Goal: Obtain resource: Download file/media

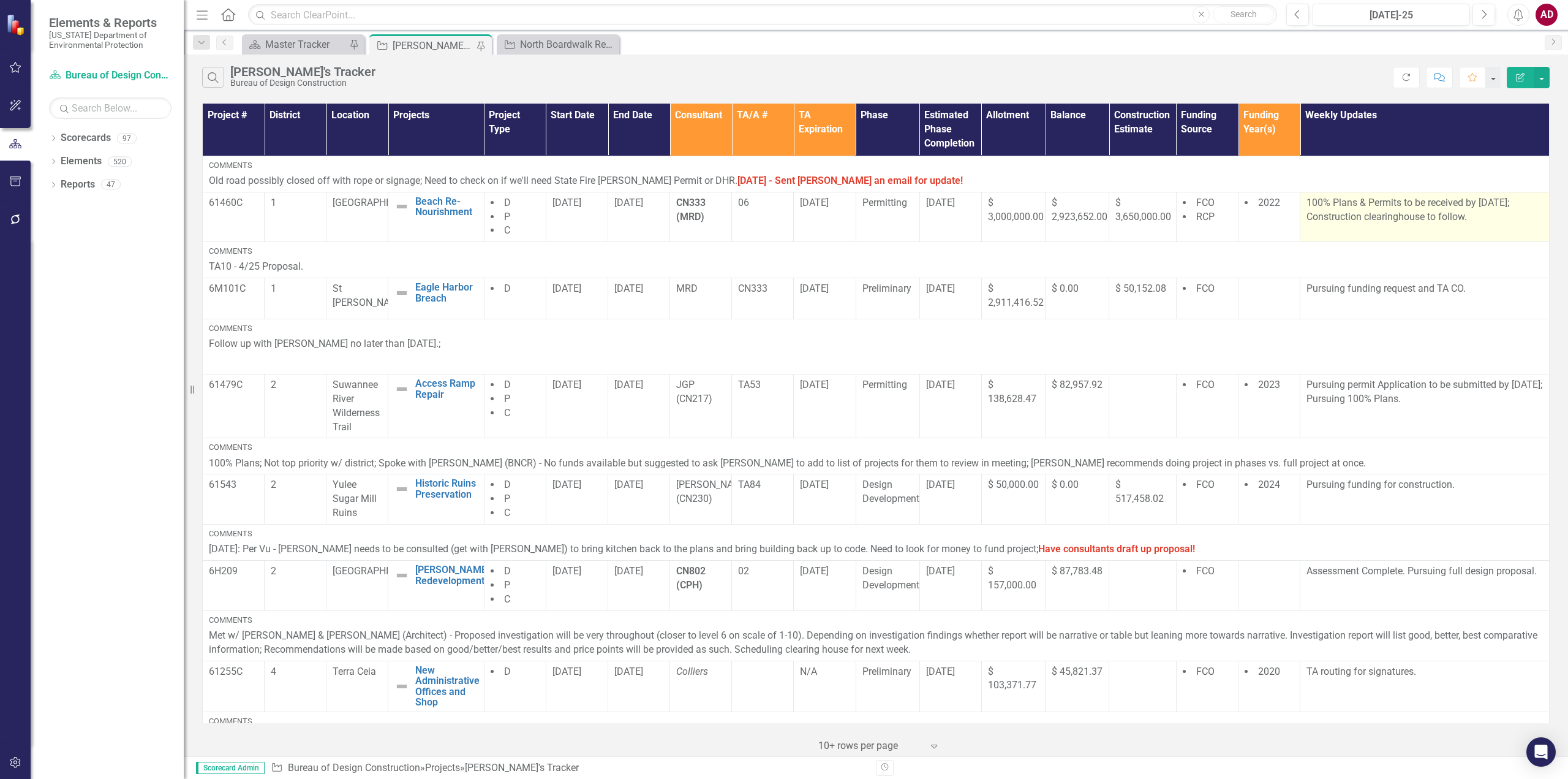
click at [1468, 217] on p "100% Plans & Permits to be received by [DATE]; Construction clearinghouse to fo…" at bounding box center [1424, 210] width 236 height 28
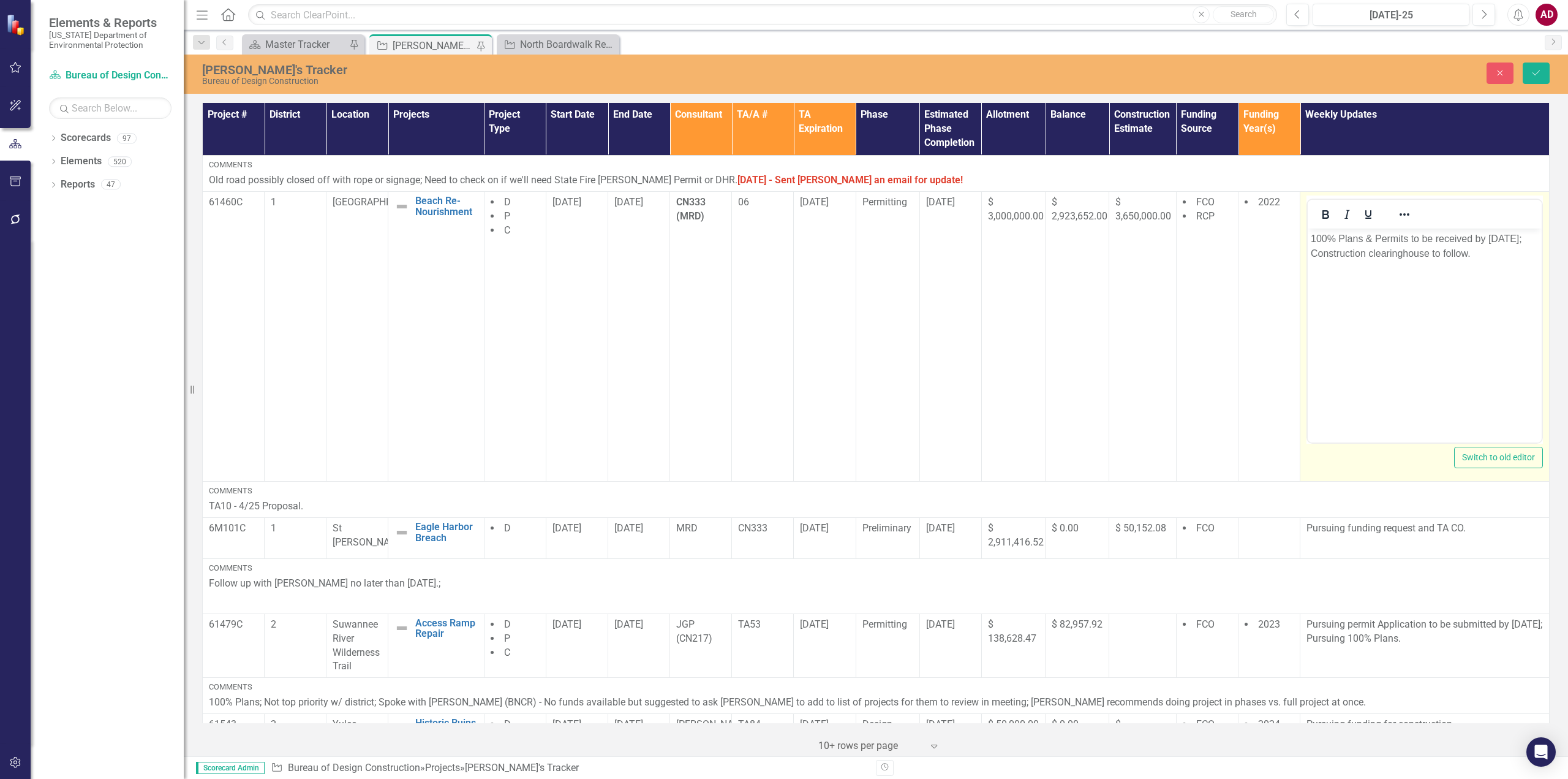
click at [1498, 240] on p "100% Plans & Permits to be received by [DATE]; Construction clearinghouse to fo…" at bounding box center [1424, 246] width 227 height 29
click at [1498, 241] on p "100% Plans & Permits to be received by [DATE]; Construction clearinghouse to fo…" at bounding box center [1424, 246] width 227 height 29
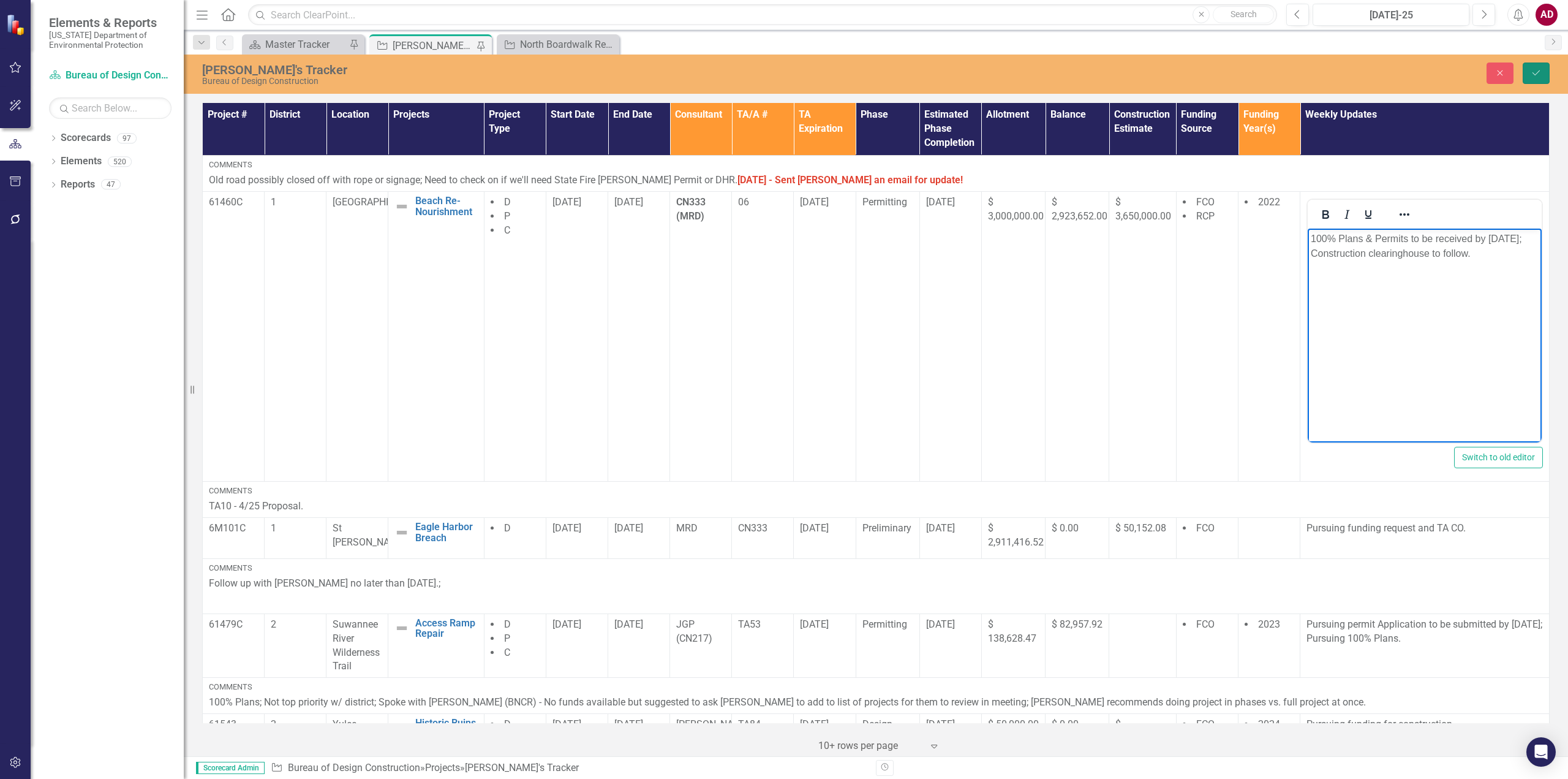
click at [1536, 71] on icon "Save" at bounding box center [1536, 73] width 11 height 9
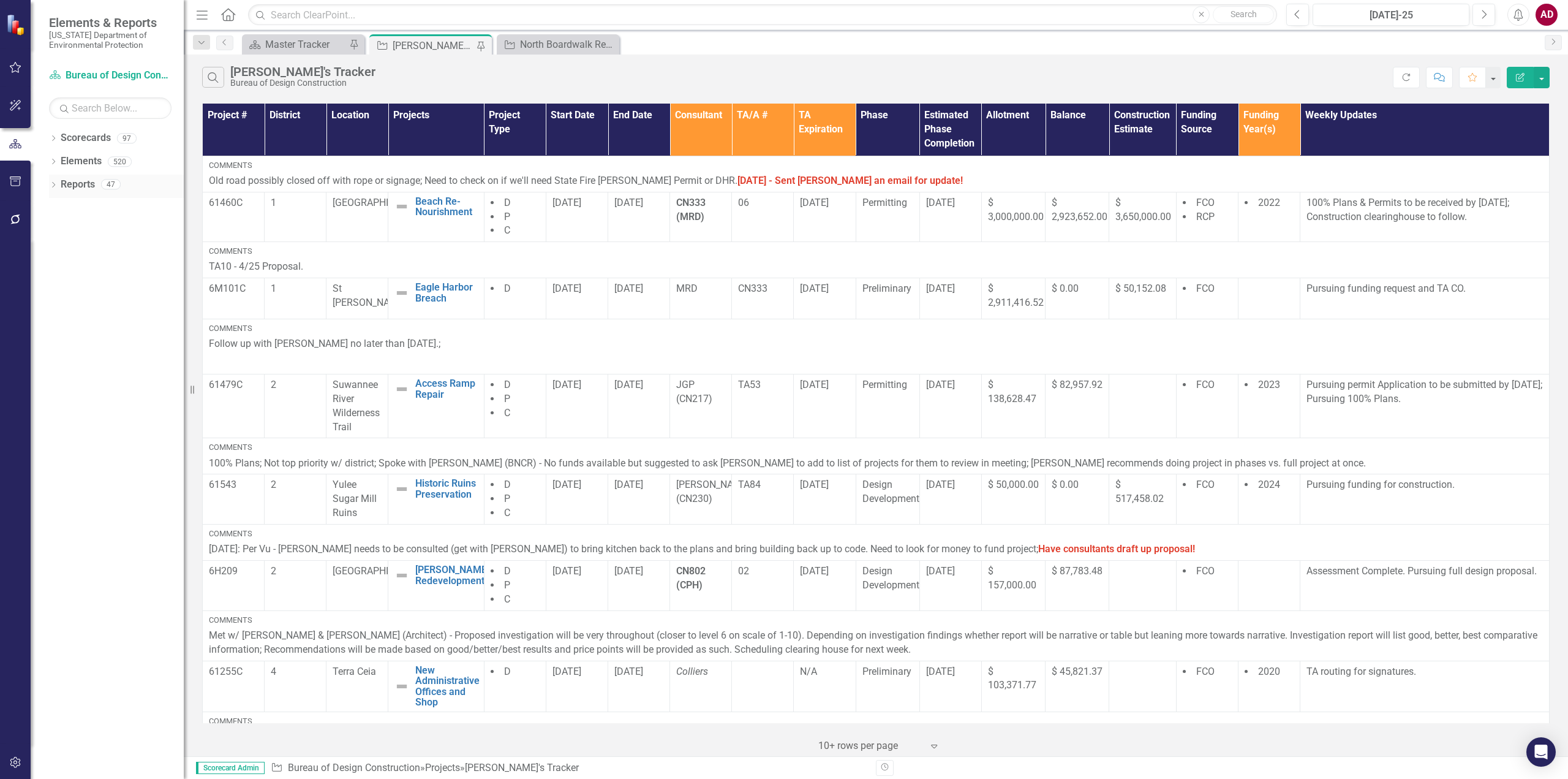
click at [56, 185] on icon "Dropdown" at bounding box center [53, 185] width 9 height 6
click at [59, 430] on div "Dropdown" at bounding box center [59, 434] width 9 height 11
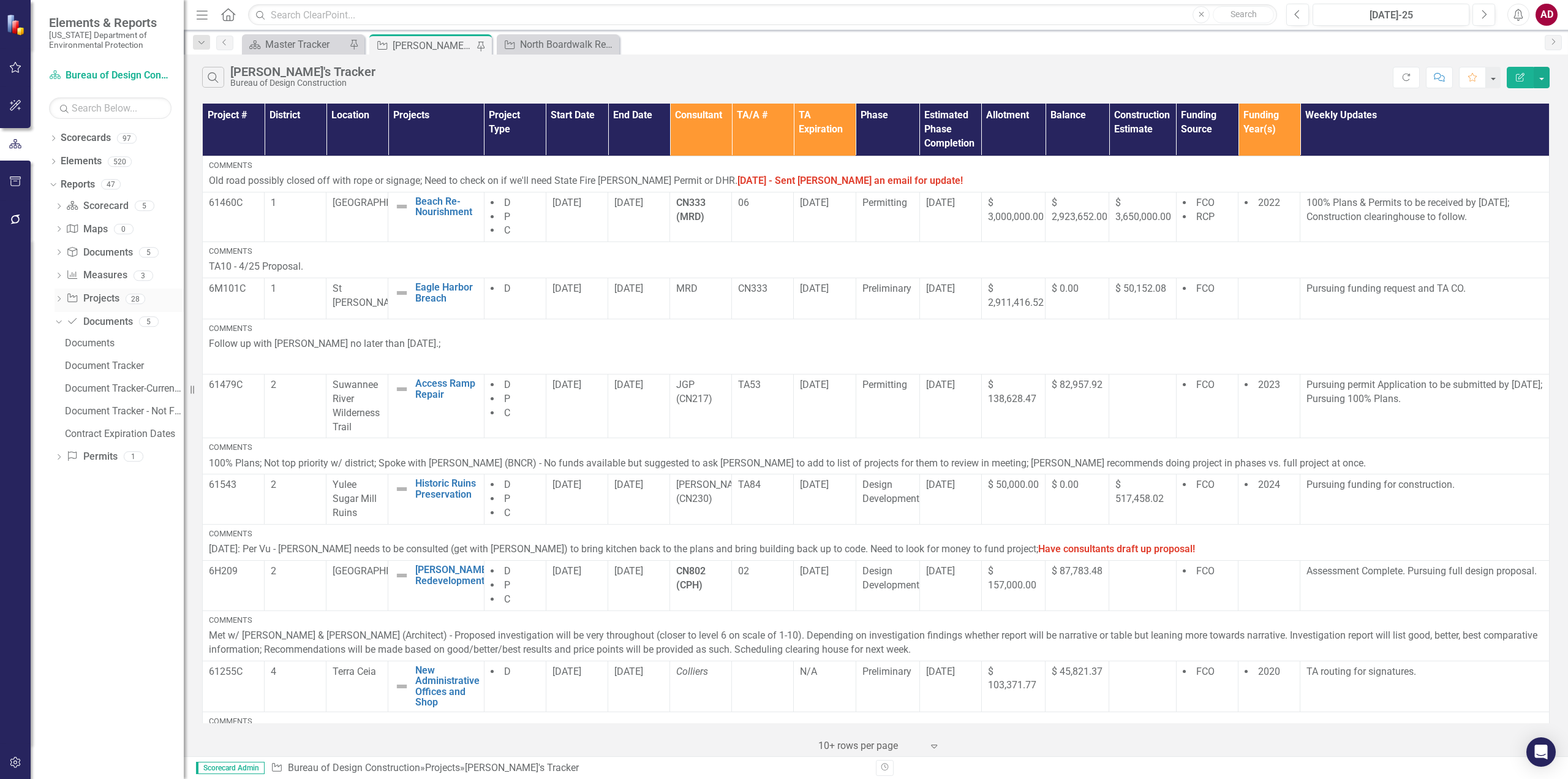
click at [60, 293] on div "Dropdown Project Projects 28" at bounding box center [119, 300] width 129 height 23
click at [58, 297] on icon "Dropdown" at bounding box center [59, 299] width 9 height 6
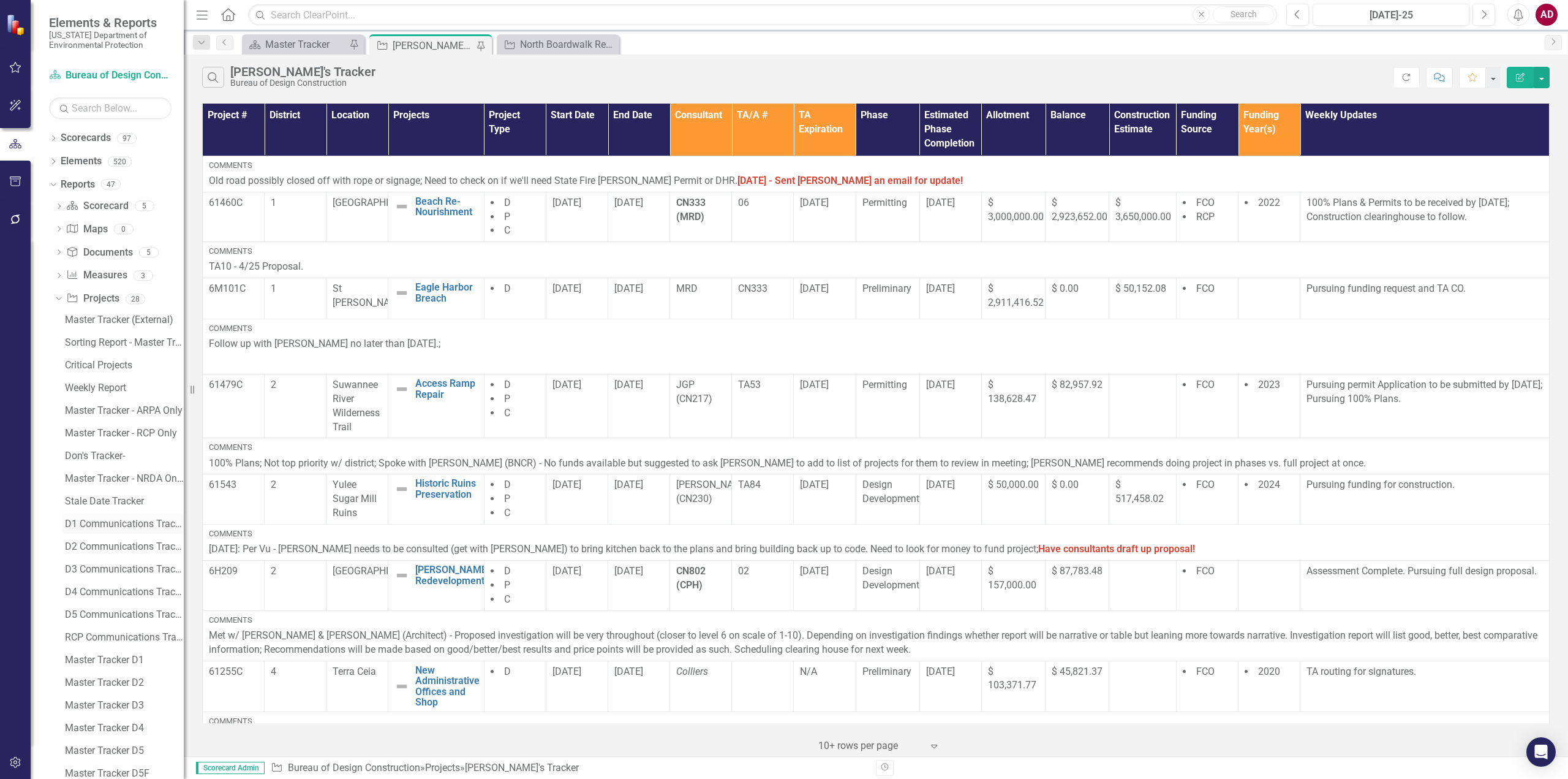
click at [98, 525] on div "D1 Communications Tracker" at bounding box center [124, 523] width 119 height 11
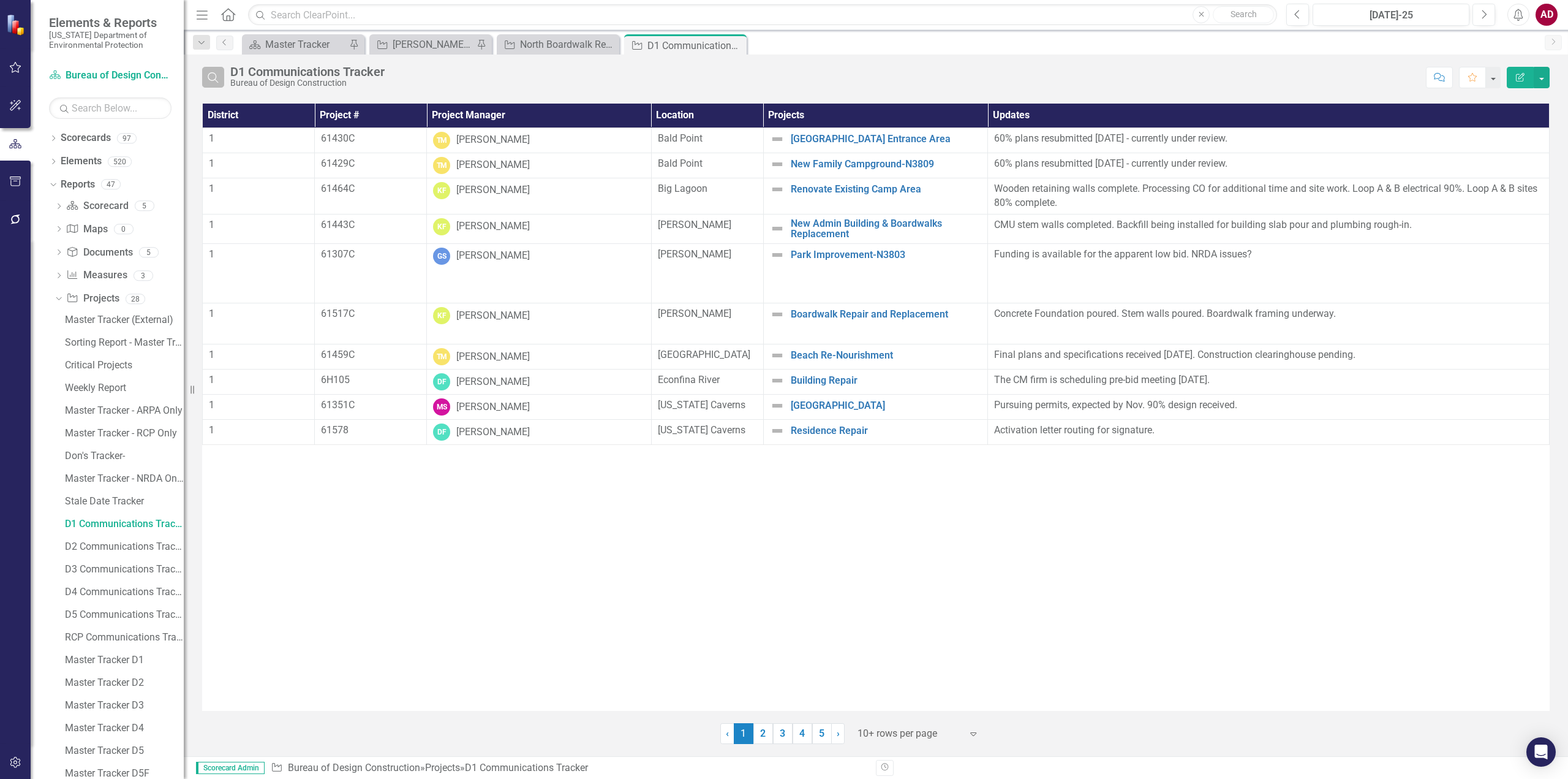
click at [221, 74] on button "Search" at bounding box center [213, 77] width 22 height 21
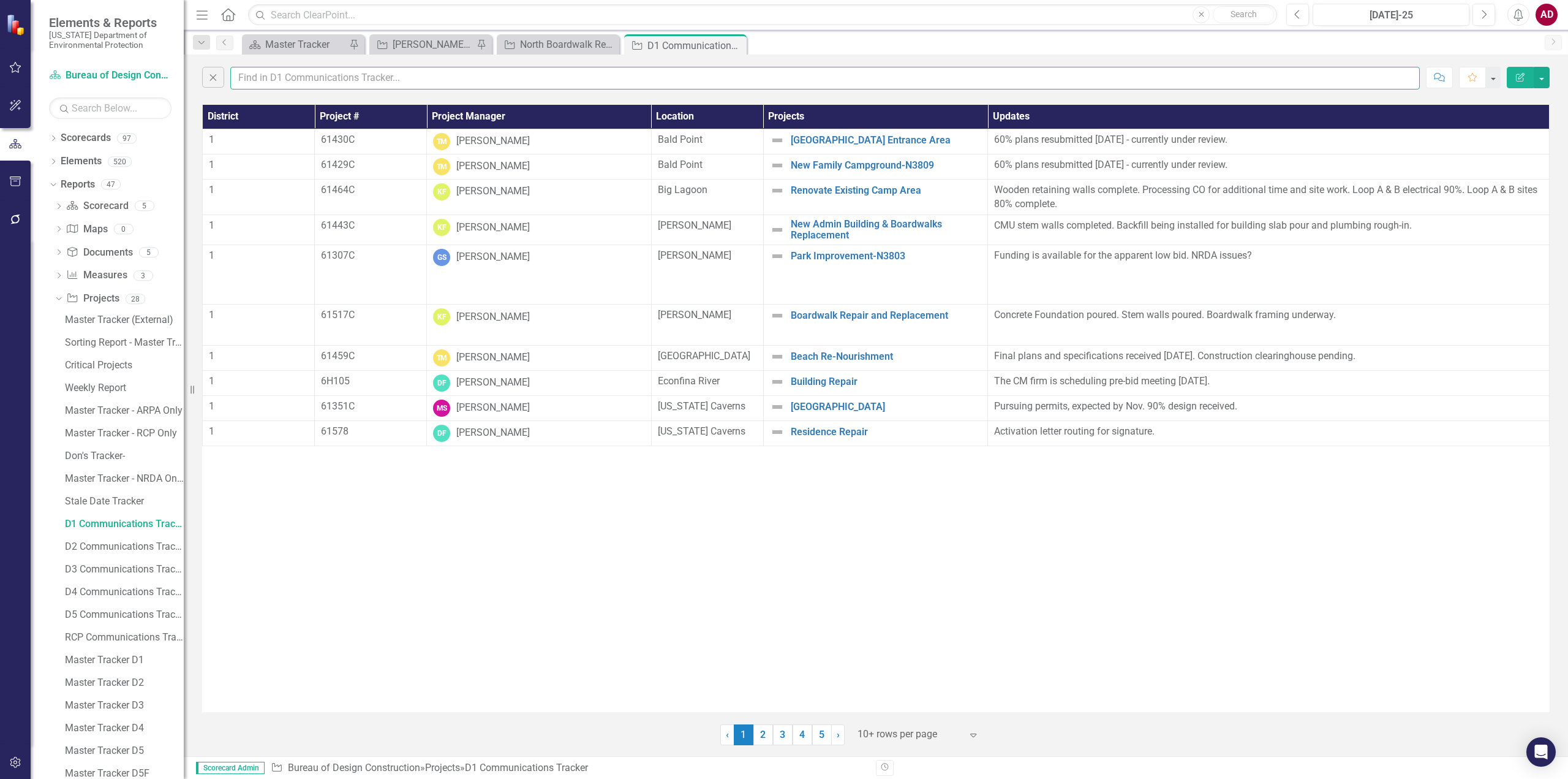
click at [272, 78] on input "text" at bounding box center [825, 78] width 1189 height 23
type input "amber"
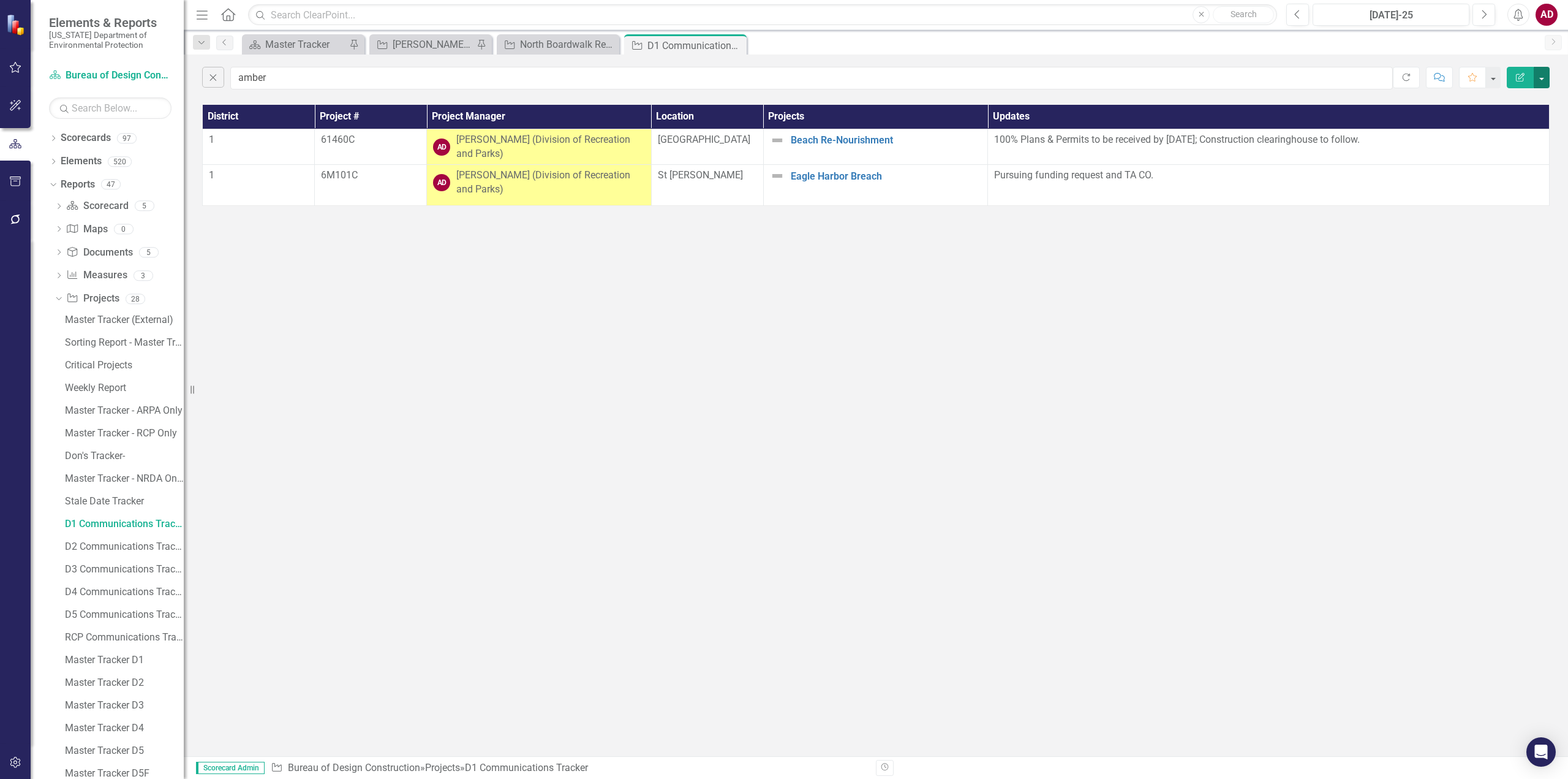
click at [1540, 73] on button "button" at bounding box center [1541, 78] width 16 height 22
click at [1513, 126] on link "PDF Export to PDF" at bounding box center [1501, 125] width 97 height 23
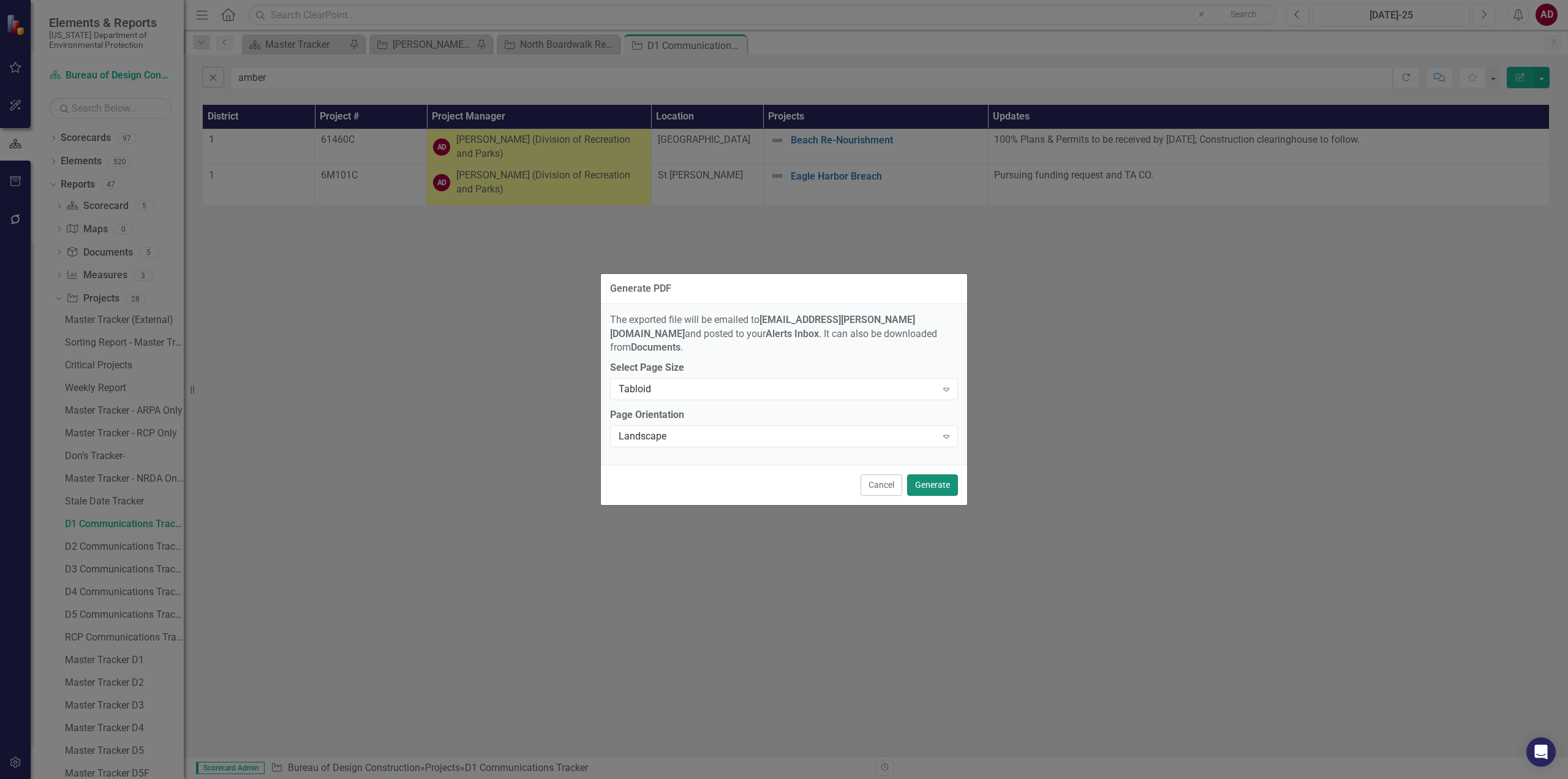
click at [932, 484] on button "Generate" at bounding box center [932, 485] width 51 height 22
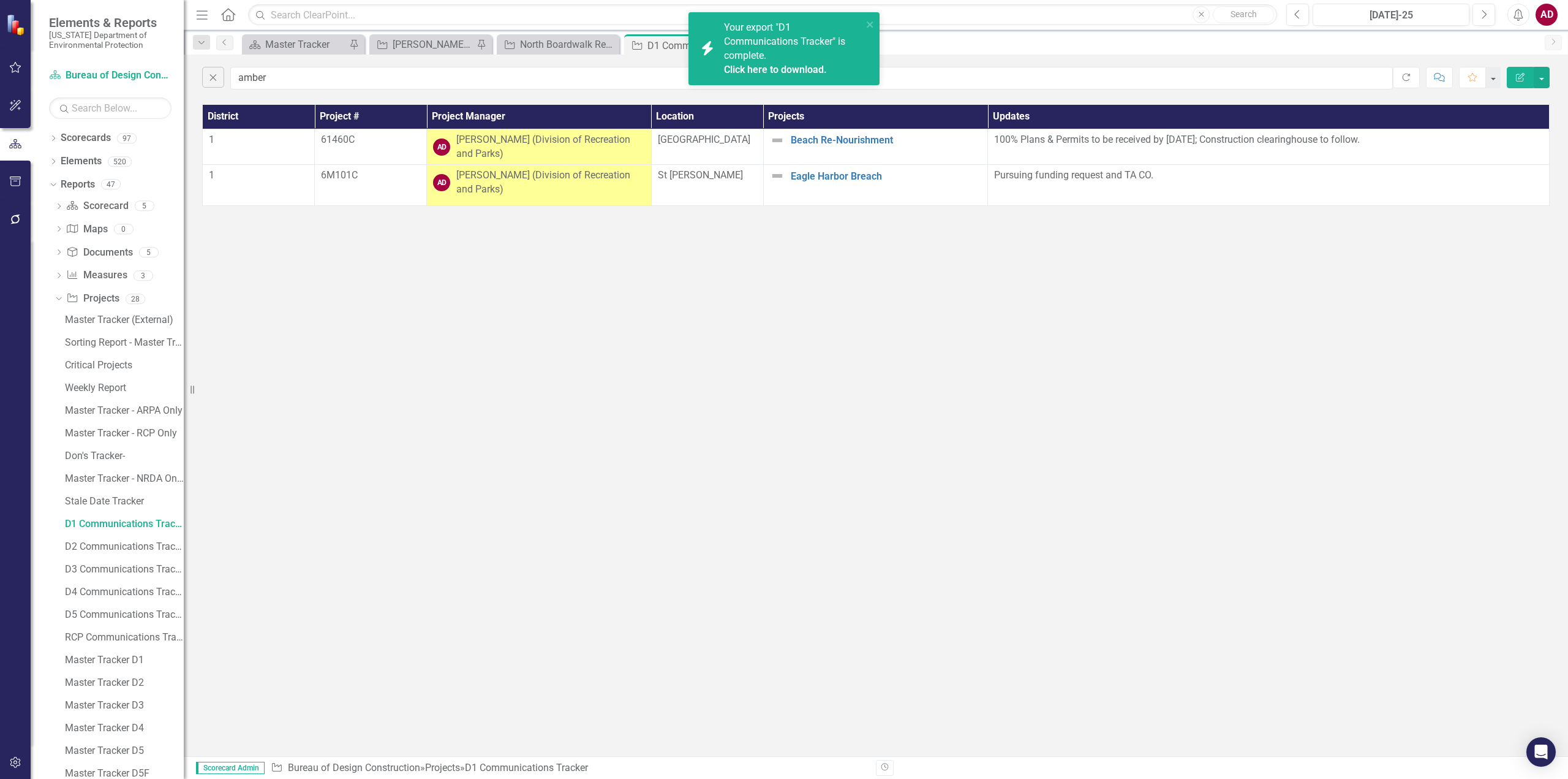
click at [740, 68] on link "Click here to download." at bounding box center [775, 70] width 103 height 11
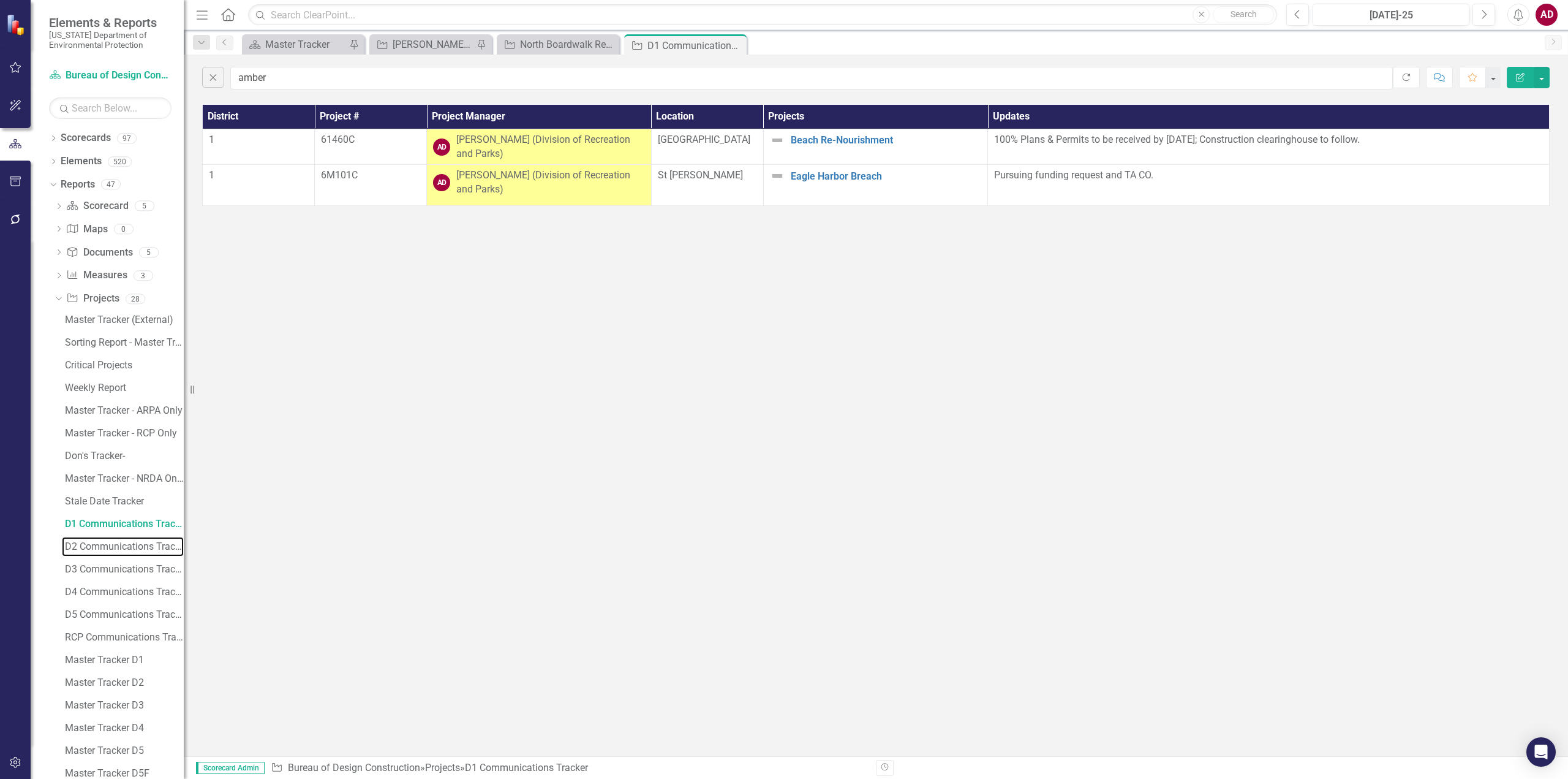
drag, startPoint x: 92, startPoint y: 543, endPoint x: 179, endPoint y: 558, distance: 88.3
click at [92, 543] on div "D2 Communications Tracker" at bounding box center [124, 546] width 119 height 11
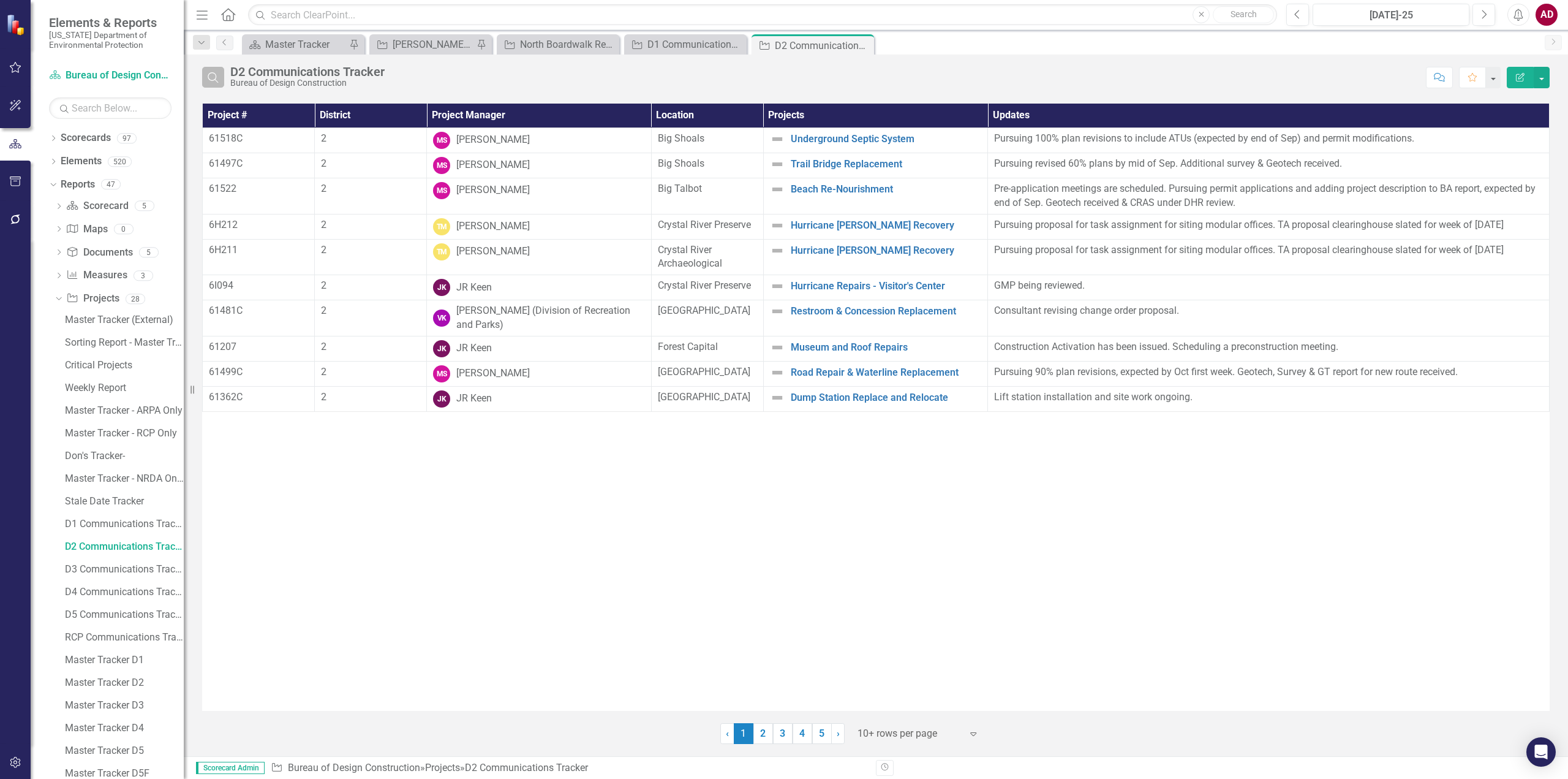
click at [215, 78] on icon "Search" at bounding box center [213, 77] width 14 height 11
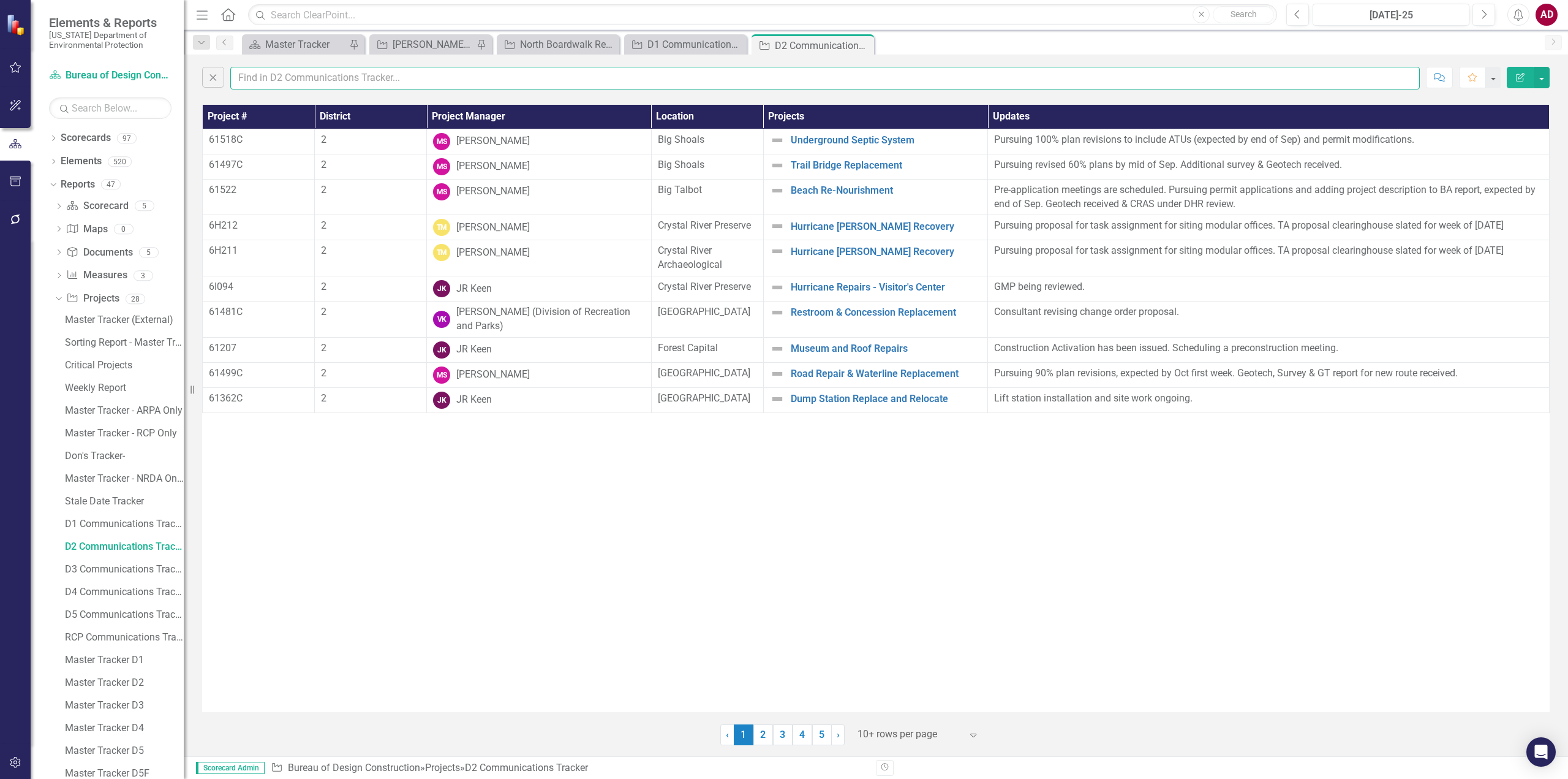
click at [254, 75] on input "text" at bounding box center [825, 78] width 1189 height 23
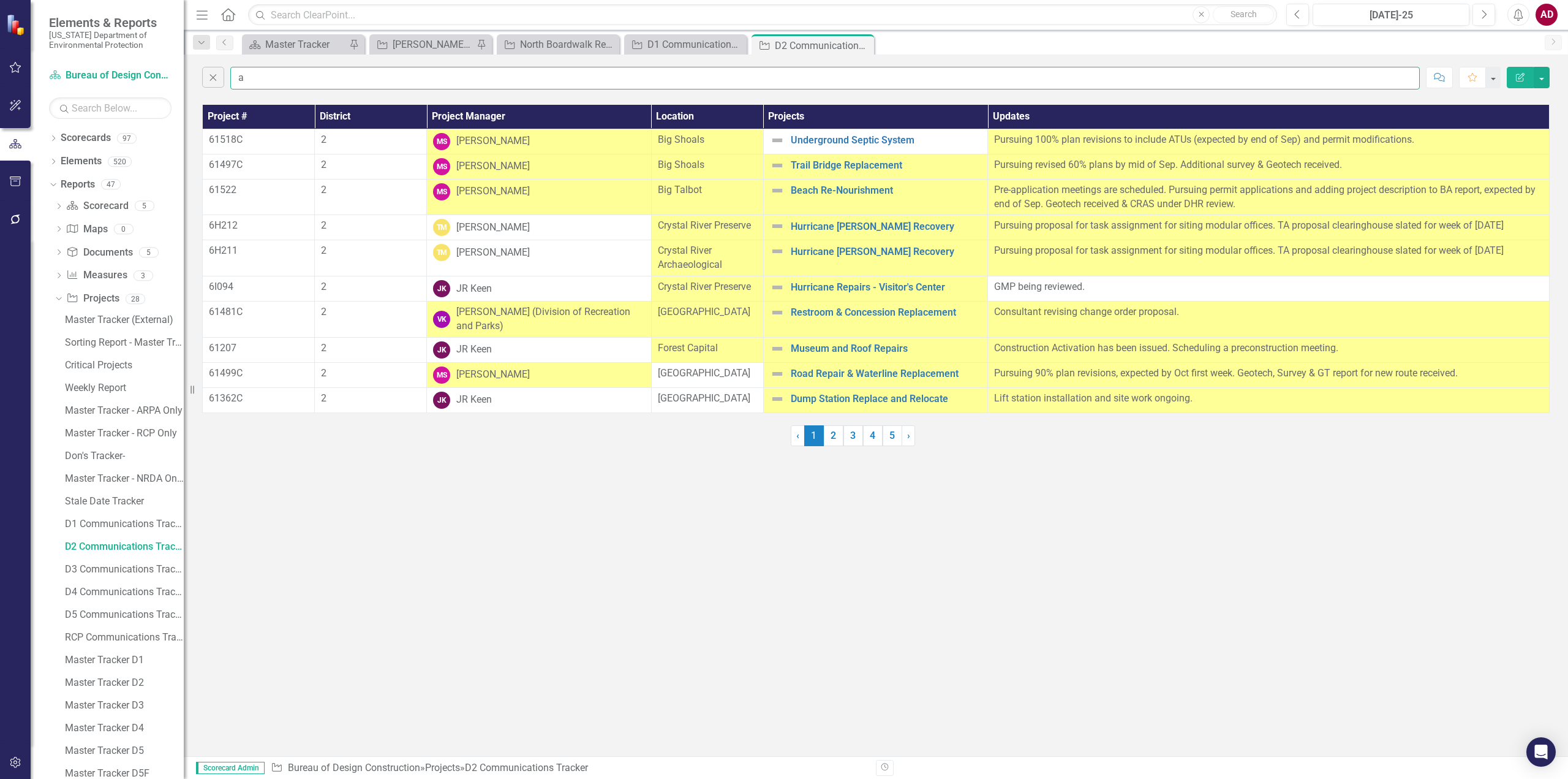
type input "amber"
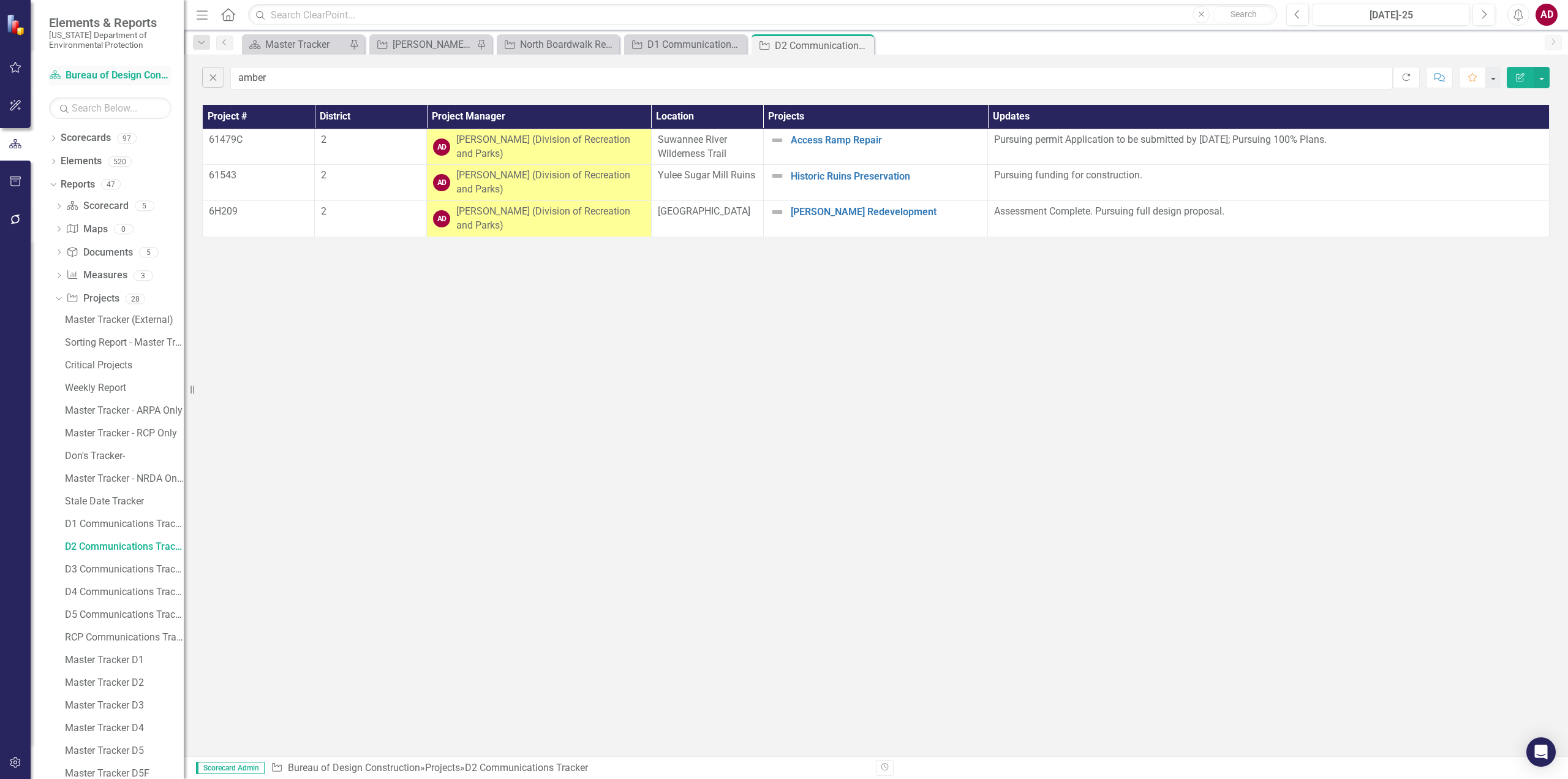
click at [91, 80] on link "Scorecard Bureau of Design Construction" at bounding box center [110, 76] width 123 height 14
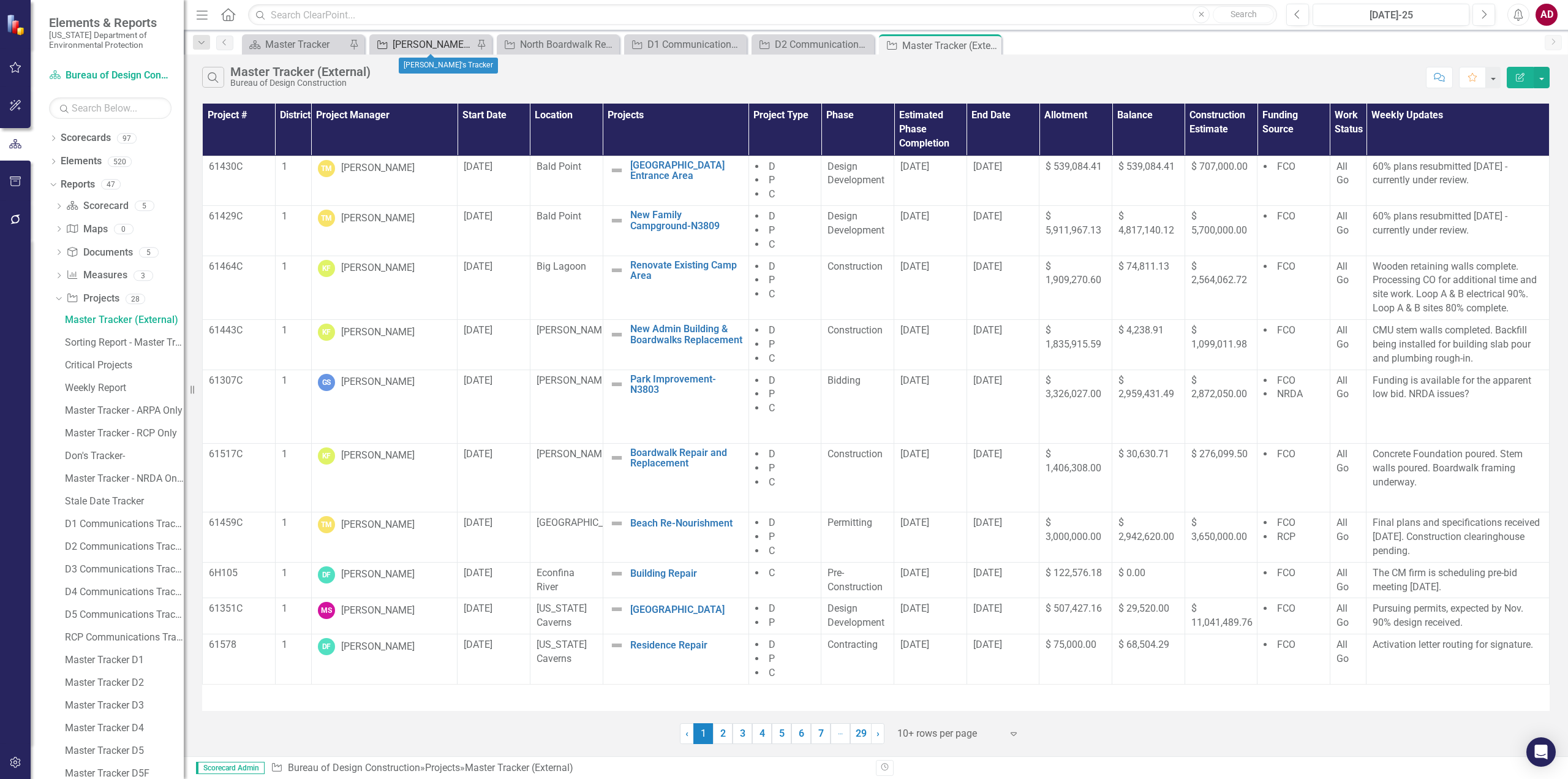
click at [423, 47] on div "[PERSON_NAME]'s Tracker" at bounding box center [433, 44] width 81 height 15
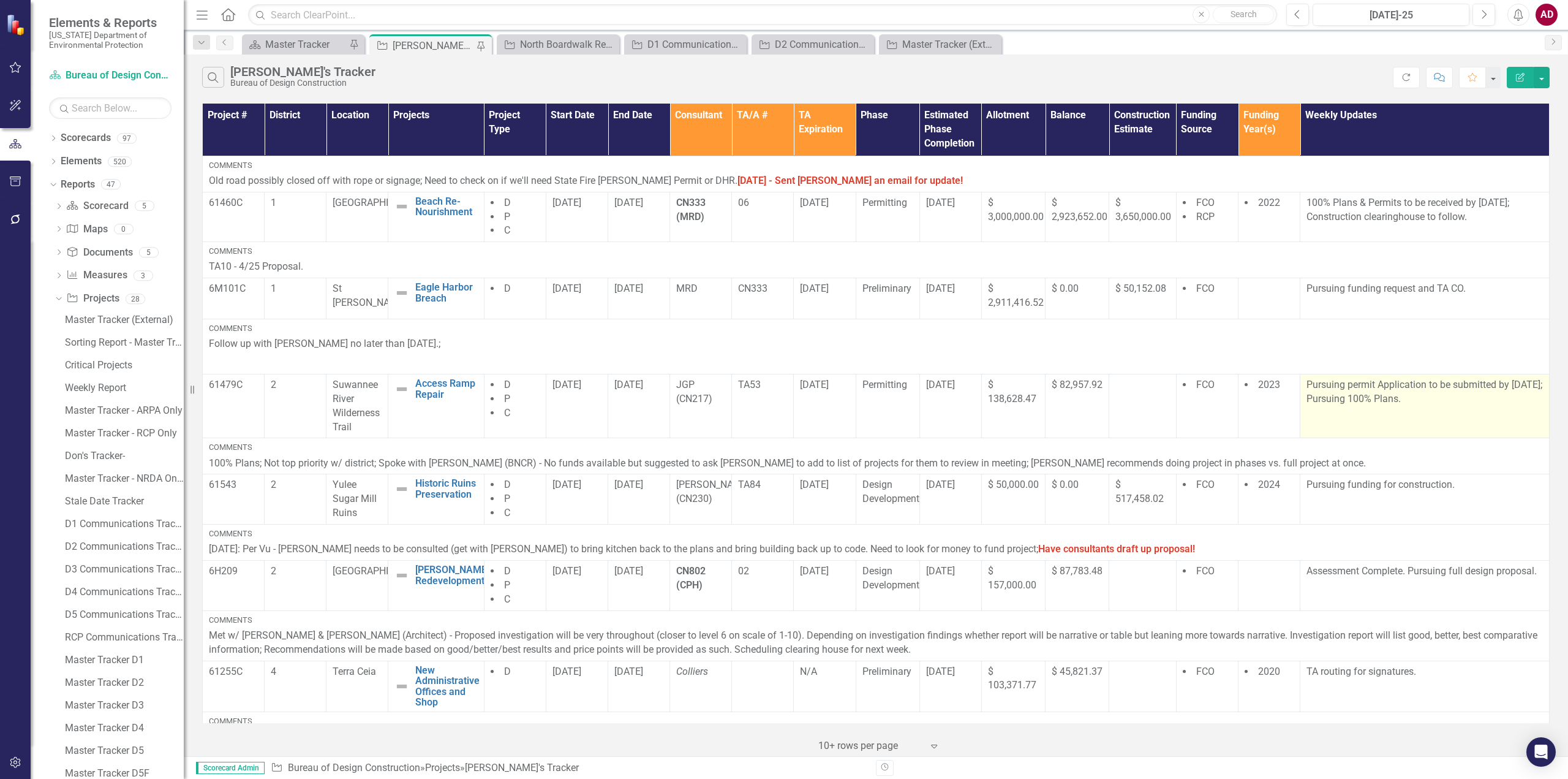
click at [1312, 402] on p "Pursuing permit Application to be submitted by [DATE]; Pursuing 100% Plans." at bounding box center [1424, 392] width 236 height 28
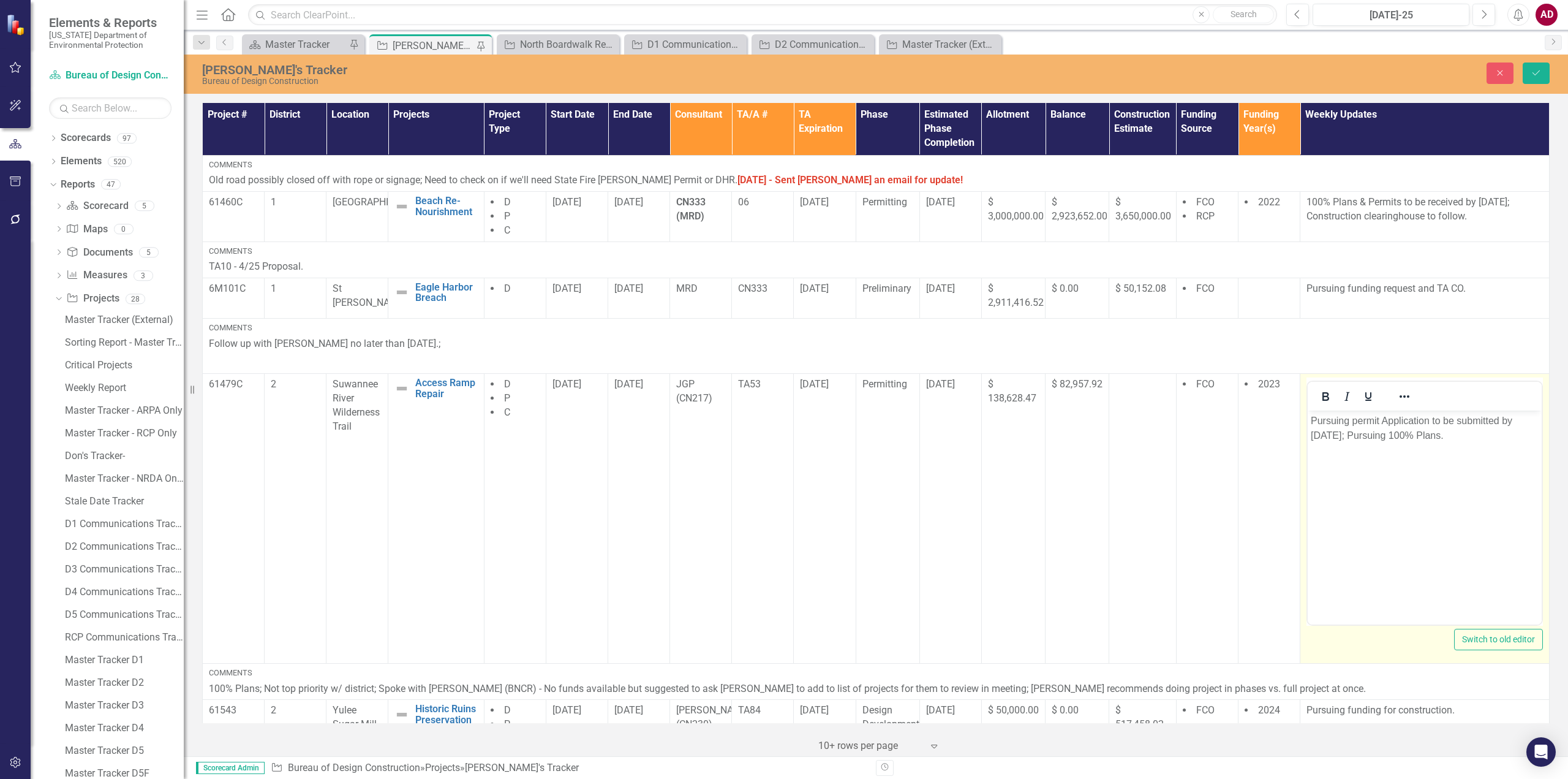
click at [1321, 439] on p "Pursuing permit Application to be submitted by [DATE]; Pursuing 100% Plans." at bounding box center [1424, 428] width 227 height 29
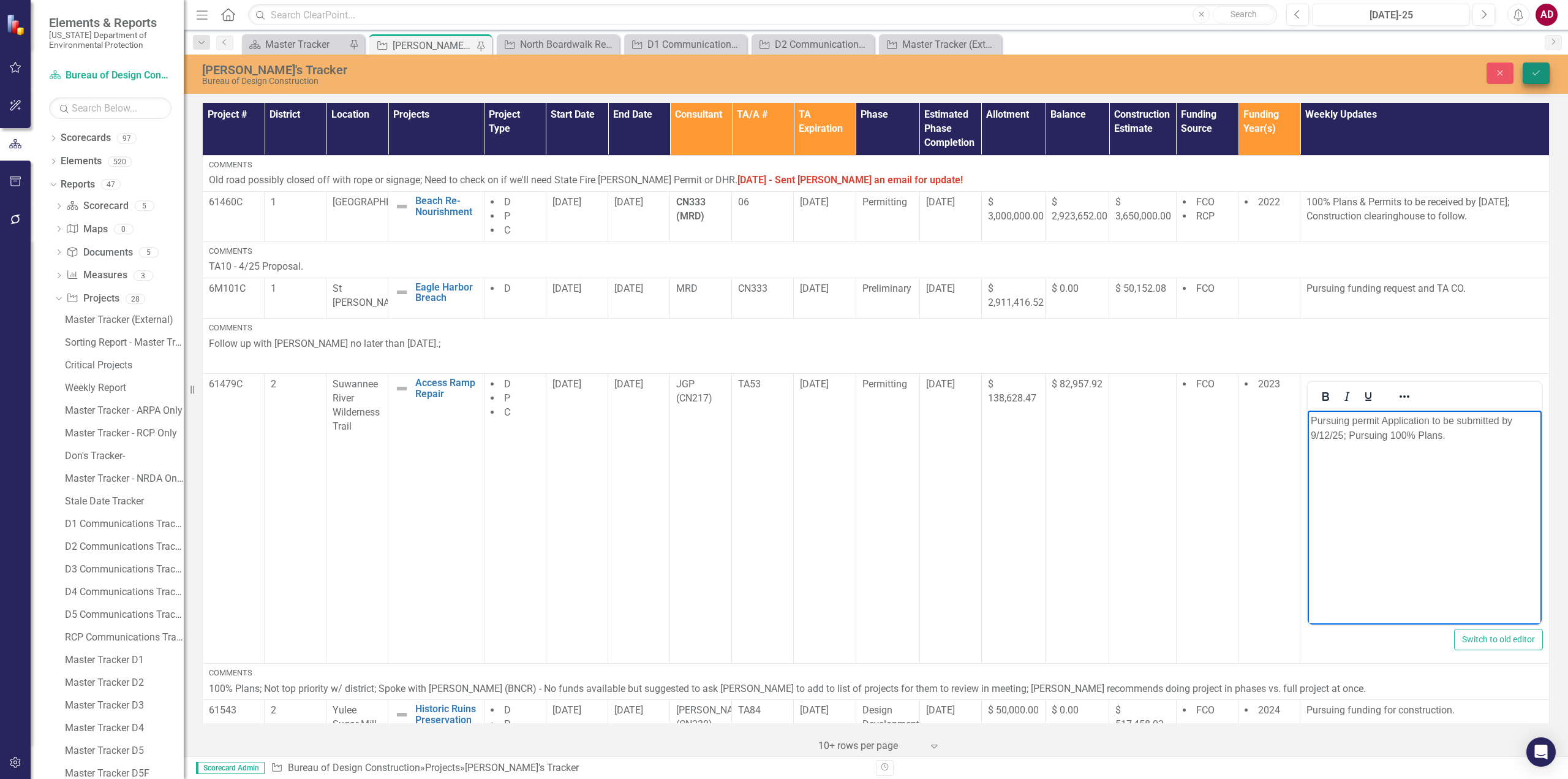
click at [1537, 75] on icon "Save" at bounding box center [1536, 73] width 11 height 9
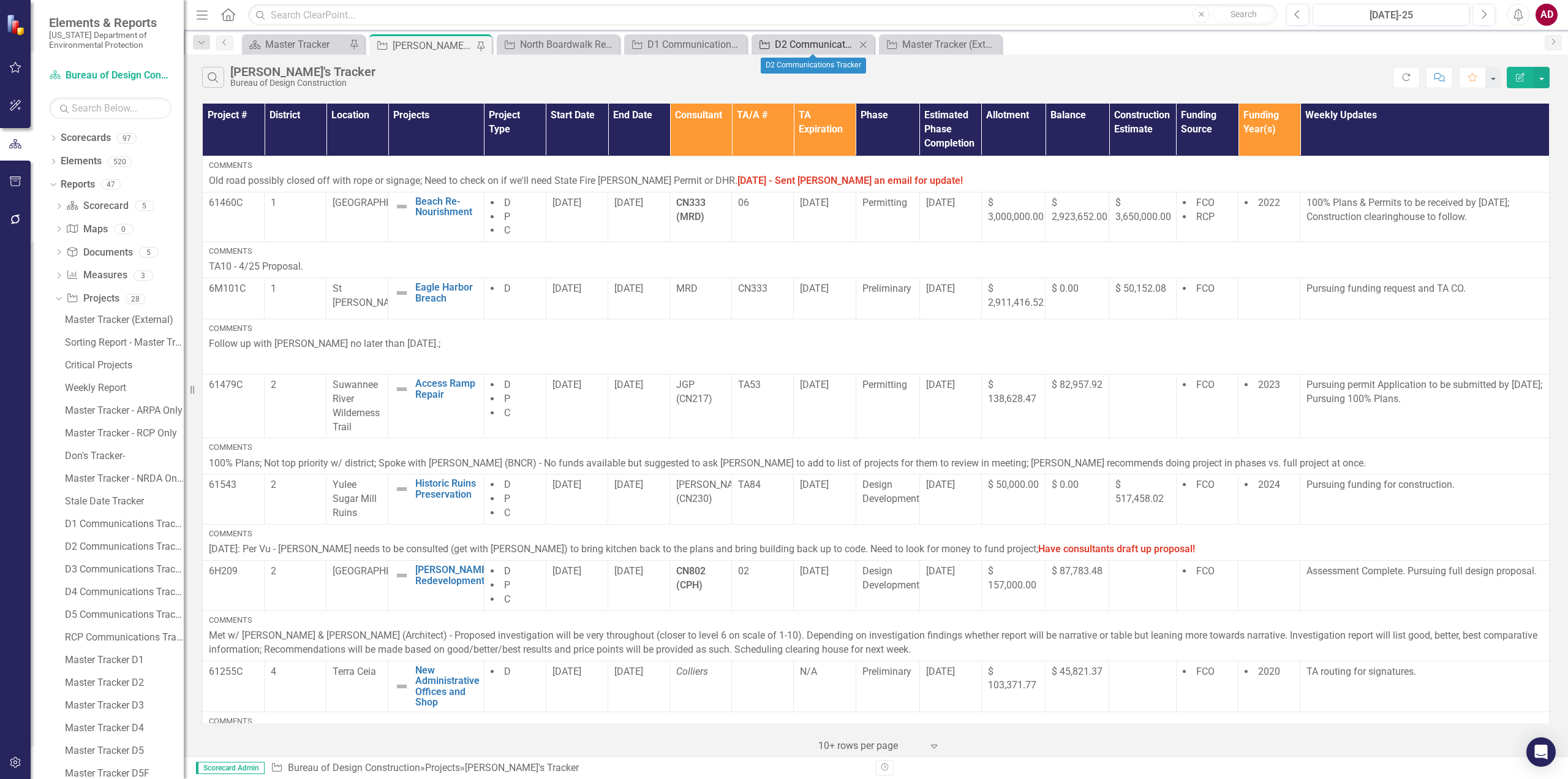
click at [818, 44] on div "D2 Communications Tracker" at bounding box center [815, 44] width 81 height 15
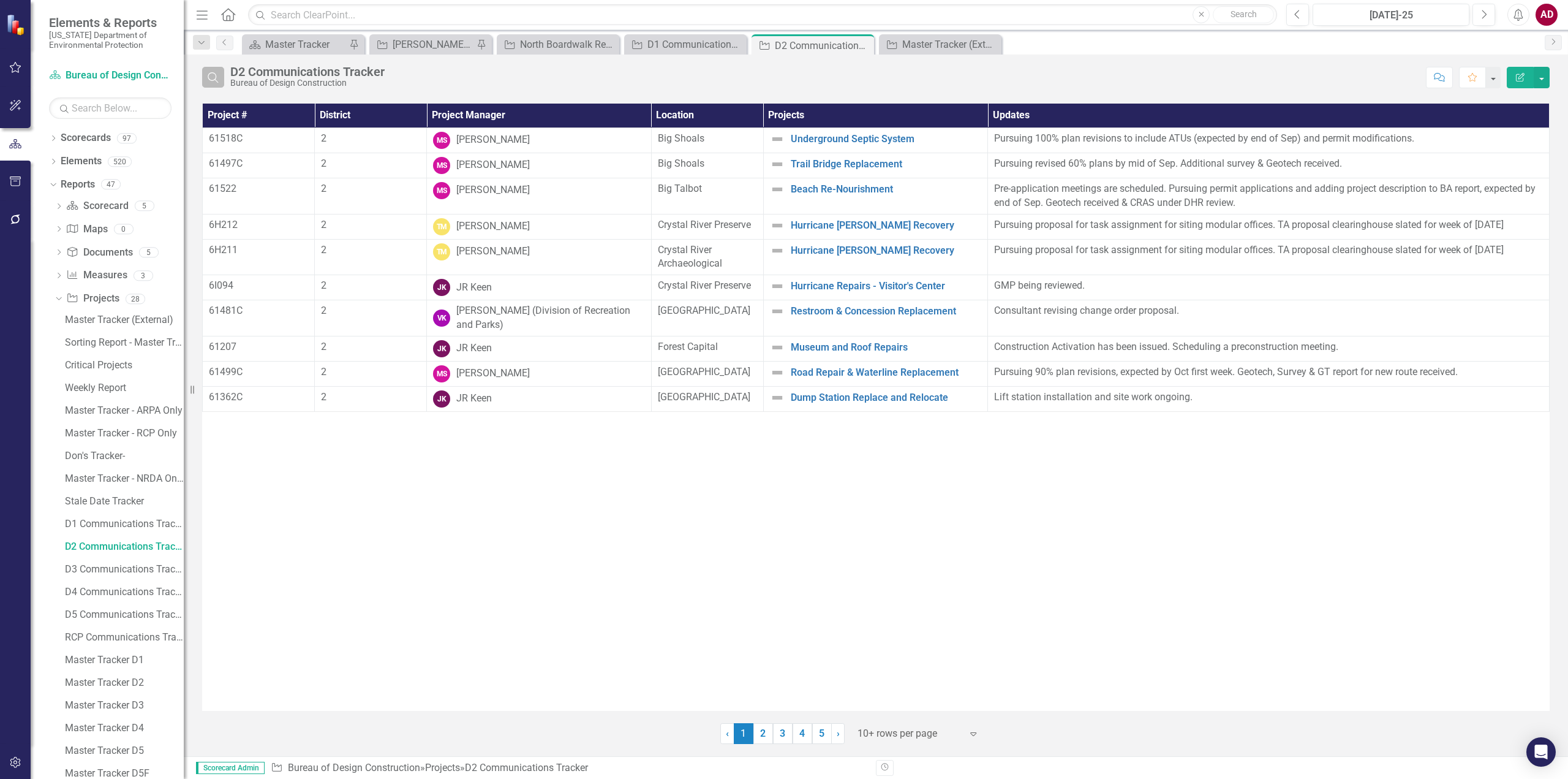
click at [214, 73] on icon "Search" at bounding box center [213, 77] width 14 height 11
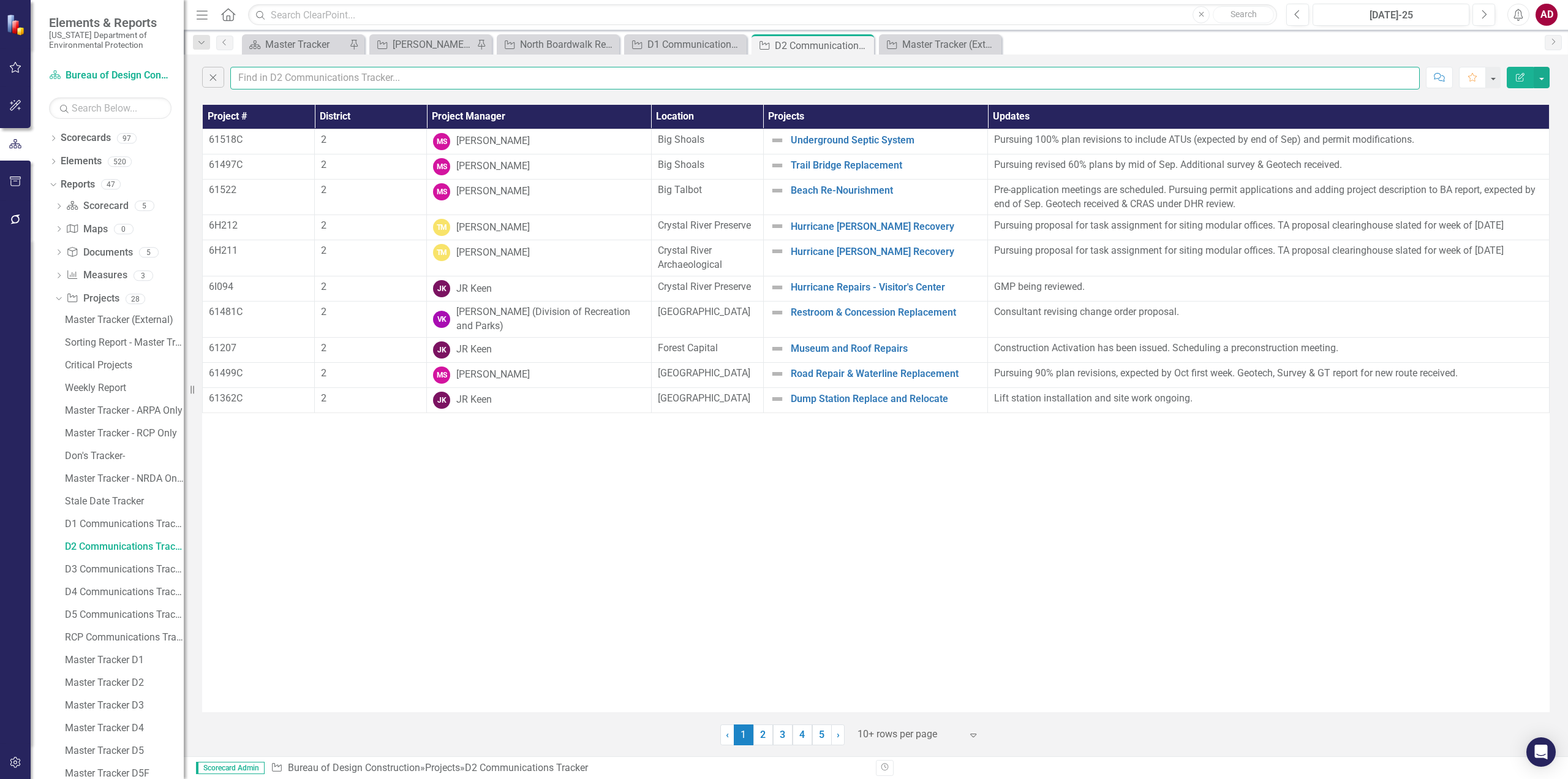
click at [247, 78] on input "text" at bounding box center [825, 78] width 1189 height 23
type input "amber"
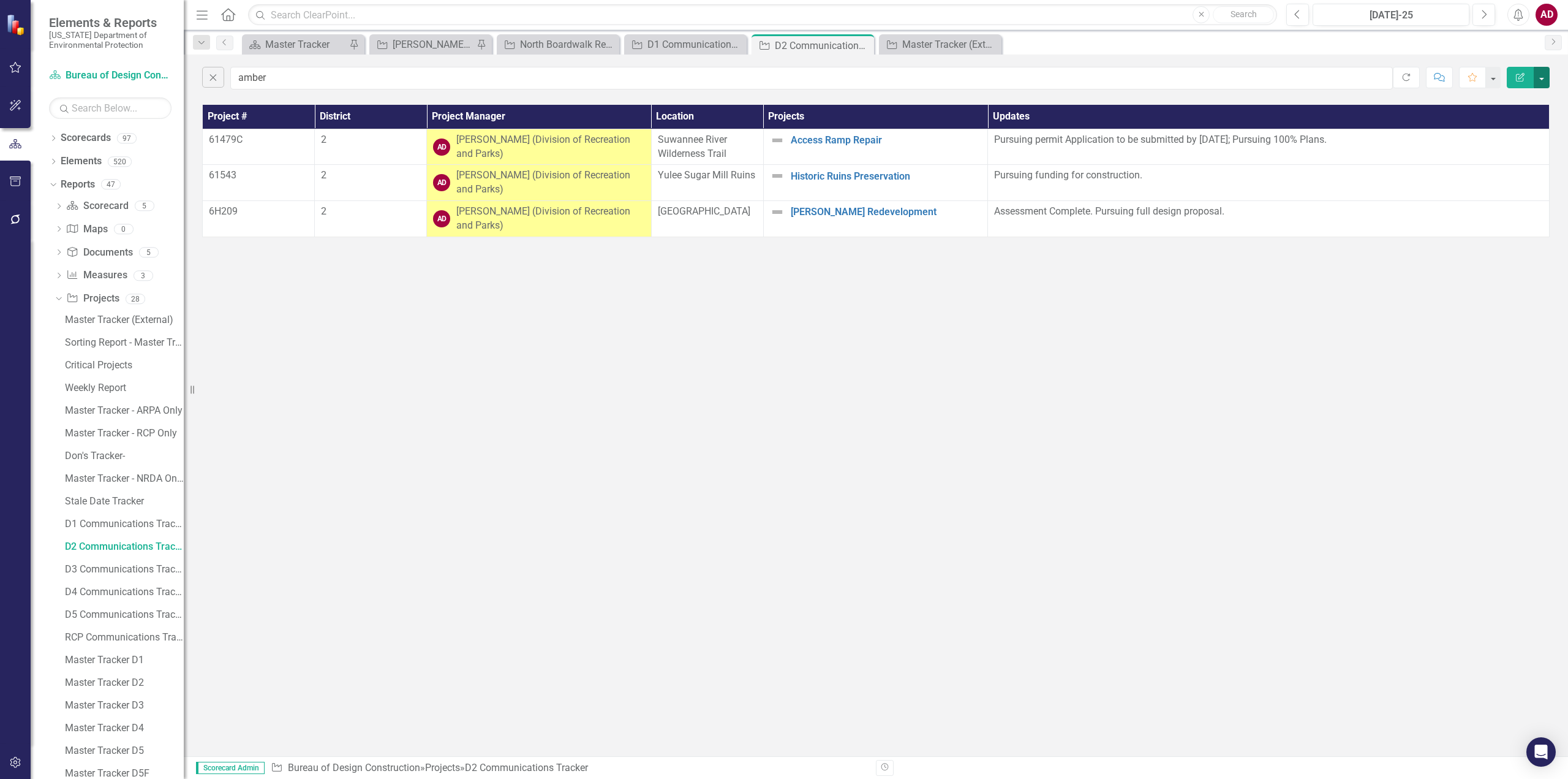
click at [1540, 79] on button "button" at bounding box center [1541, 78] width 16 height 22
click at [1490, 120] on link "PDF Export to PDF" at bounding box center [1501, 125] width 97 height 23
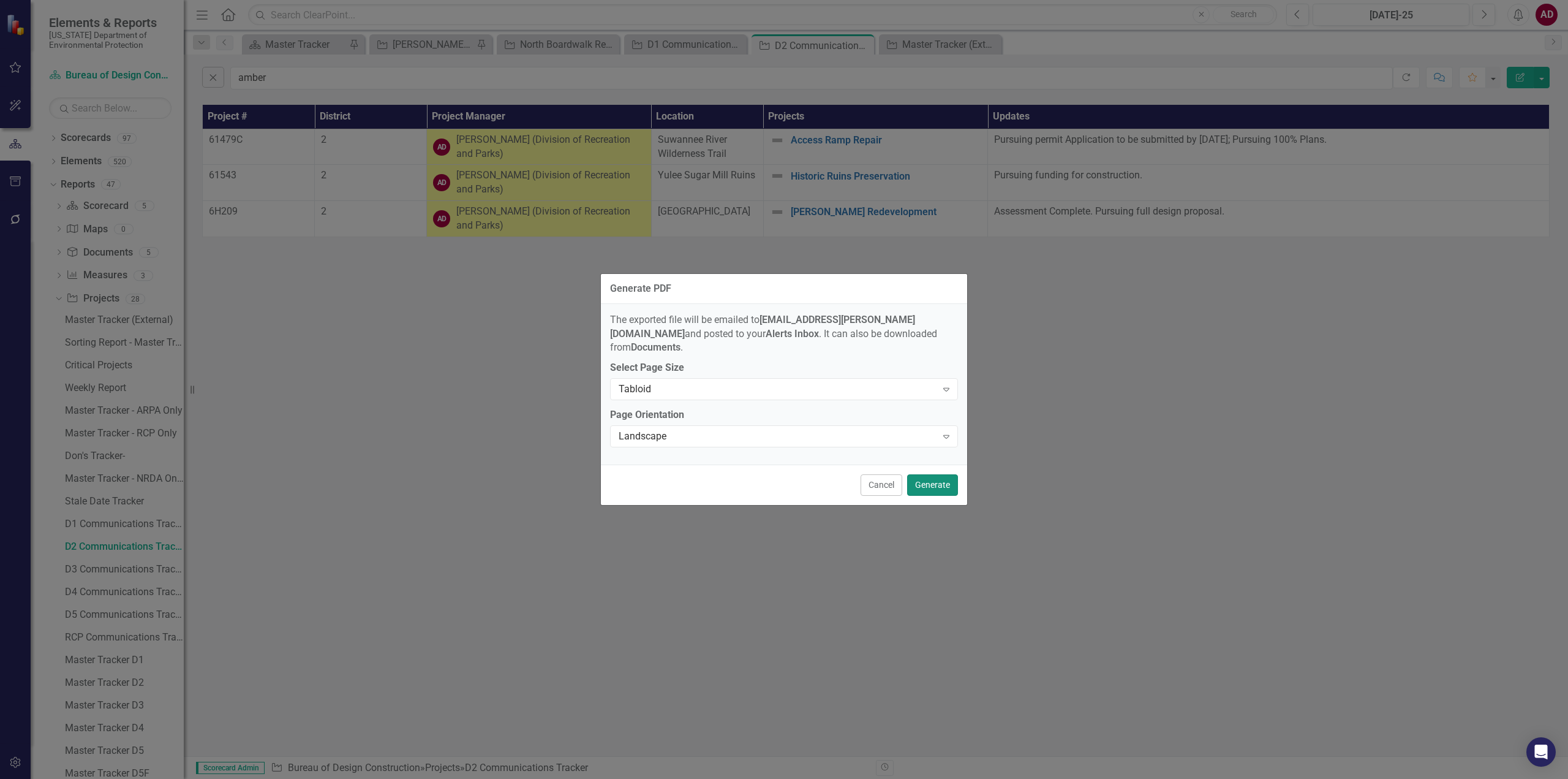
click at [944, 477] on button "Generate" at bounding box center [932, 485] width 51 height 22
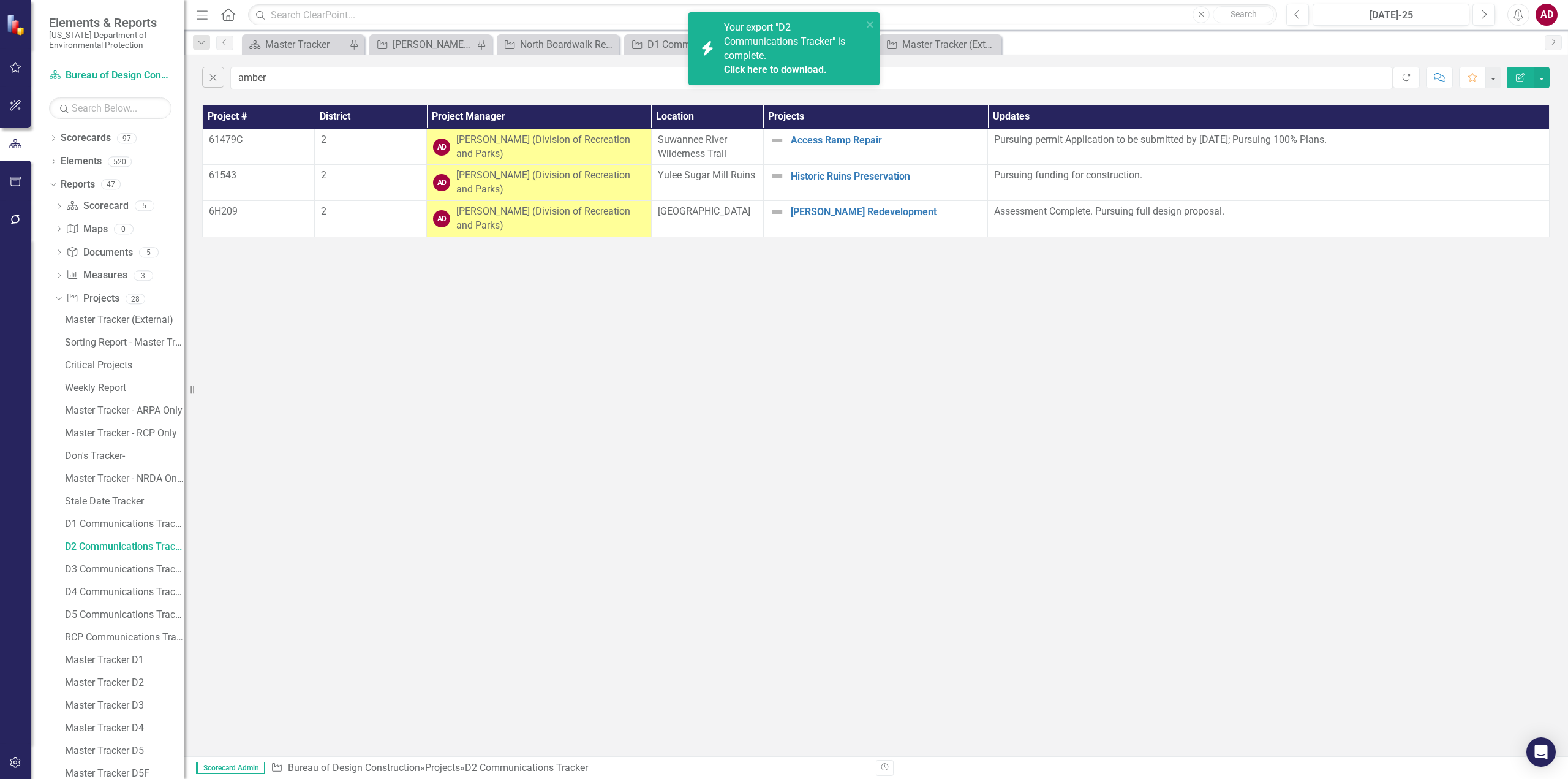
click at [788, 67] on link "Click here to download." at bounding box center [775, 70] width 103 height 11
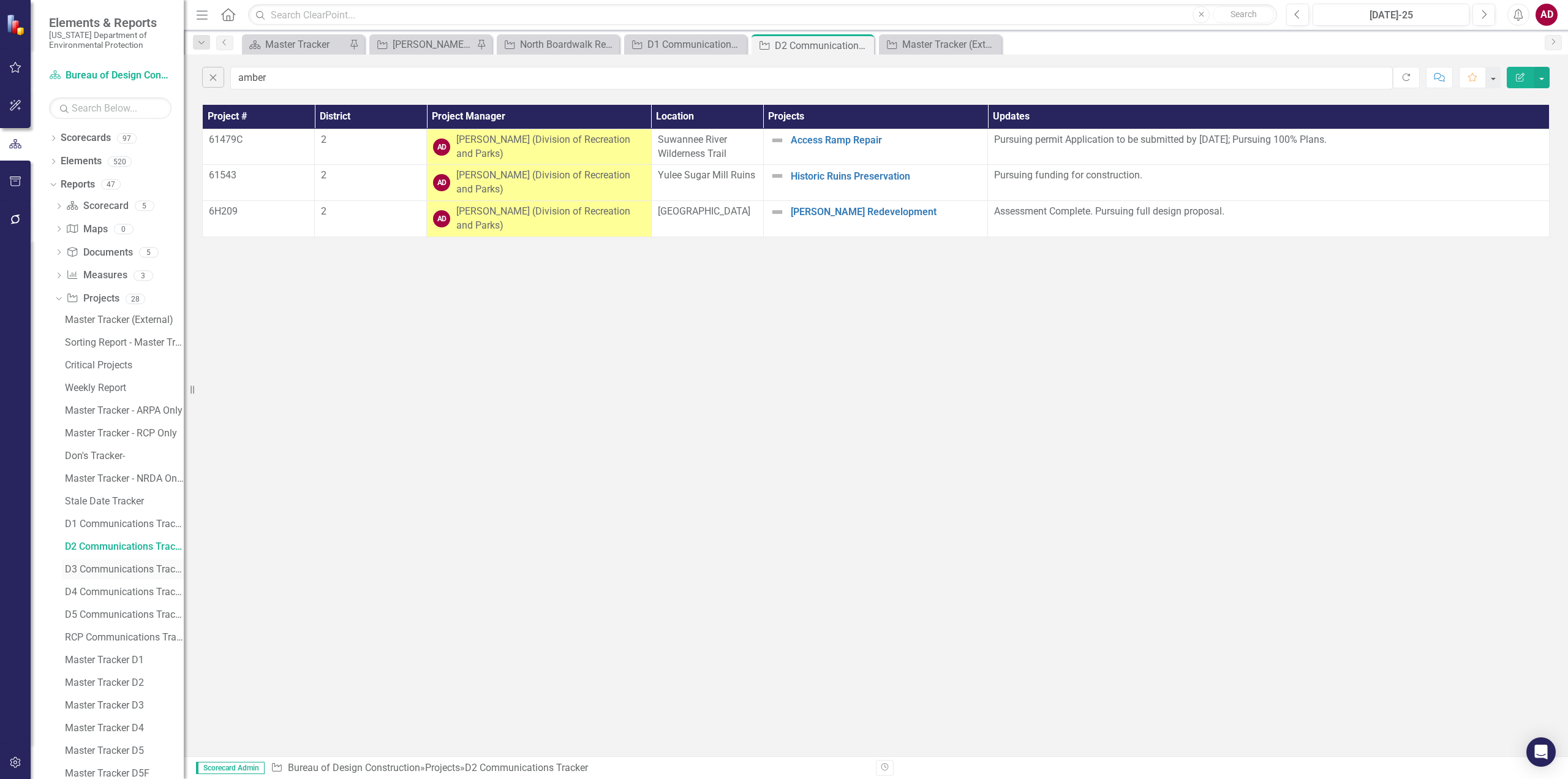
click at [105, 573] on div "D3 Communications Tracker" at bounding box center [124, 569] width 119 height 11
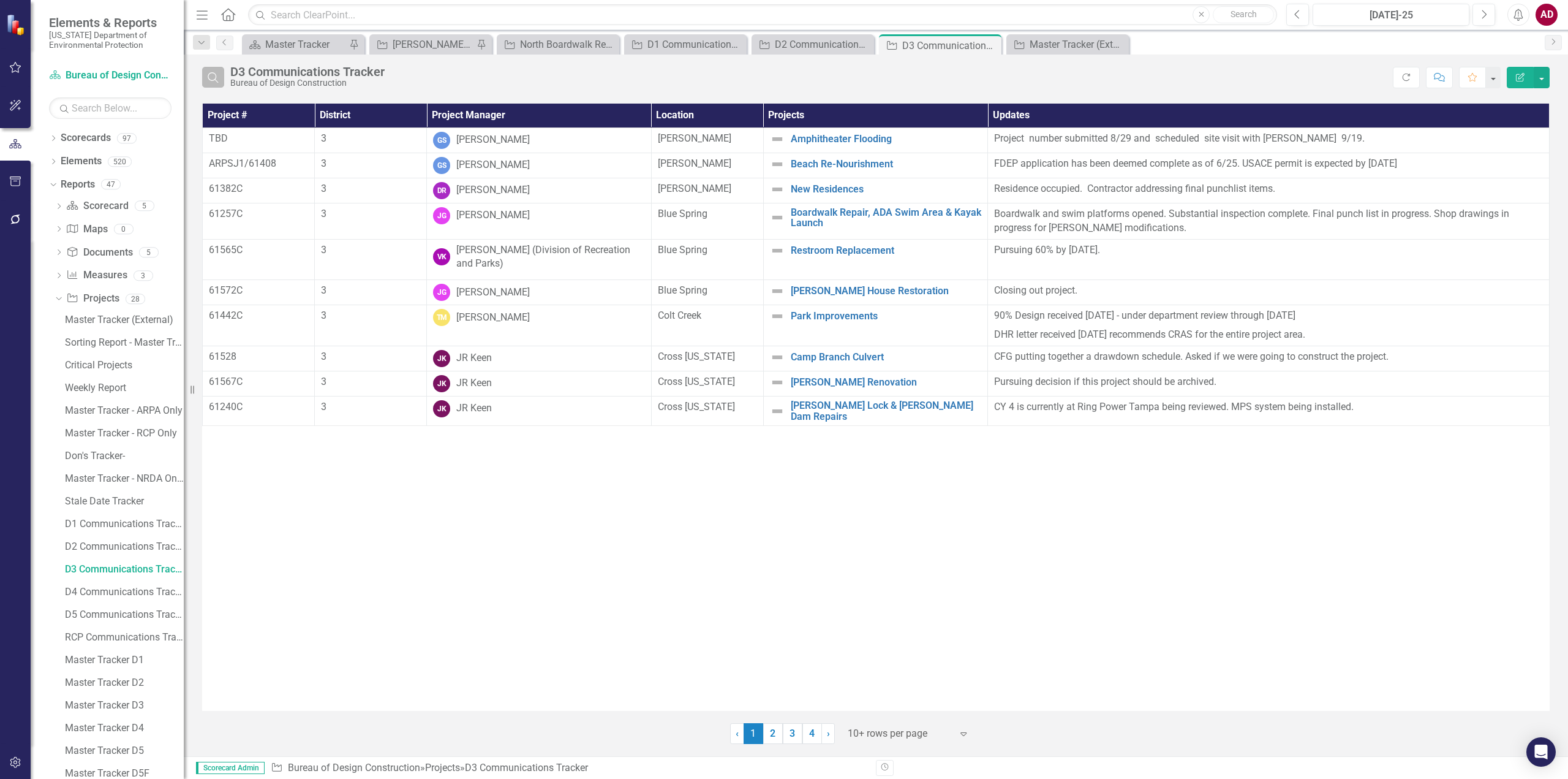
click at [217, 79] on icon "Search" at bounding box center [213, 77] width 14 height 11
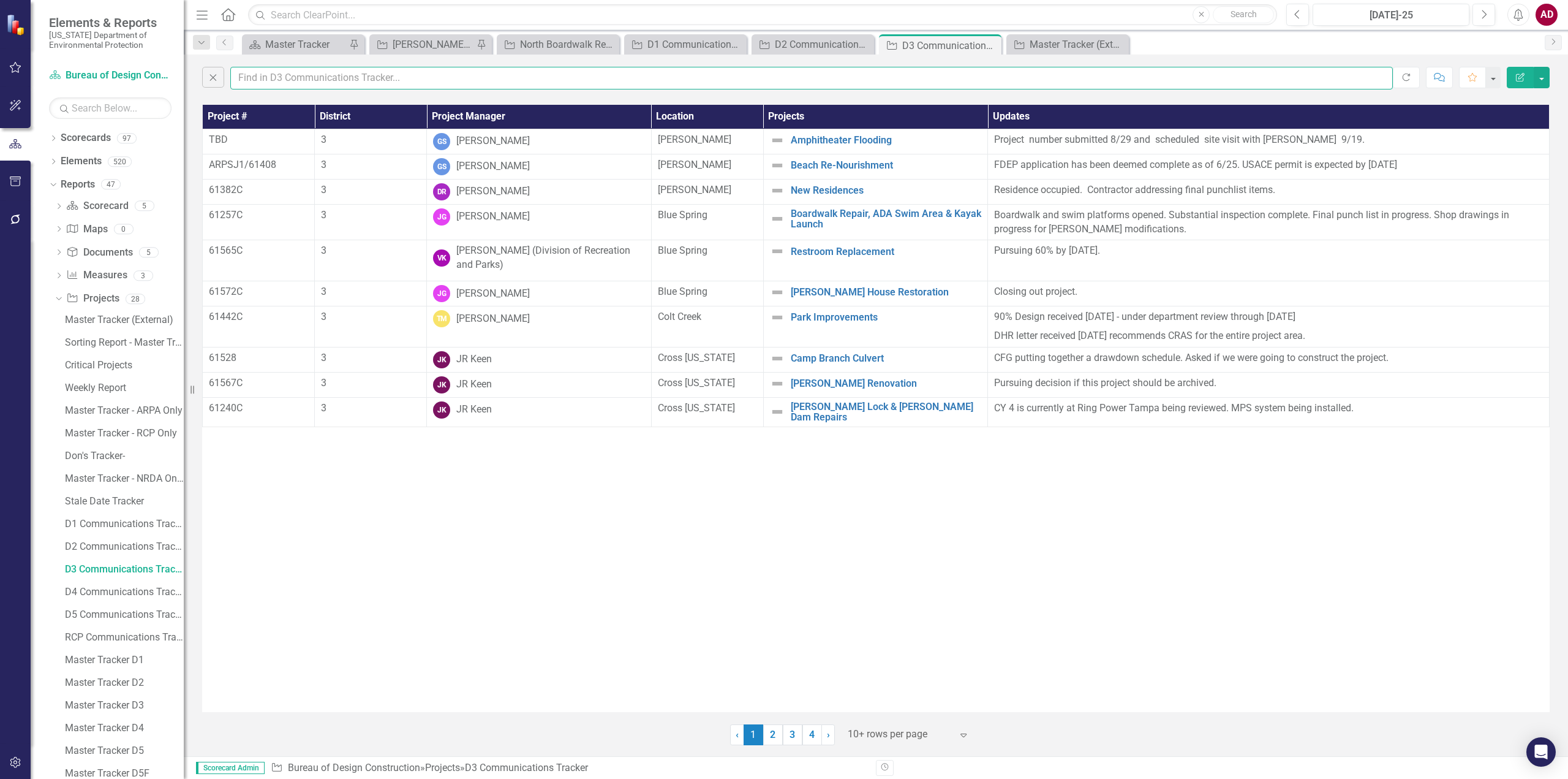
click at [246, 80] on input "text" at bounding box center [812, 78] width 1163 height 23
type input "amber"
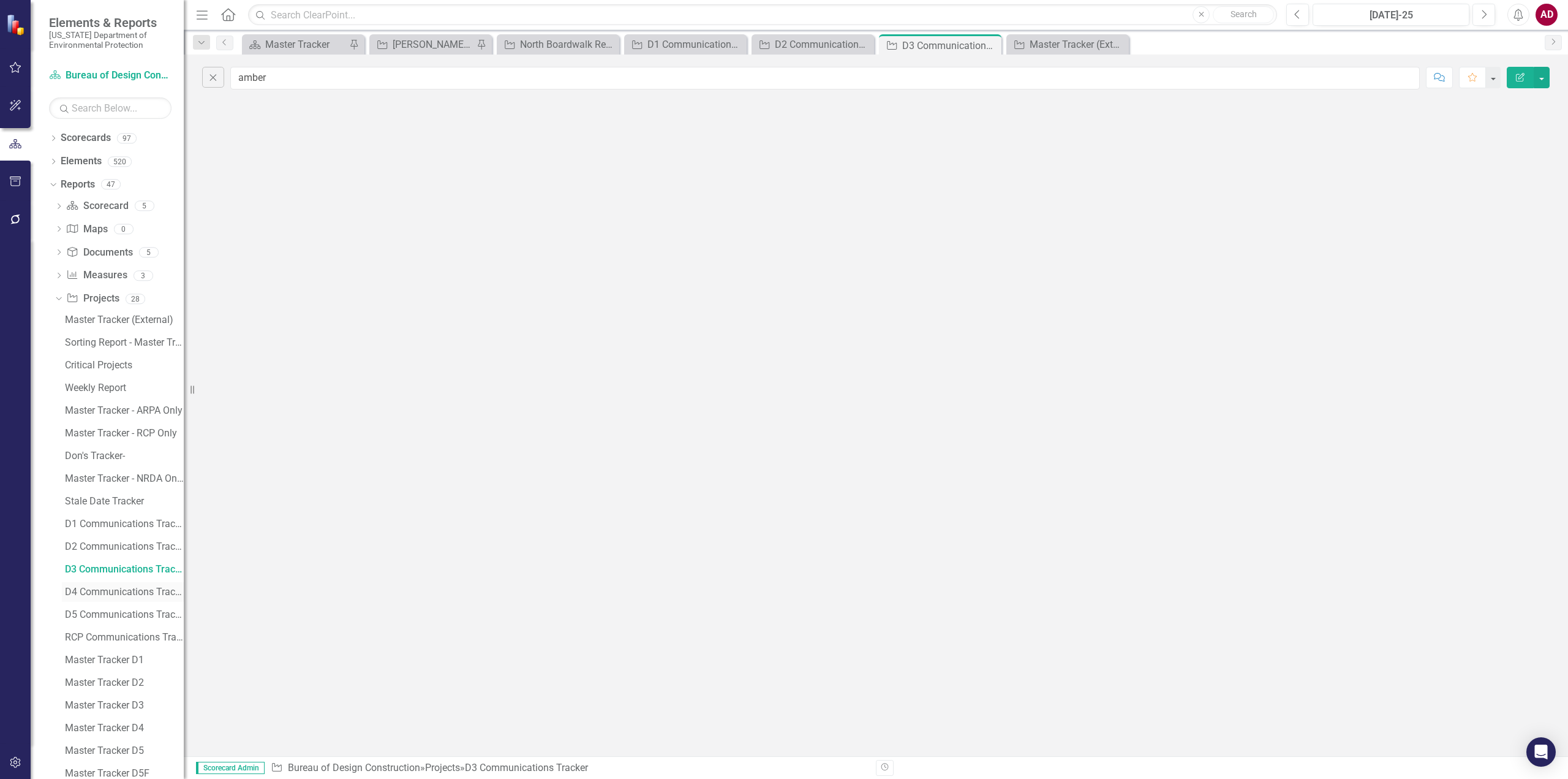
click at [84, 591] on div "D4 Communications Tracker" at bounding box center [124, 592] width 119 height 11
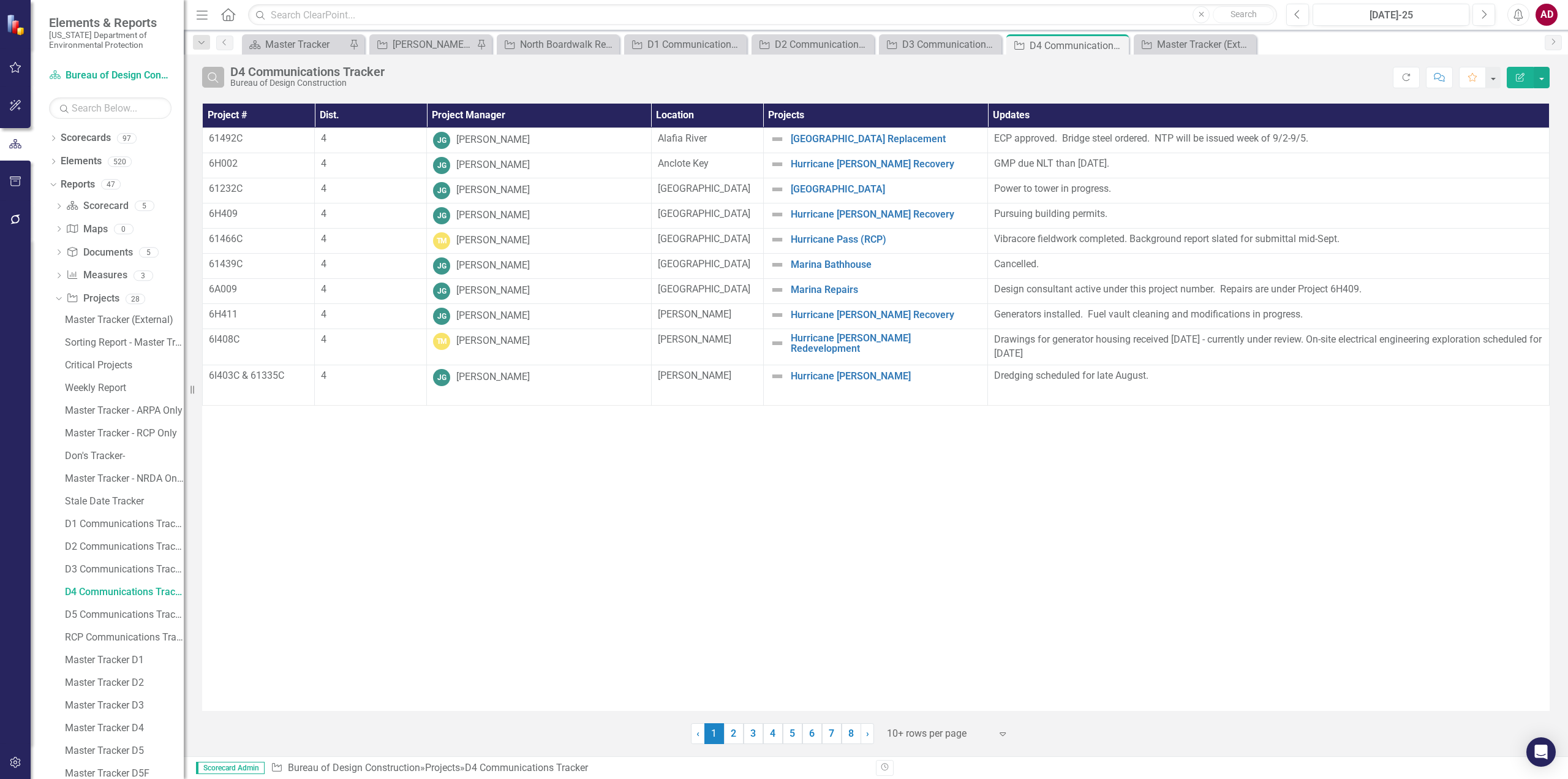
click at [218, 78] on icon "Search" at bounding box center [213, 77] width 14 height 11
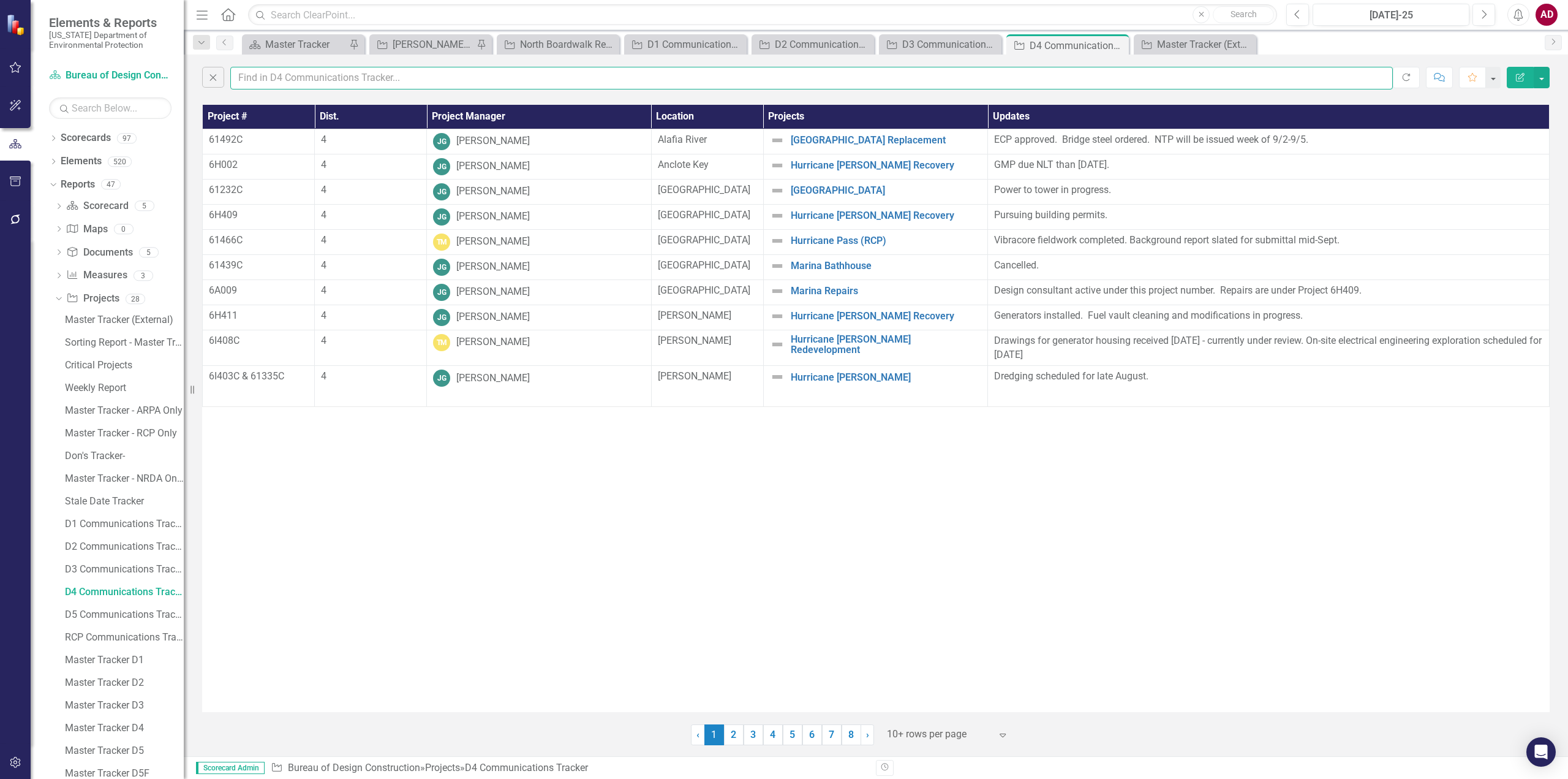
click at [248, 79] on input "text" at bounding box center [812, 78] width 1163 height 23
type input "amber"
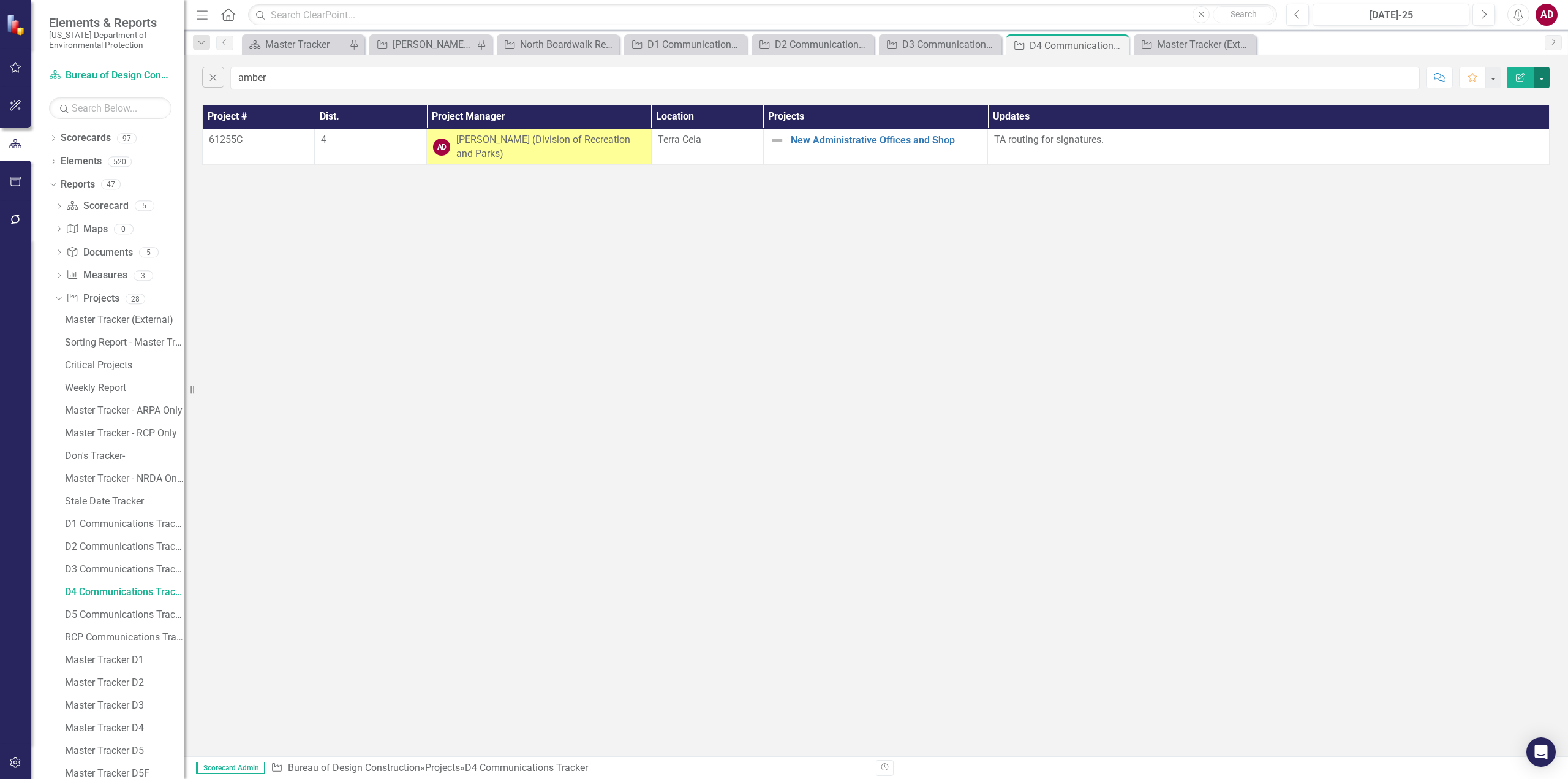
click at [1540, 81] on button "button" at bounding box center [1541, 78] width 16 height 22
click at [1524, 122] on link "PDF Export to PDF" at bounding box center [1501, 125] width 97 height 23
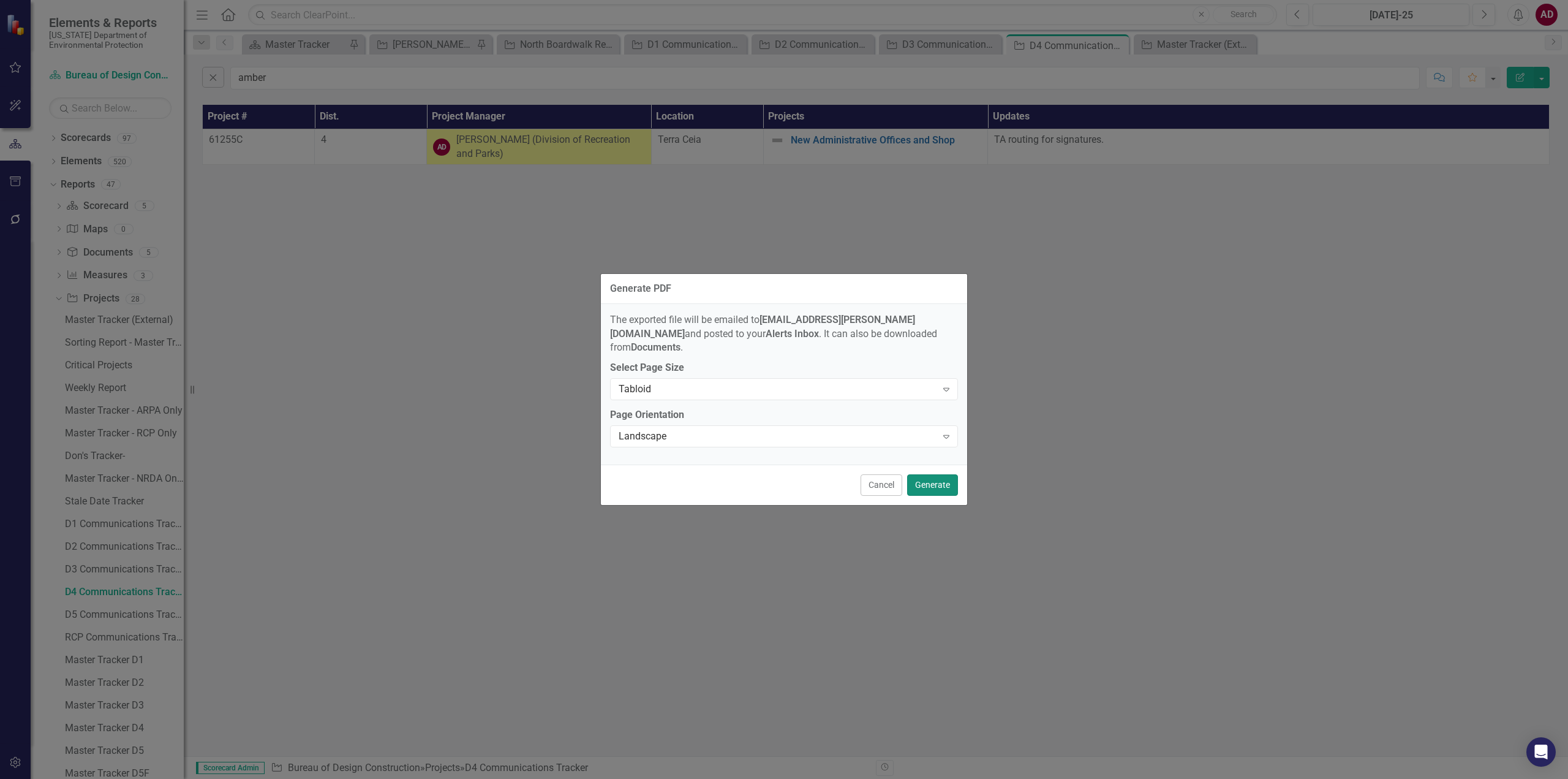
click at [945, 479] on button "Generate" at bounding box center [932, 485] width 51 height 22
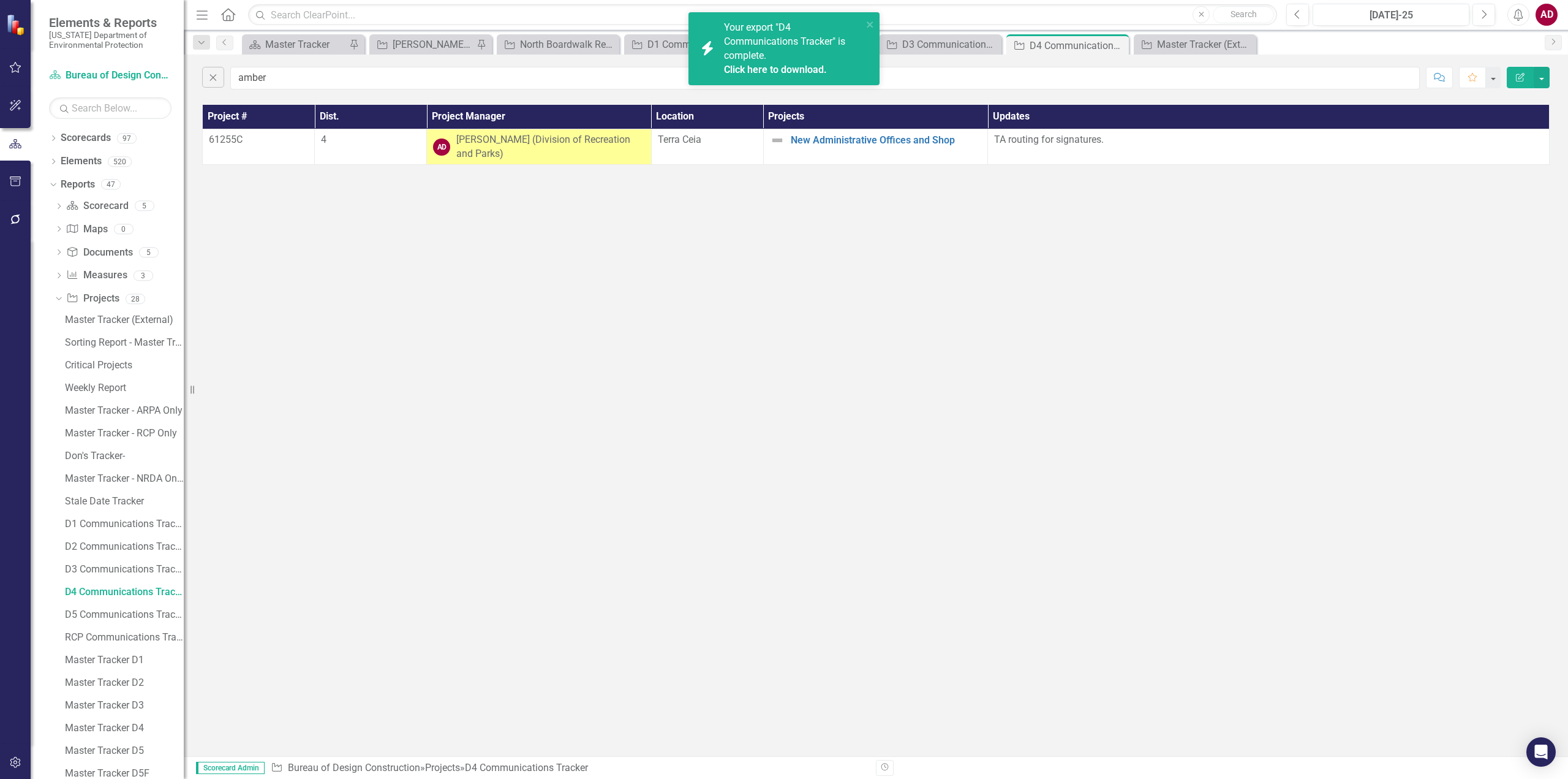
click at [728, 67] on link "Click here to download." at bounding box center [775, 70] width 103 height 11
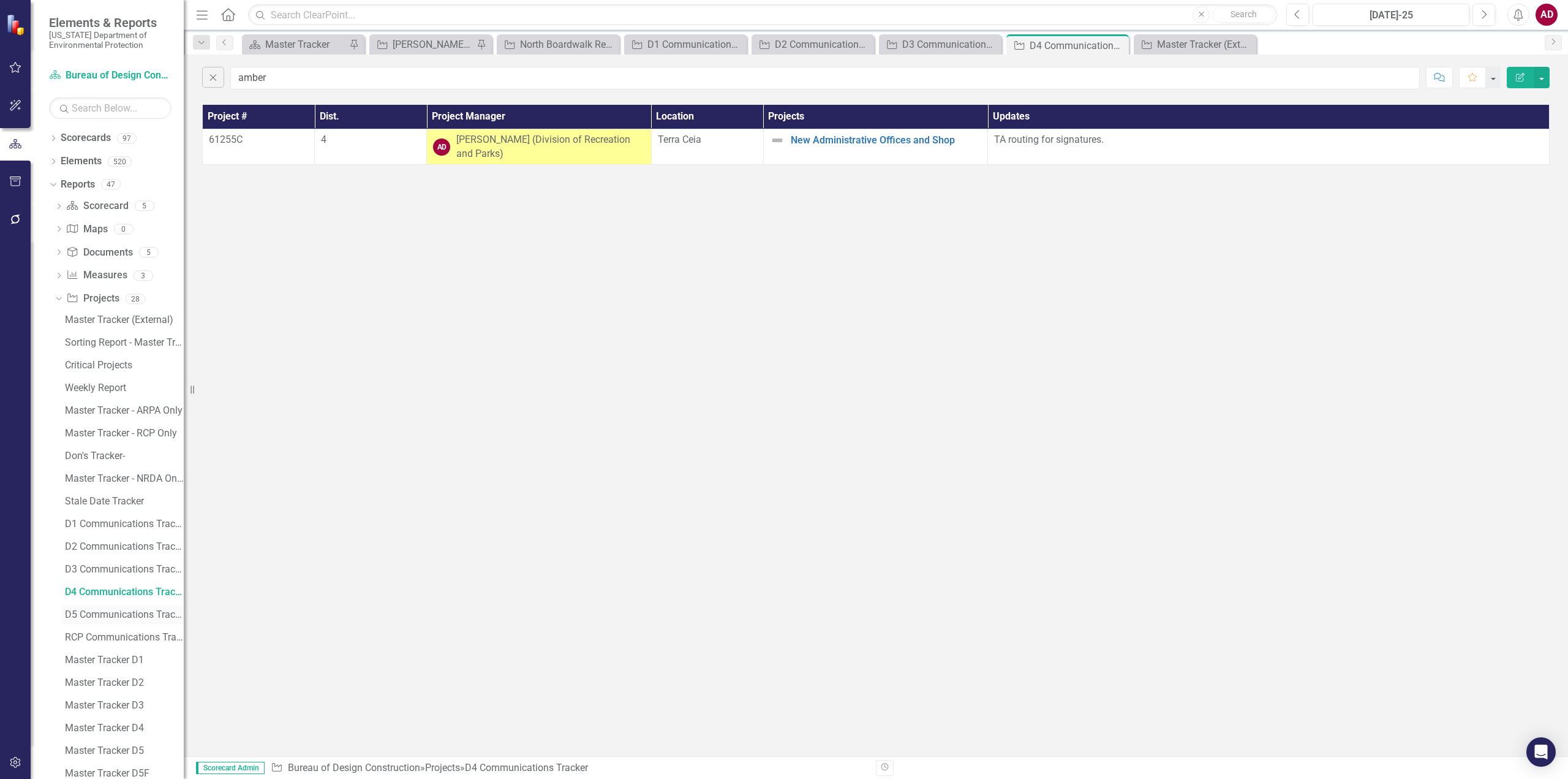
click at [111, 611] on div "D5 Communications Tracker" at bounding box center [124, 614] width 119 height 11
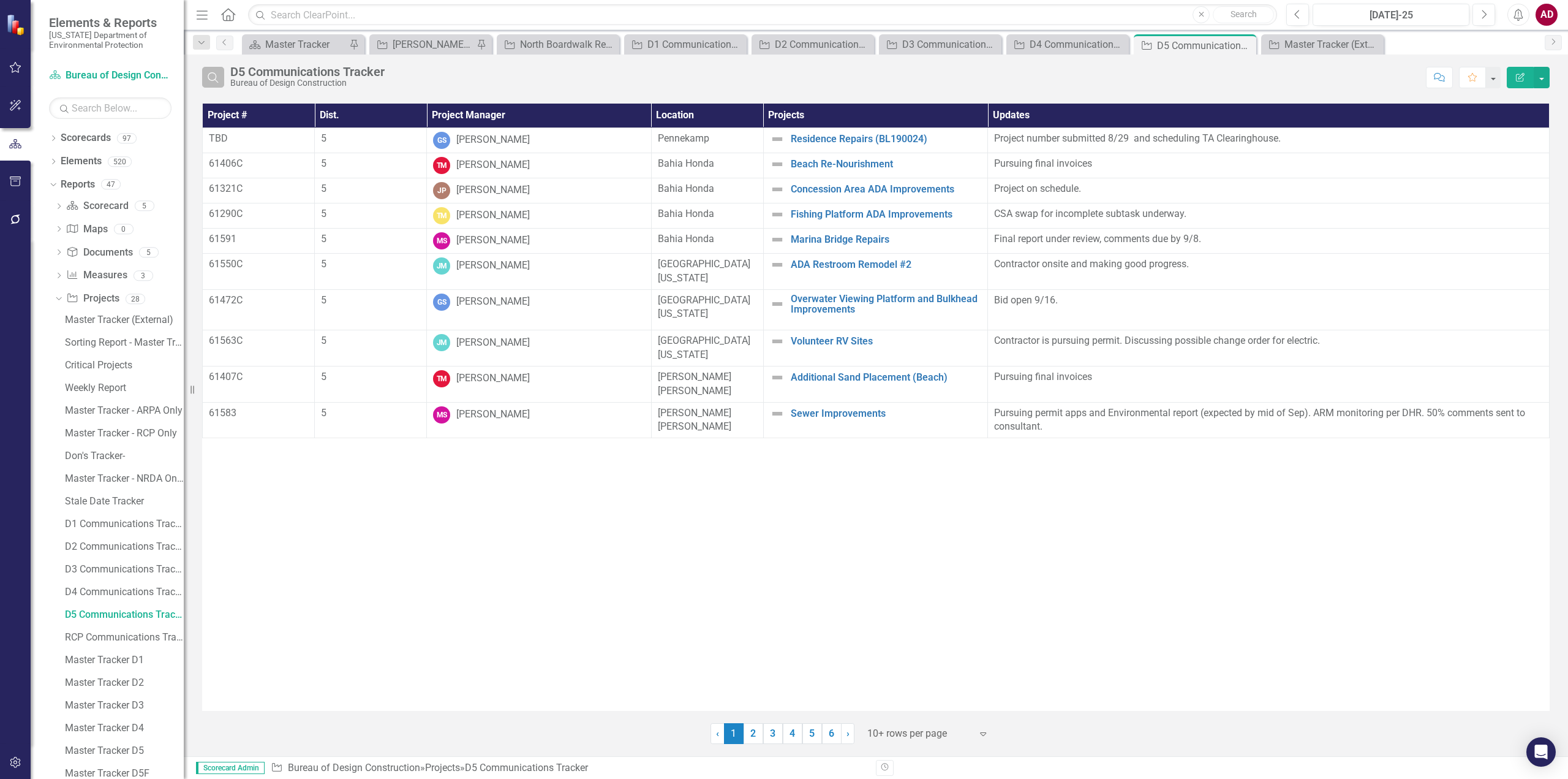
click at [215, 75] on icon "Search" at bounding box center [213, 77] width 14 height 11
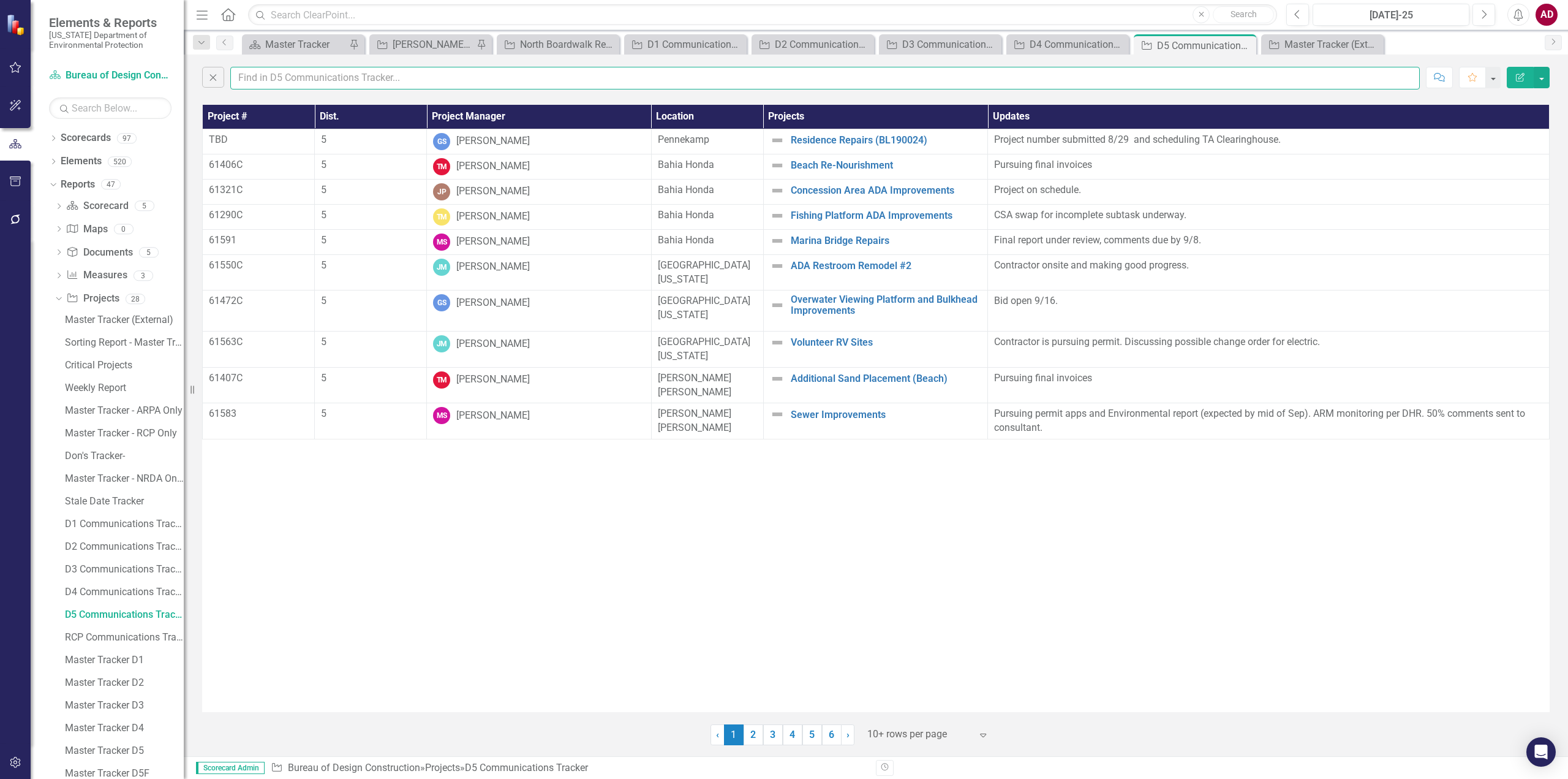
click at [268, 78] on input "text" at bounding box center [825, 78] width 1189 height 23
type input "amber"
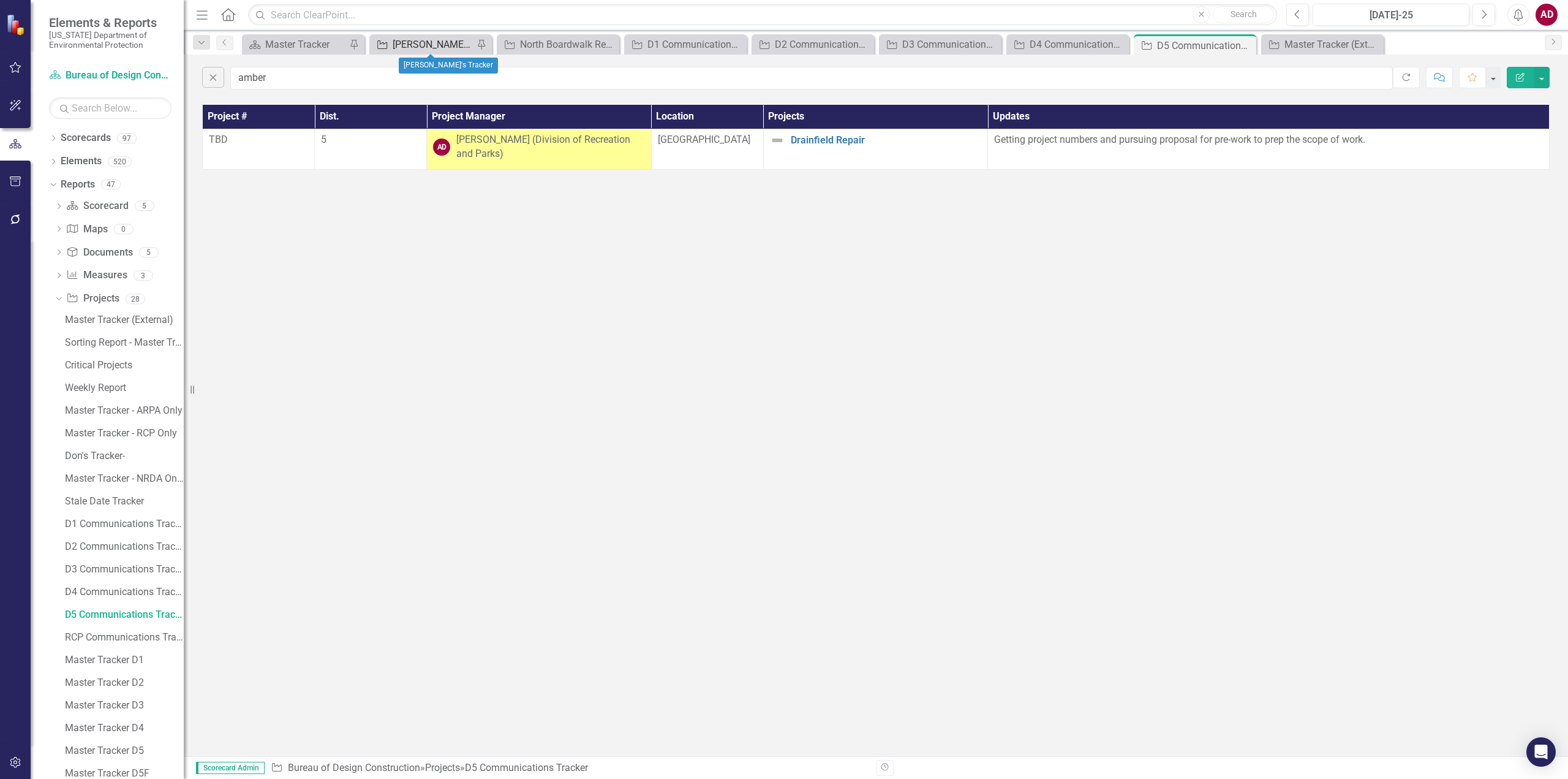
click at [399, 42] on div "[PERSON_NAME]'s Tracker" at bounding box center [433, 44] width 81 height 15
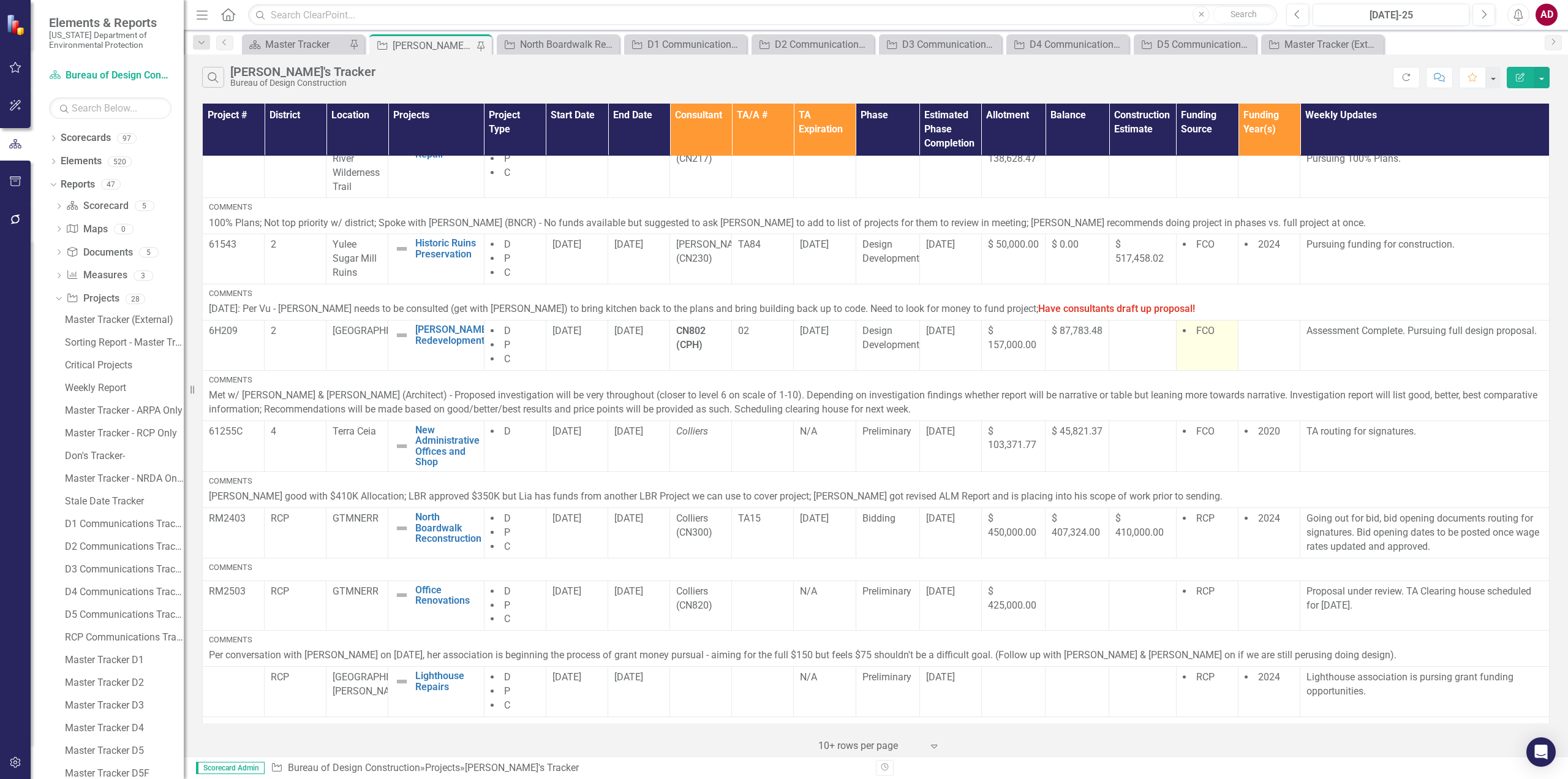
scroll to position [307, 0]
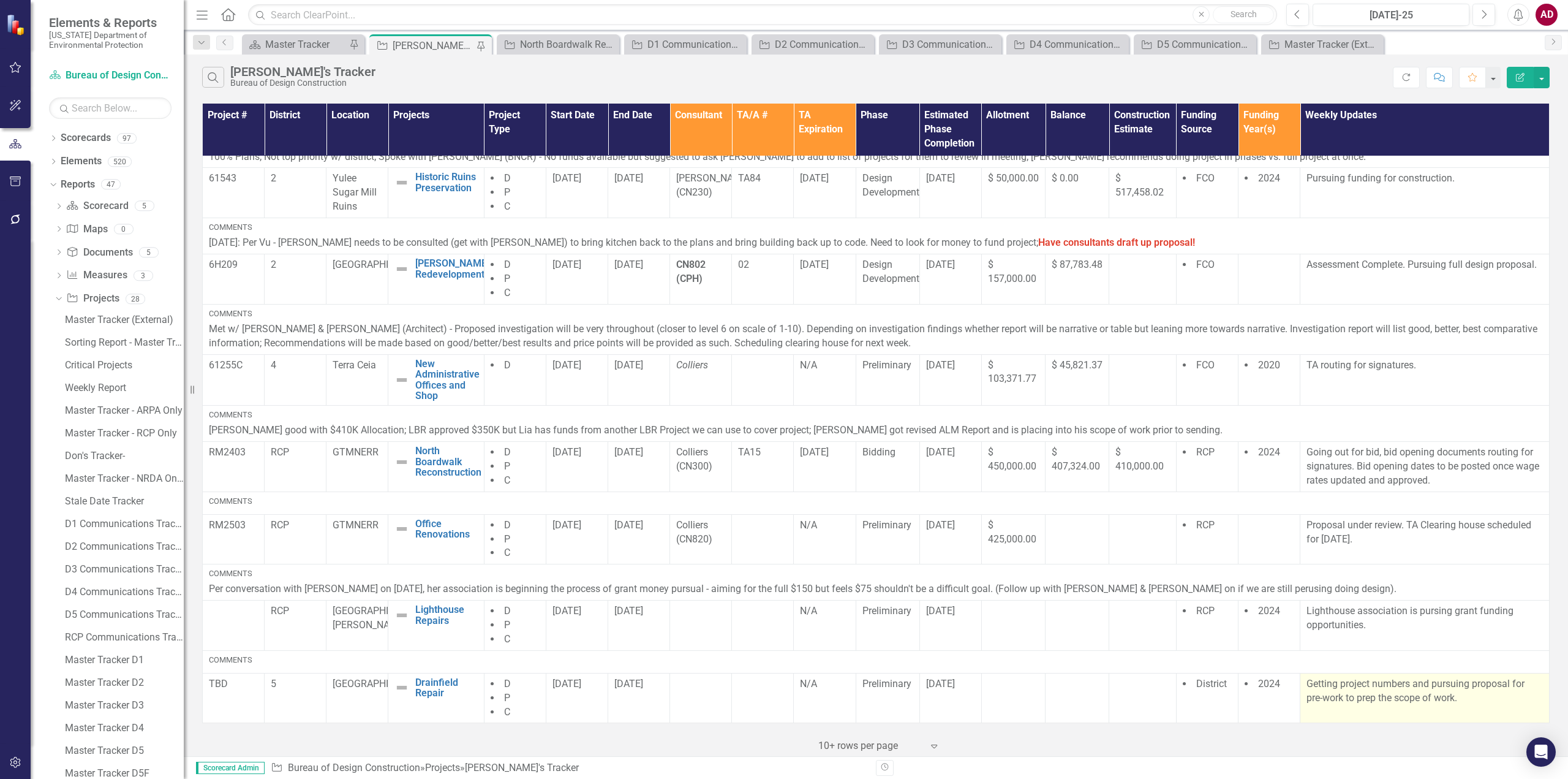
click at [1358, 696] on p "Getting project numbers and pursuing proposal for pre-work to prep the scope of…" at bounding box center [1424, 691] width 236 height 28
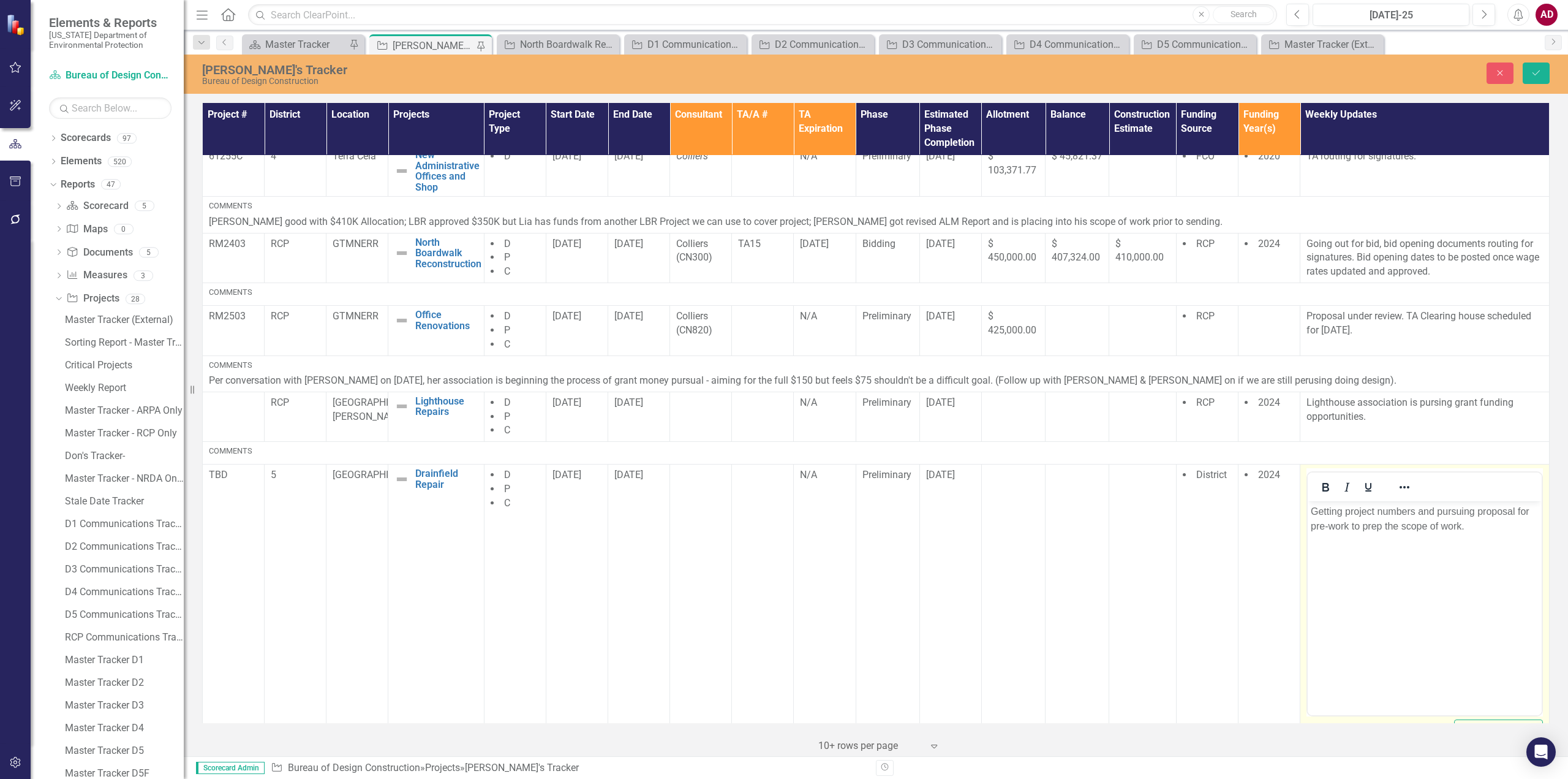
scroll to position [546, 0]
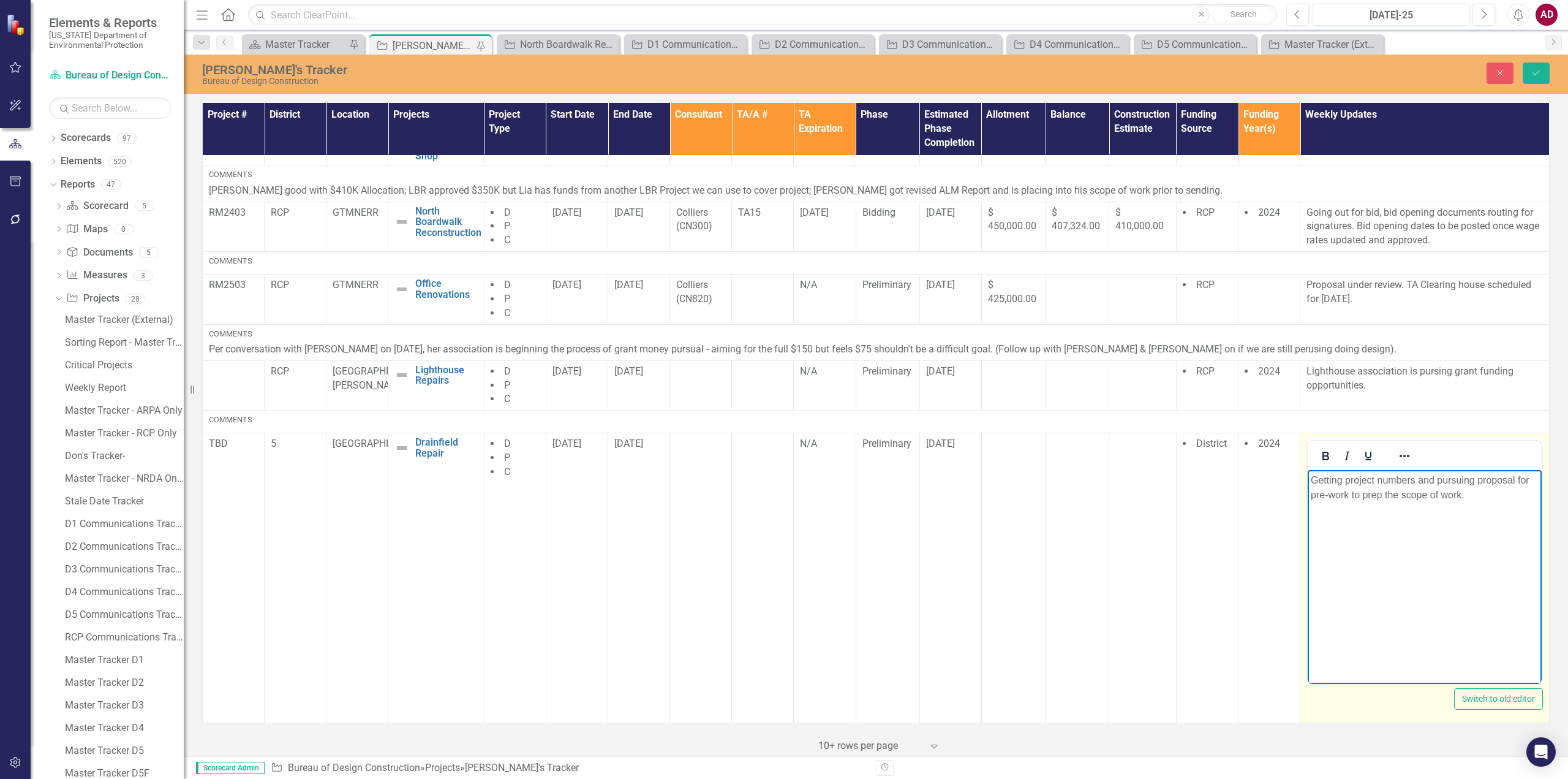
click at [1412, 479] on p "Getting project numbers and pursuing proposal for pre-work to prep the scope of…" at bounding box center [1424, 488] width 227 height 29
click at [1465, 614] on body "Getting project number; Finalizing consultant for due diligence and scope of wo…" at bounding box center [1424, 562] width 234 height 184
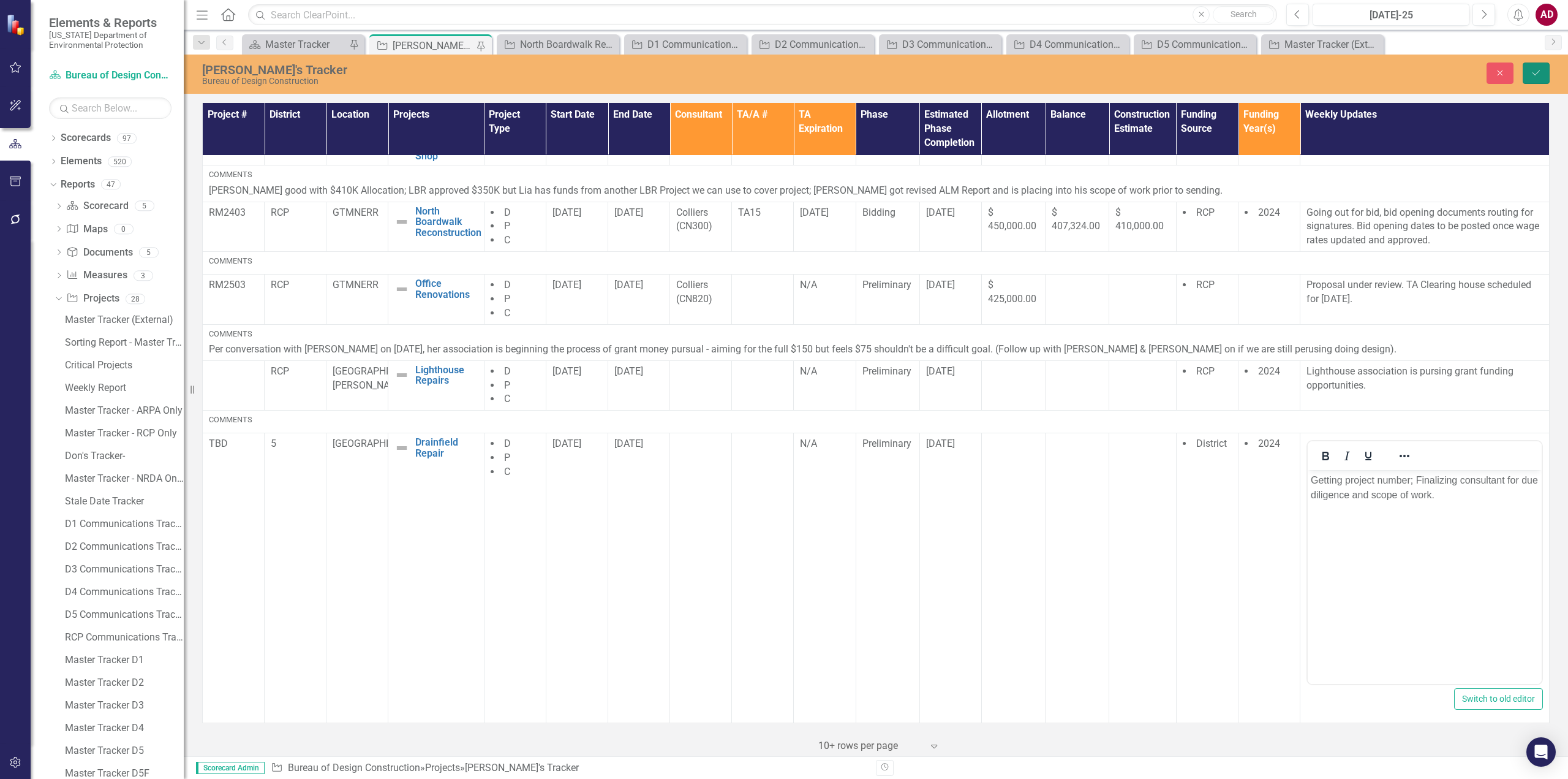
click at [1536, 72] on icon "Save" at bounding box center [1536, 73] width 11 height 9
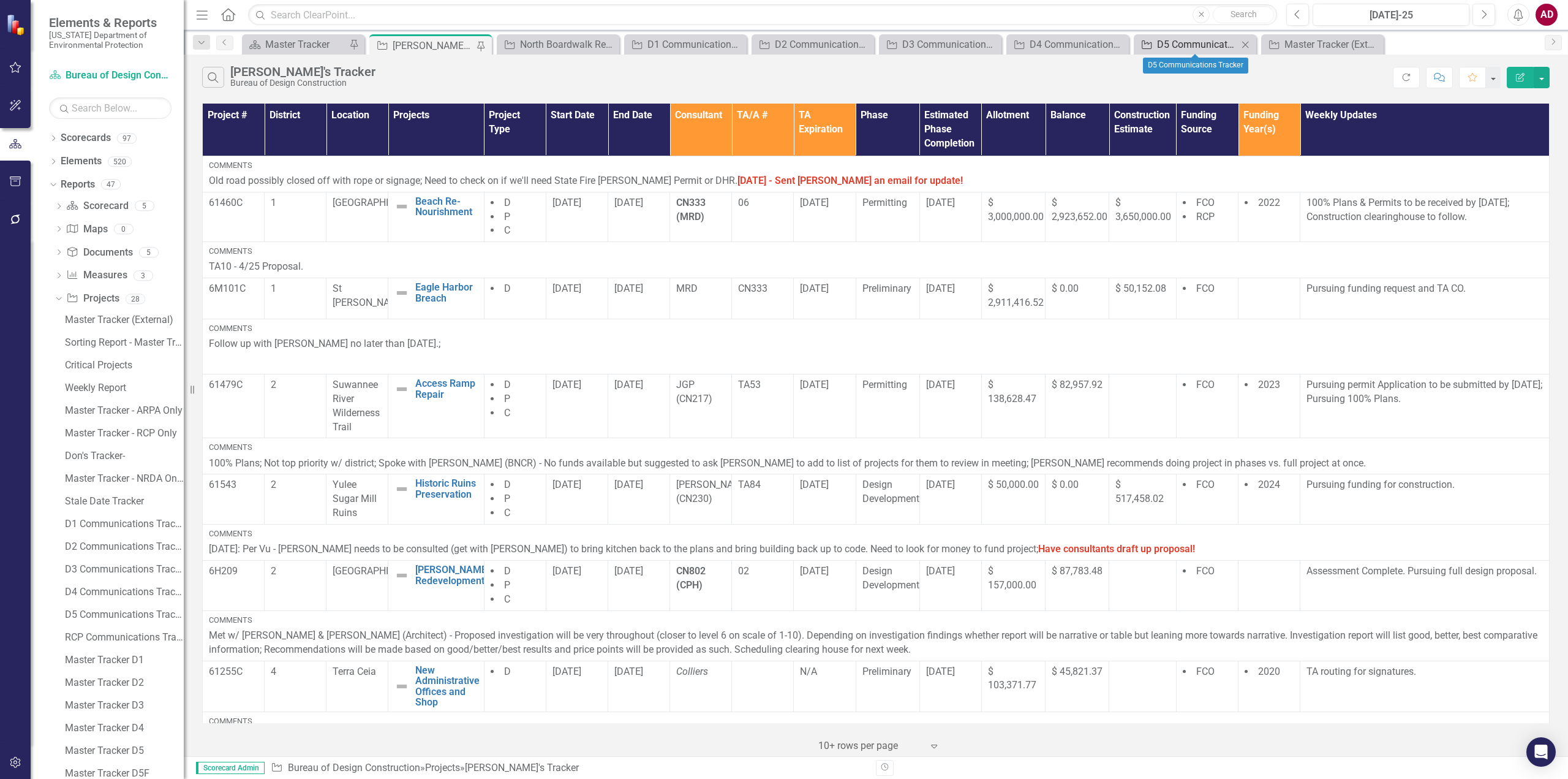
click at [1176, 39] on div "D5 Communications Tracker" at bounding box center [1197, 44] width 81 height 15
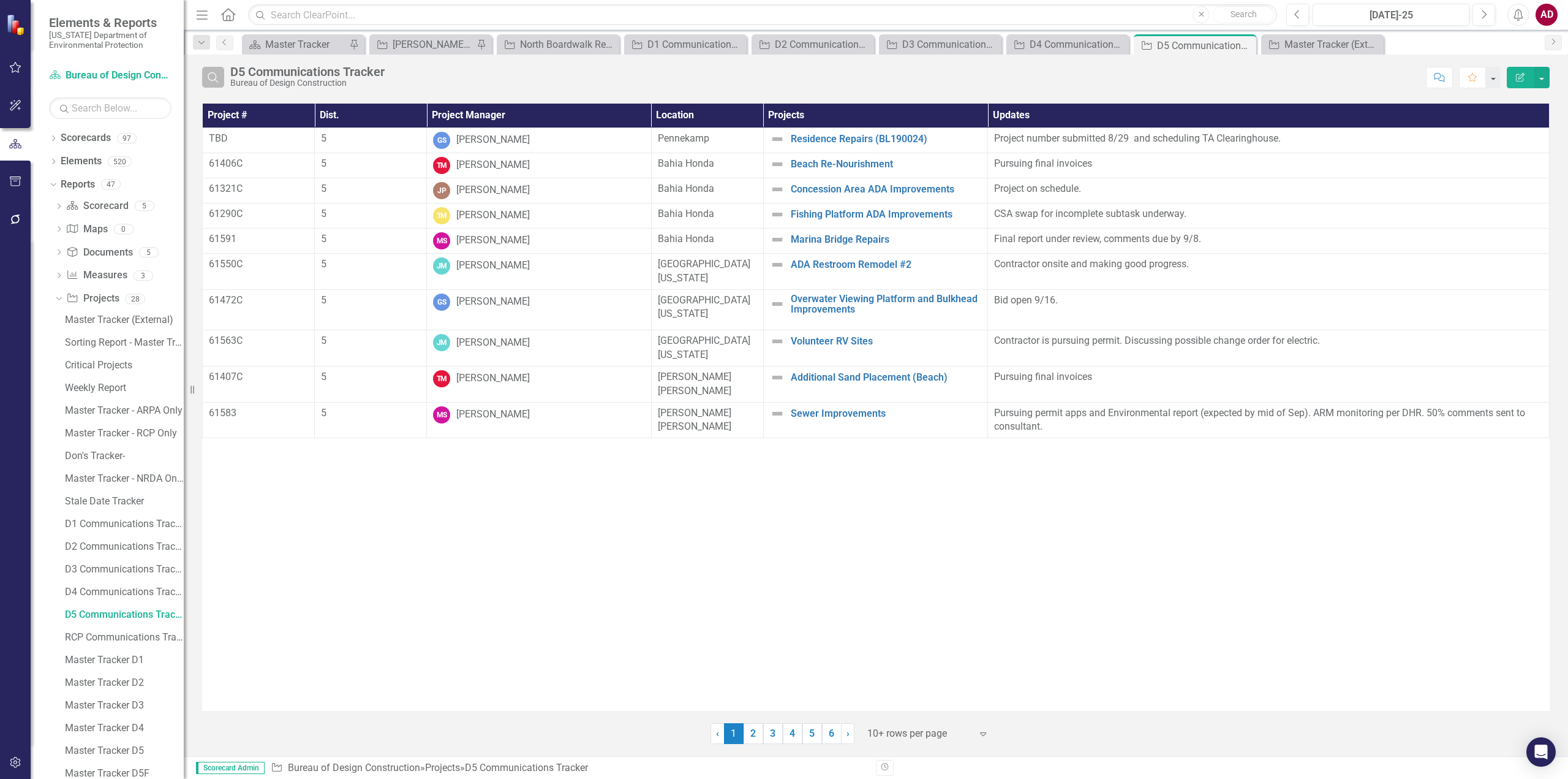
click at [211, 78] on icon "Search" at bounding box center [213, 77] width 14 height 11
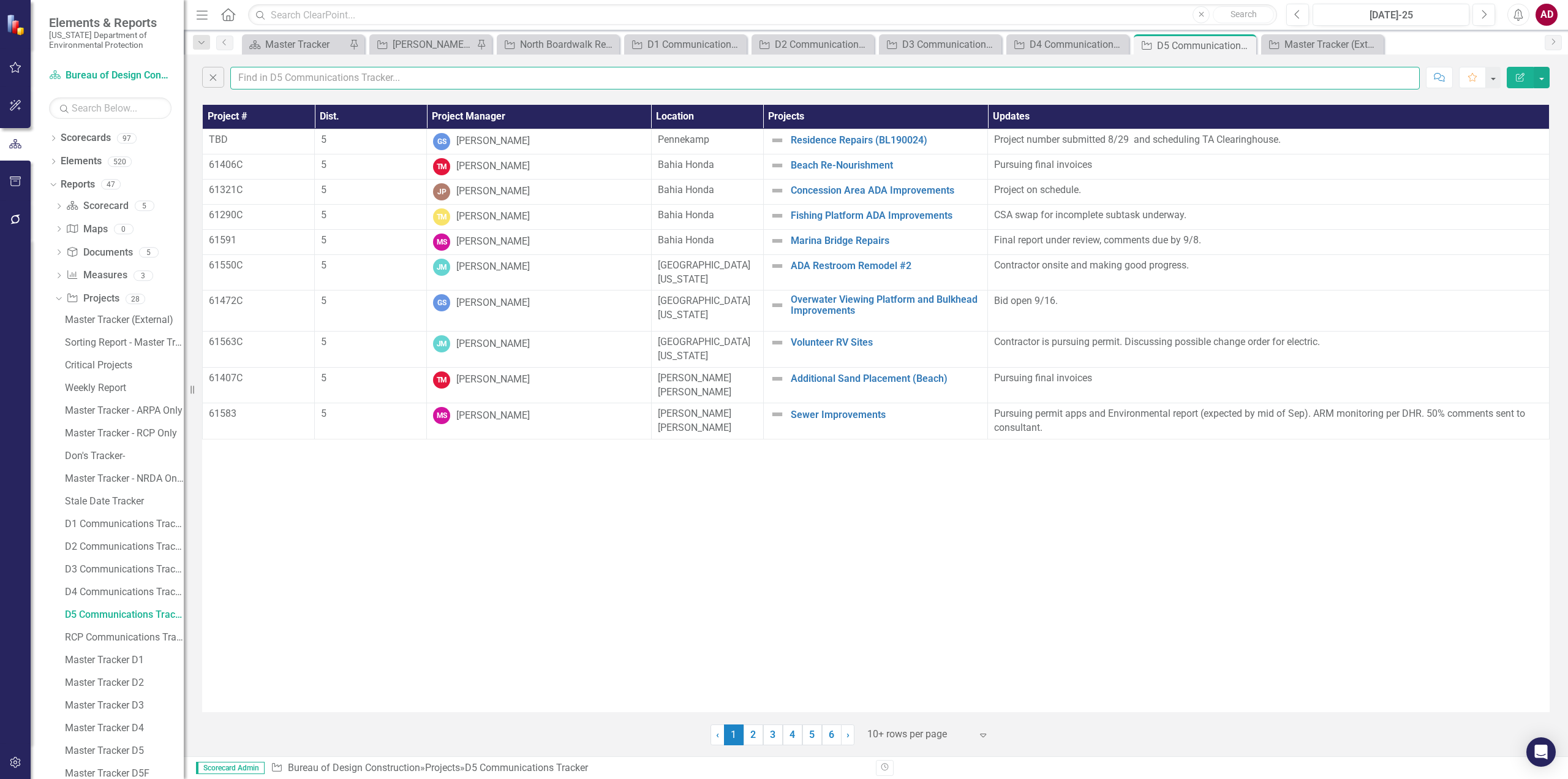
click at [256, 78] on input "text" at bounding box center [825, 78] width 1189 height 23
type input "amber"
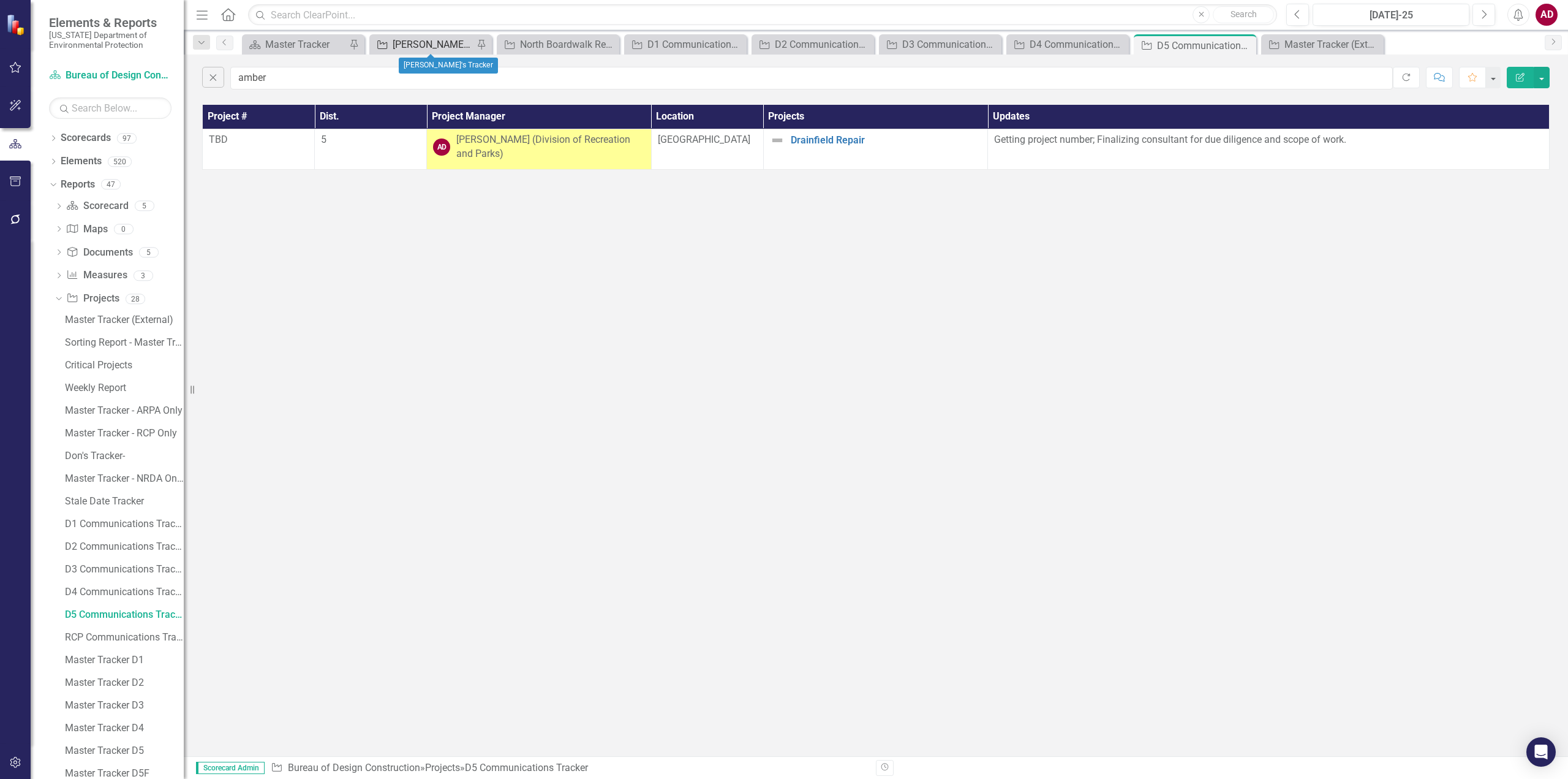
click at [403, 42] on div "[PERSON_NAME]'s Tracker" at bounding box center [433, 44] width 81 height 15
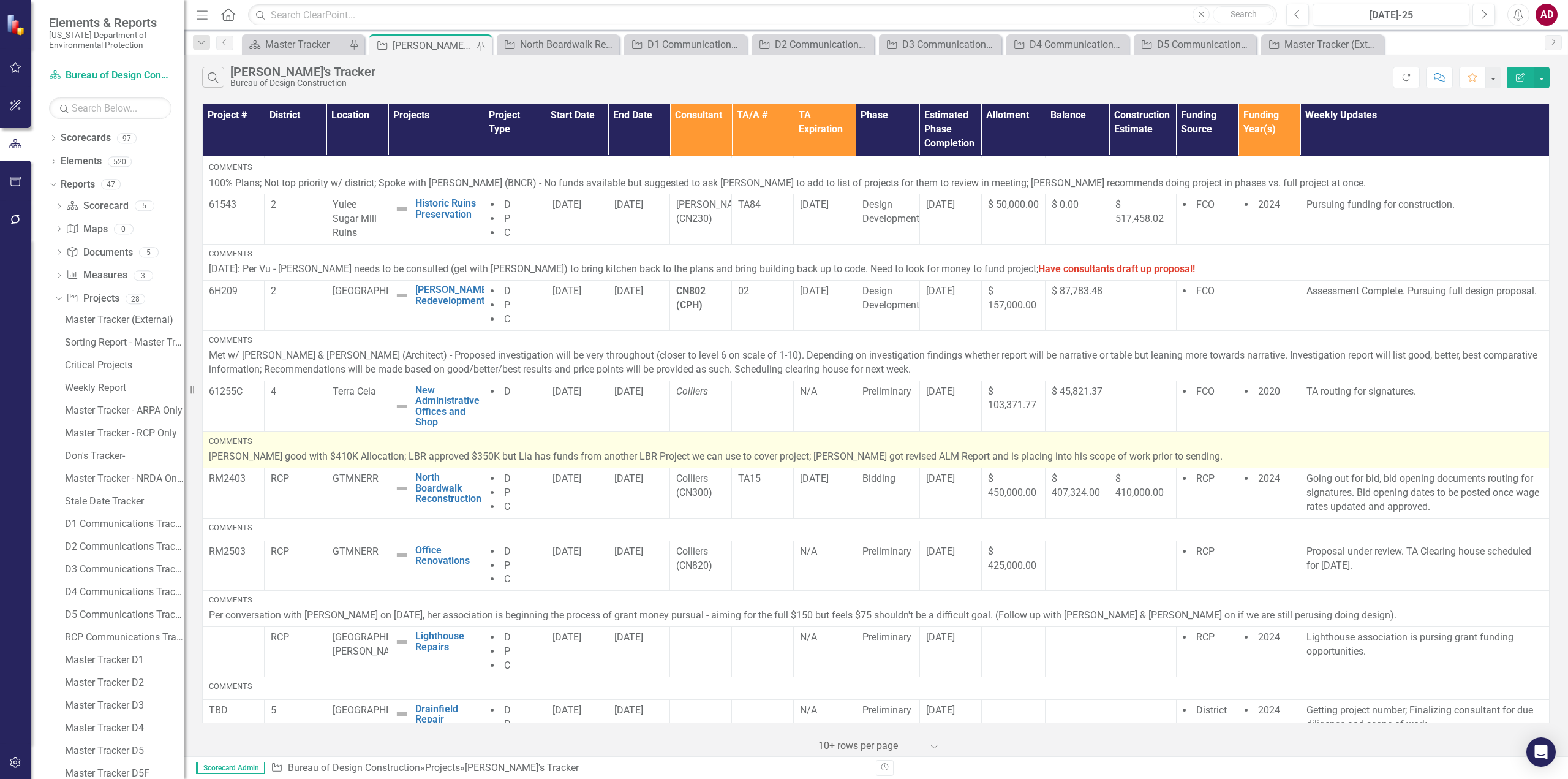
scroll to position [307, 0]
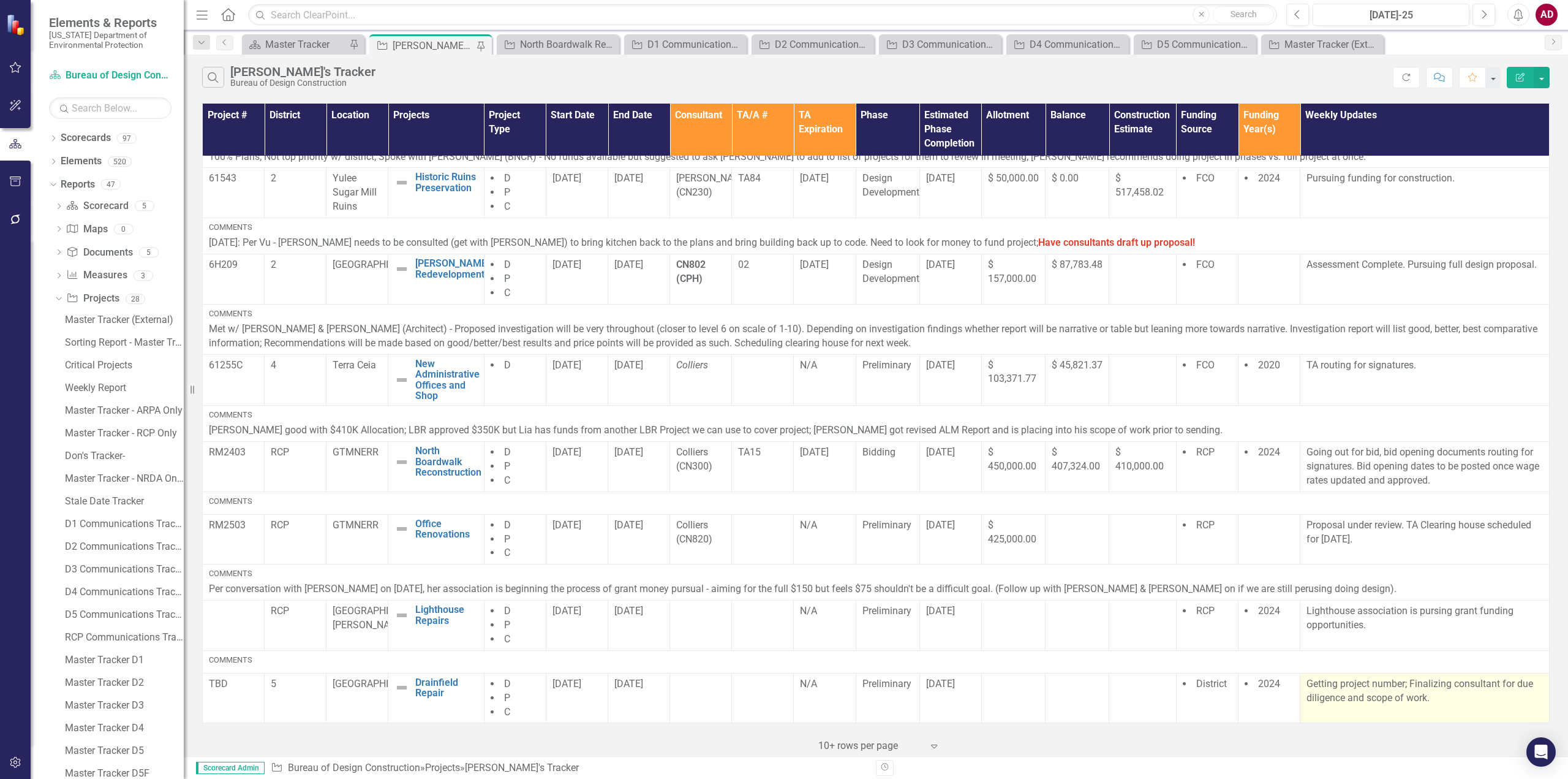
click at [1440, 700] on p "Getting project number; Finalizing consultant for due diligence and scope of wo…" at bounding box center [1424, 691] width 236 height 28
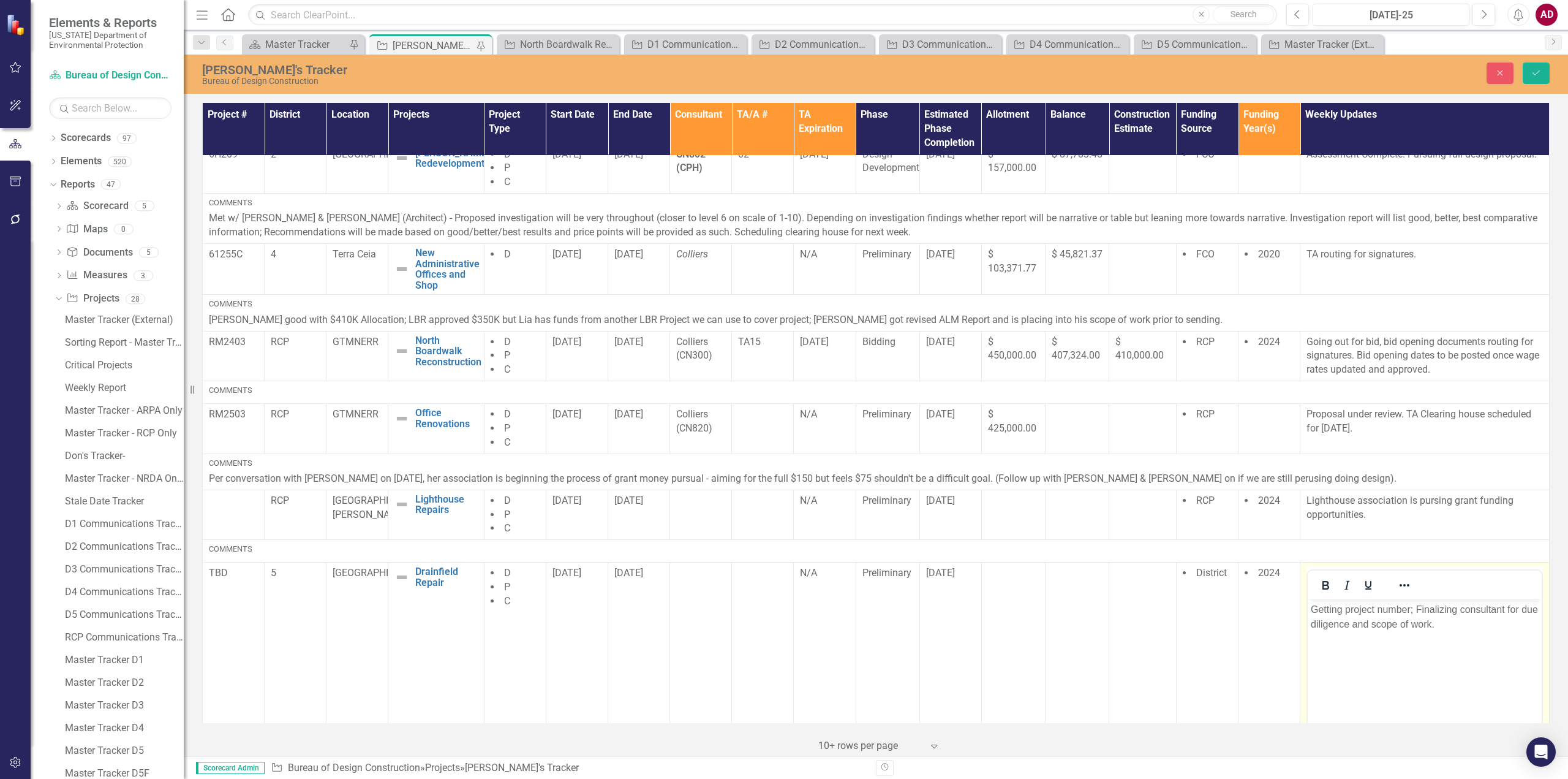
scroll to position [546, 0]
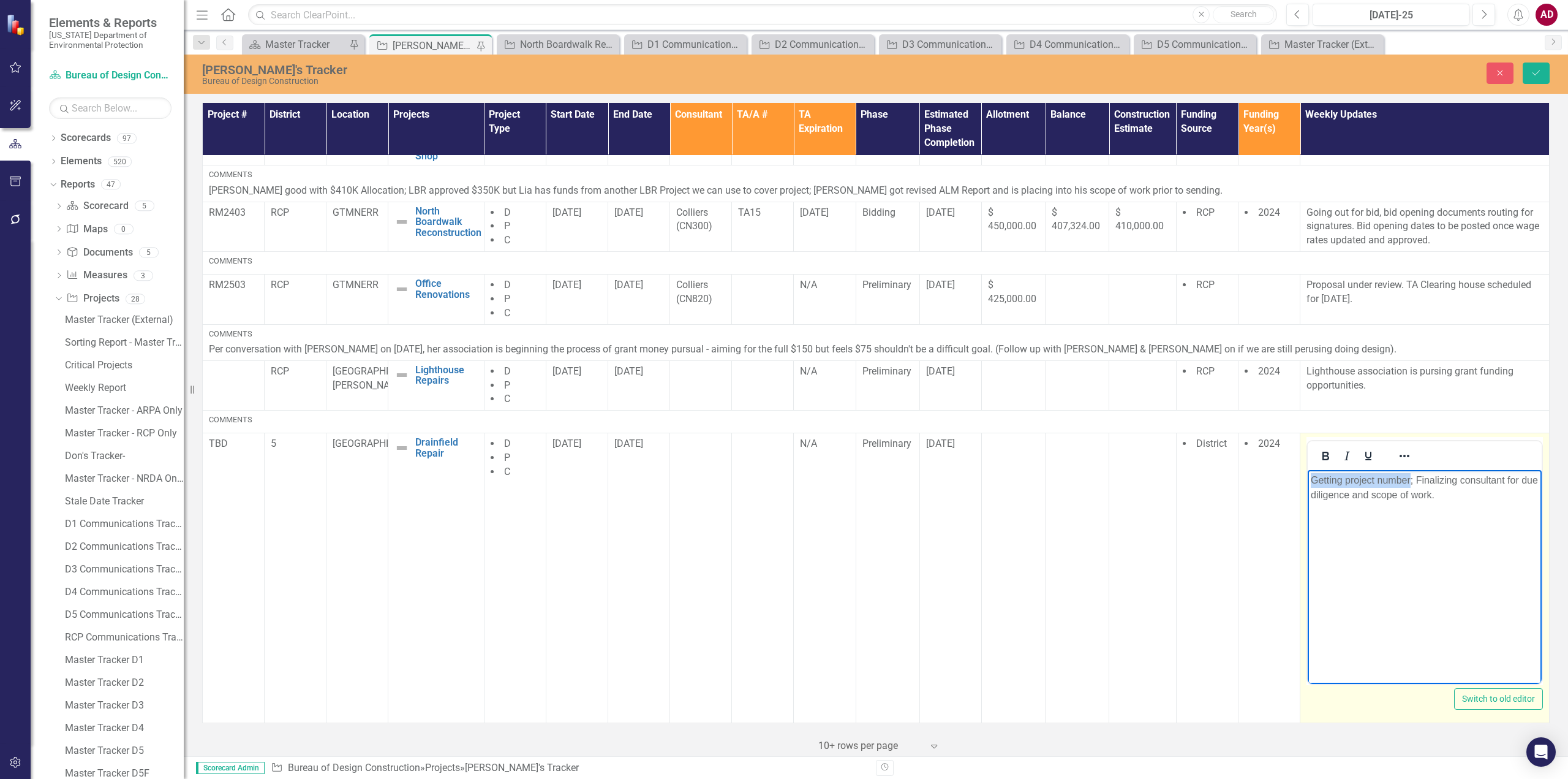
drag, startPoint x: 1311, startPoint y: 479, endPoint x: 1409, endPoint y: 477, distance: 98.0
click at [1409, 477] on p "Getting project number; Finalizing consultant for due diligence and scope of wo…" at bounding box center [1424, 488] width 227 height 29
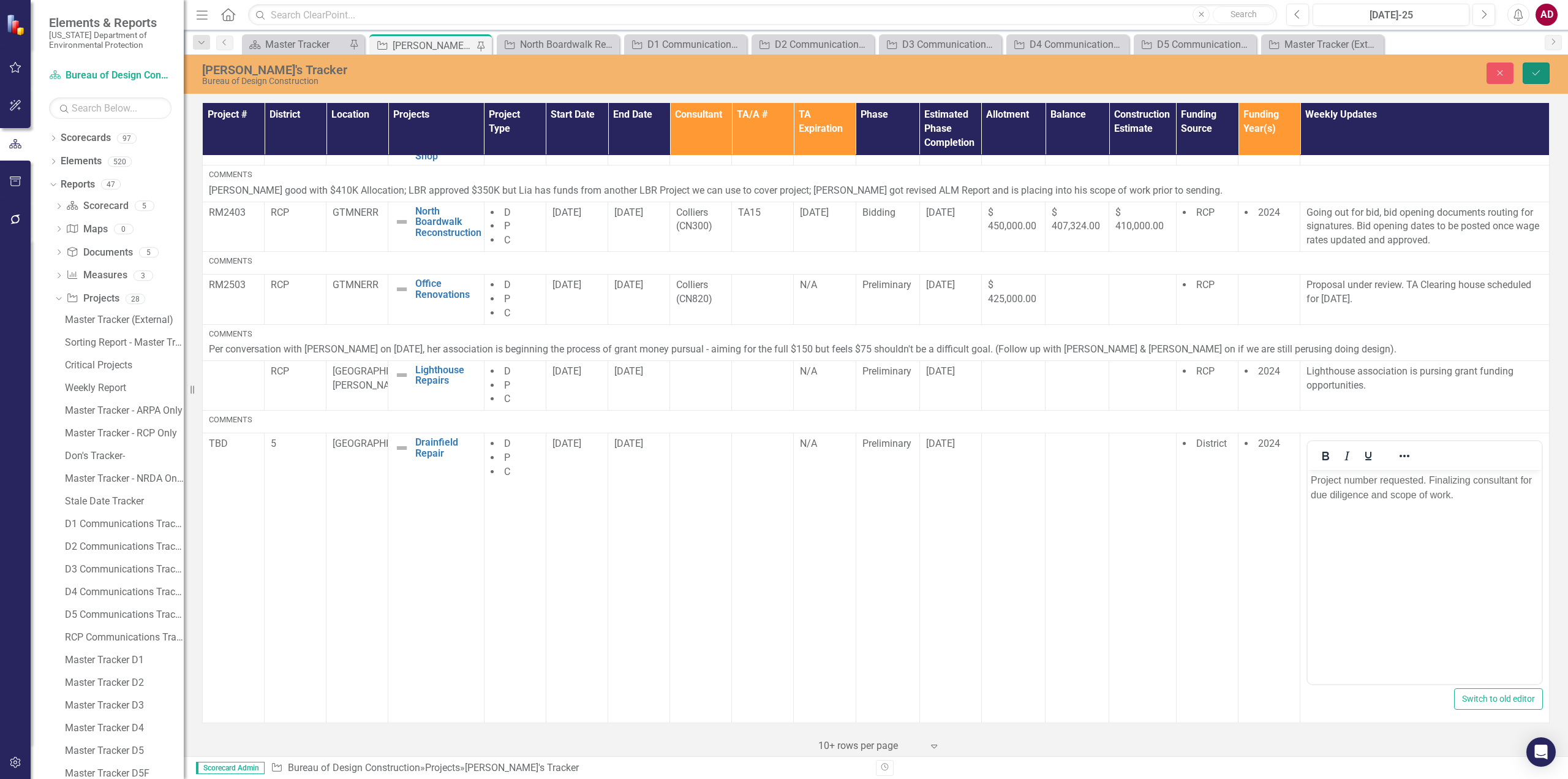
click at [1532, 75] on icon "Save" at bounding box center [1536, 73] width 11 height 9
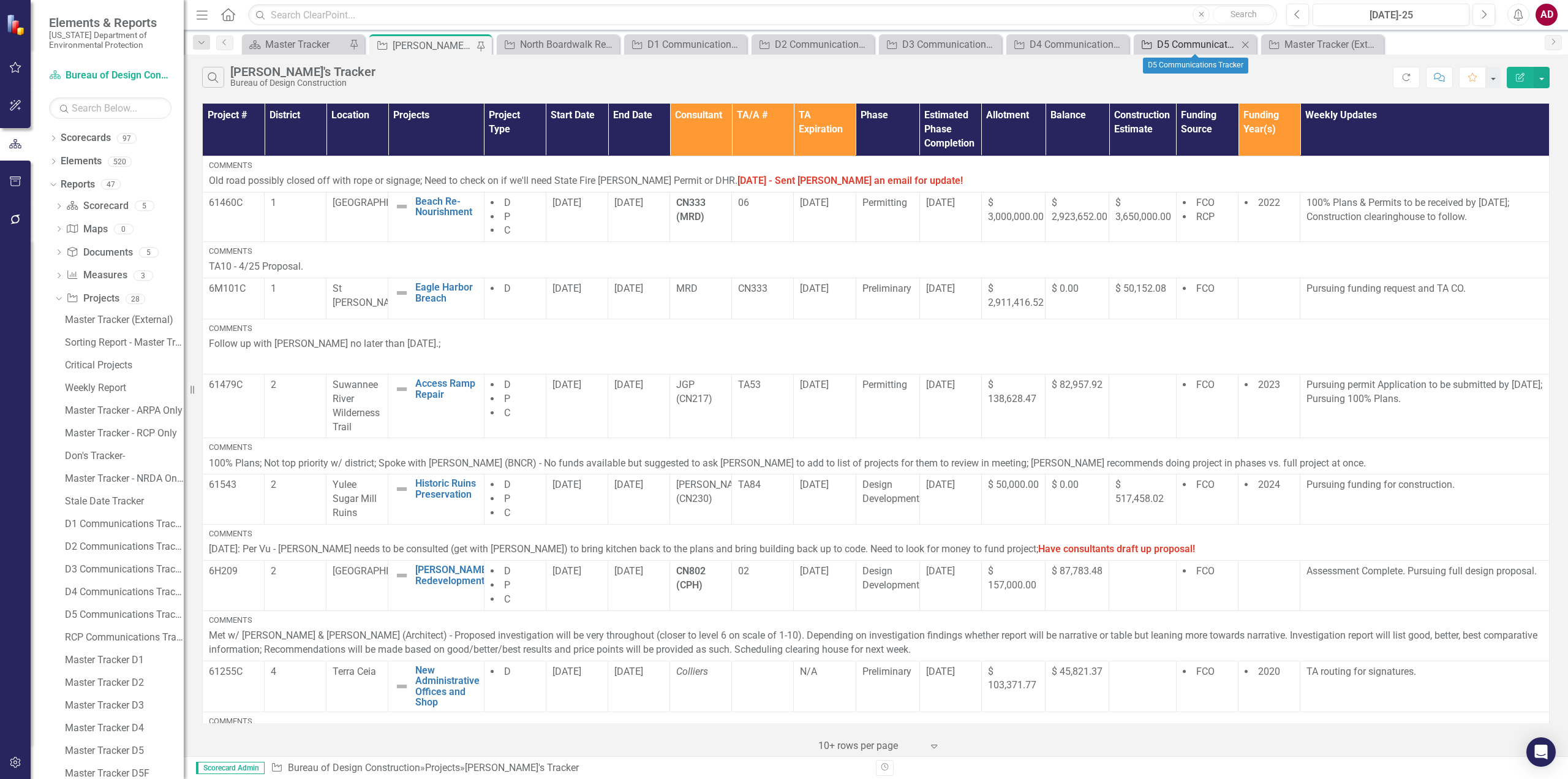
click at [1189, 39] on div "D5 Communications Tracker" at bounding box center [1197, 44] width 81 height 15
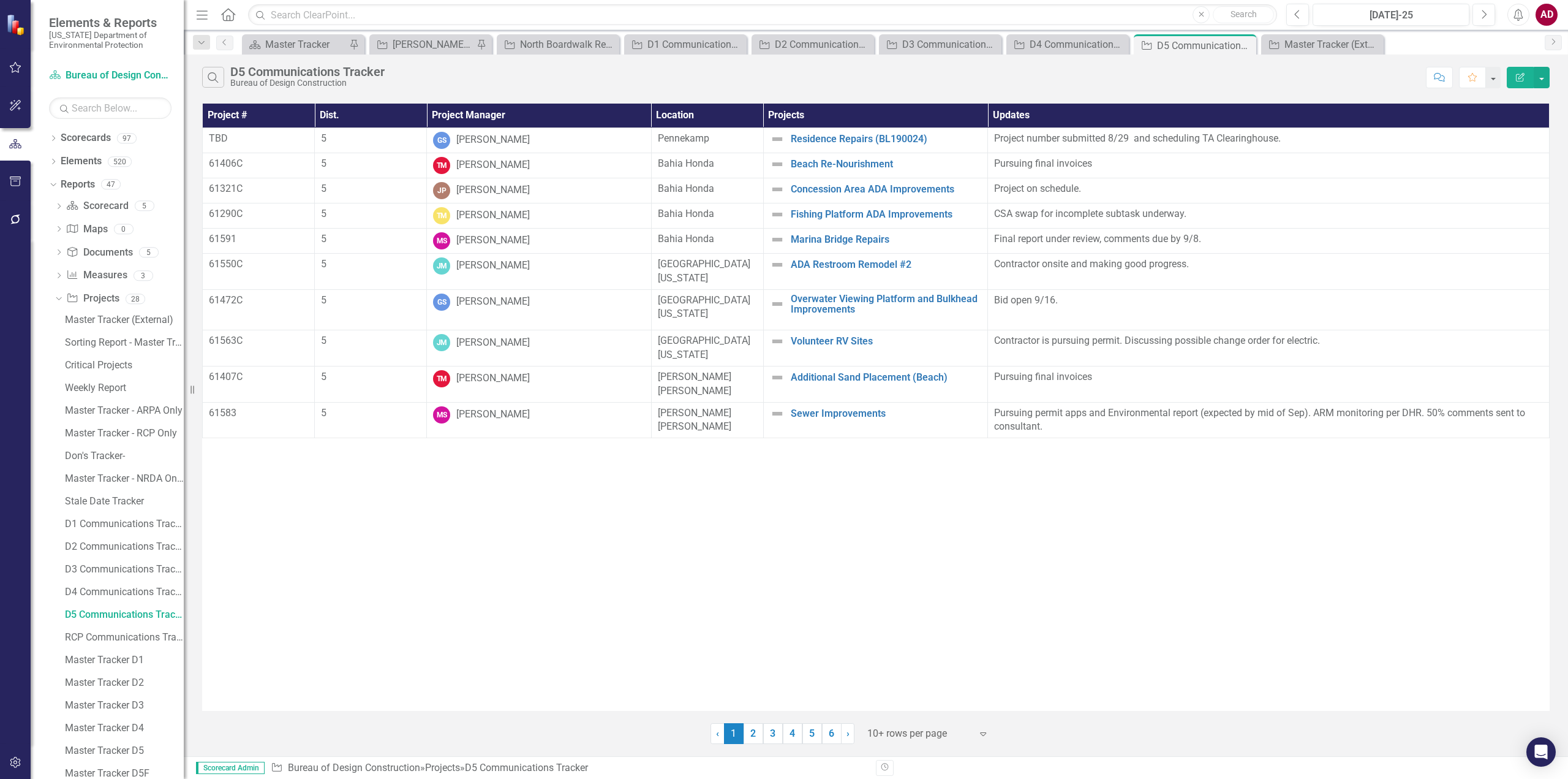
click at [342, 81] on div "Bureau of Design Construction" at bounding box center [307, 83] width 154 height 9
click at [220, 76] on icon "Search" at bounding box center [213, 77] width 14 height 11
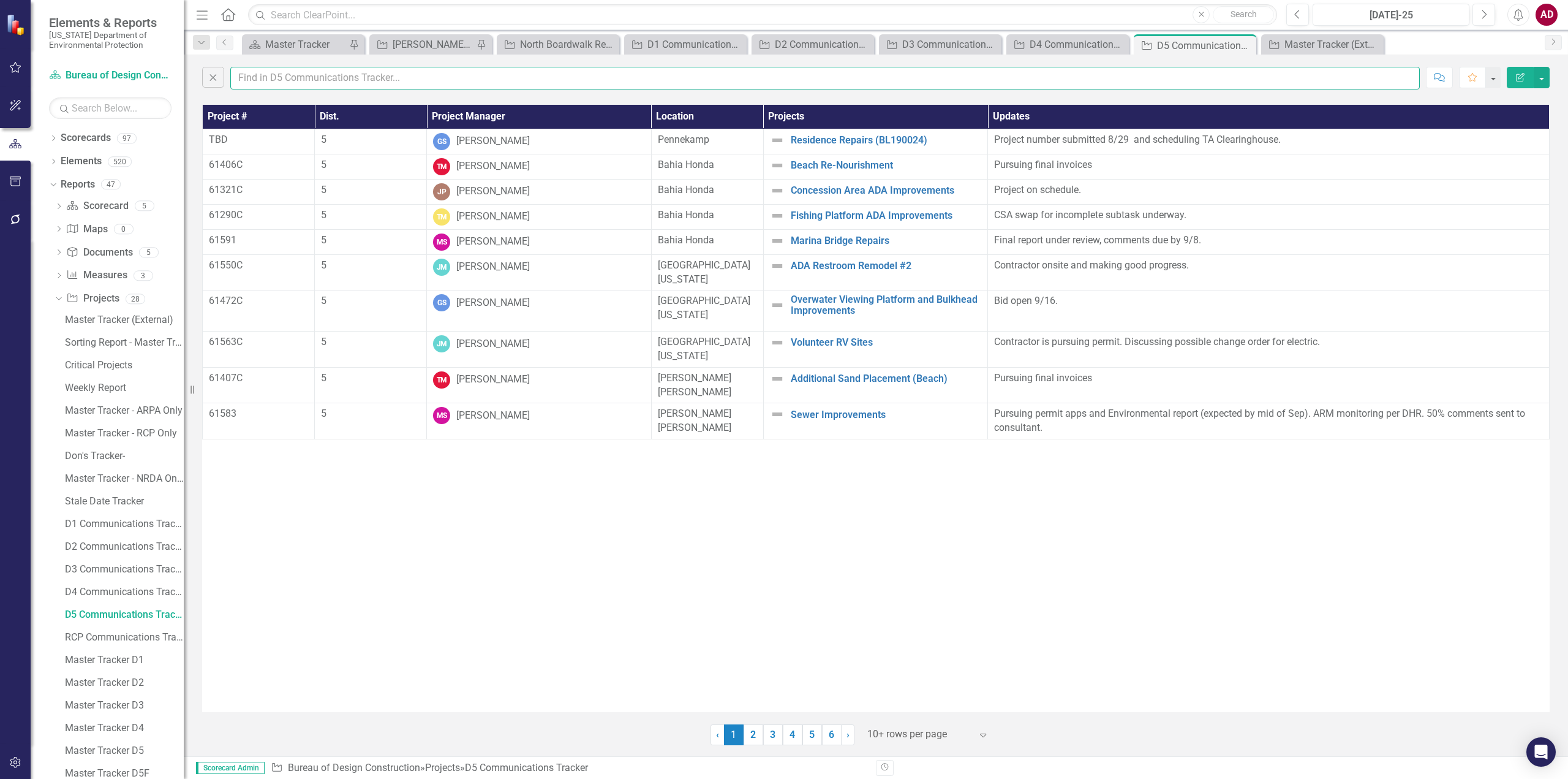
drag, startPoint x: 289, startPoint y: 74, endPoint x: 295, endPoint y: 73, distance: 6.1
click at [289, 74] on input "text" at bounding box center [825, 78] width 1189 height 23
type input "amber"
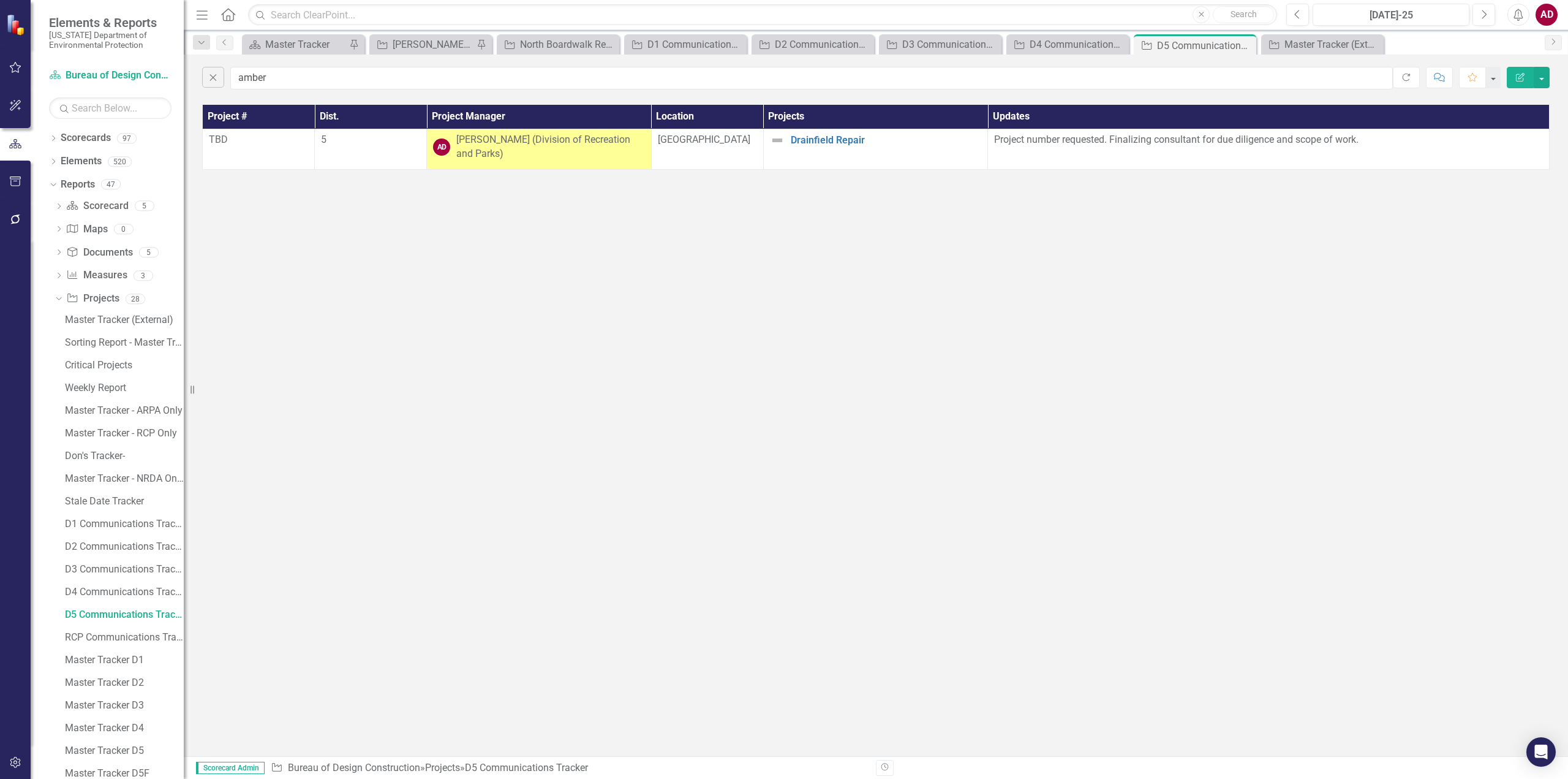
click at [1524, 73] on icon "button" at bounding box center [1520, 78] width 9 height 9
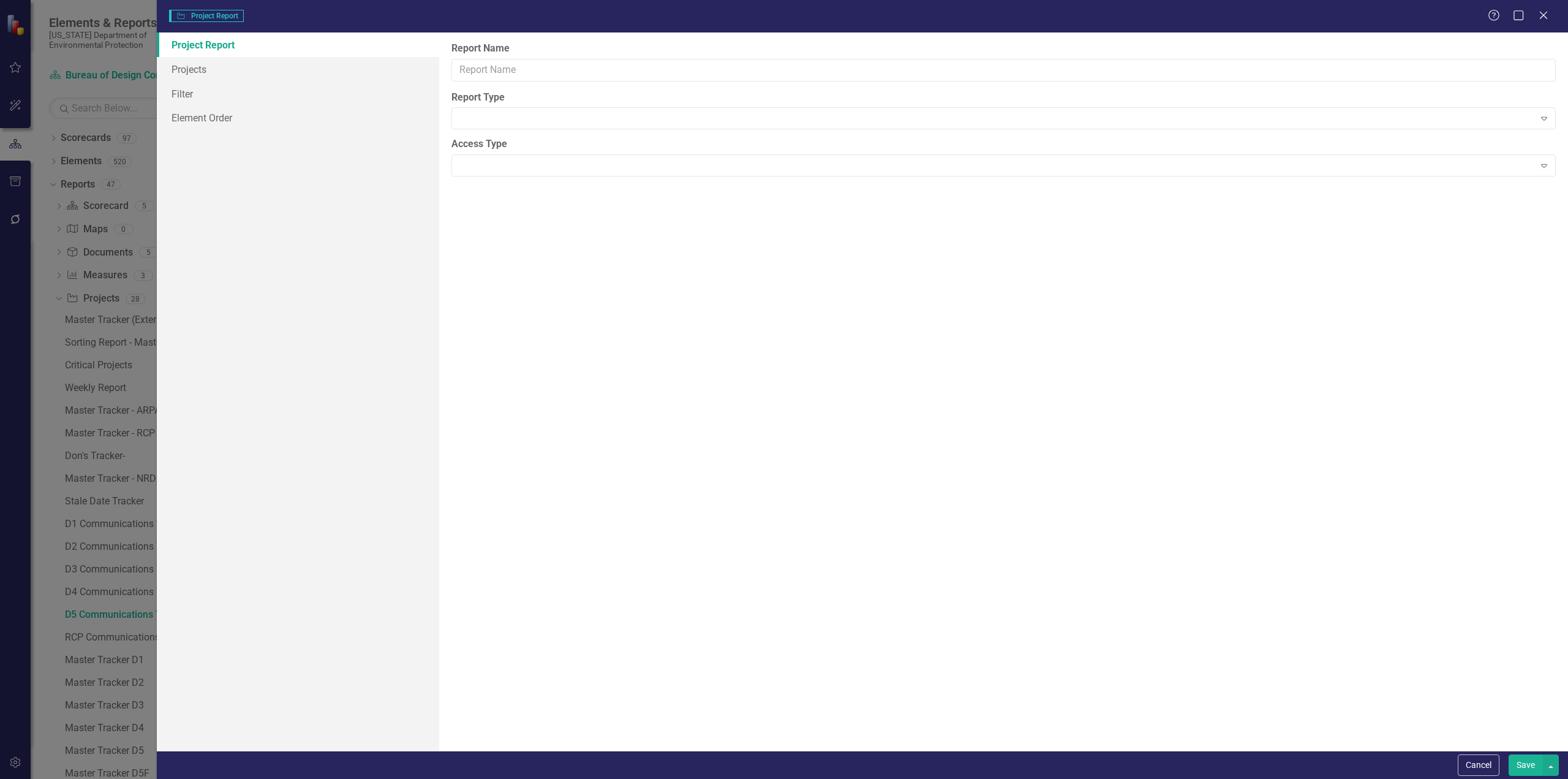
type input "D5 Communications Tracker"
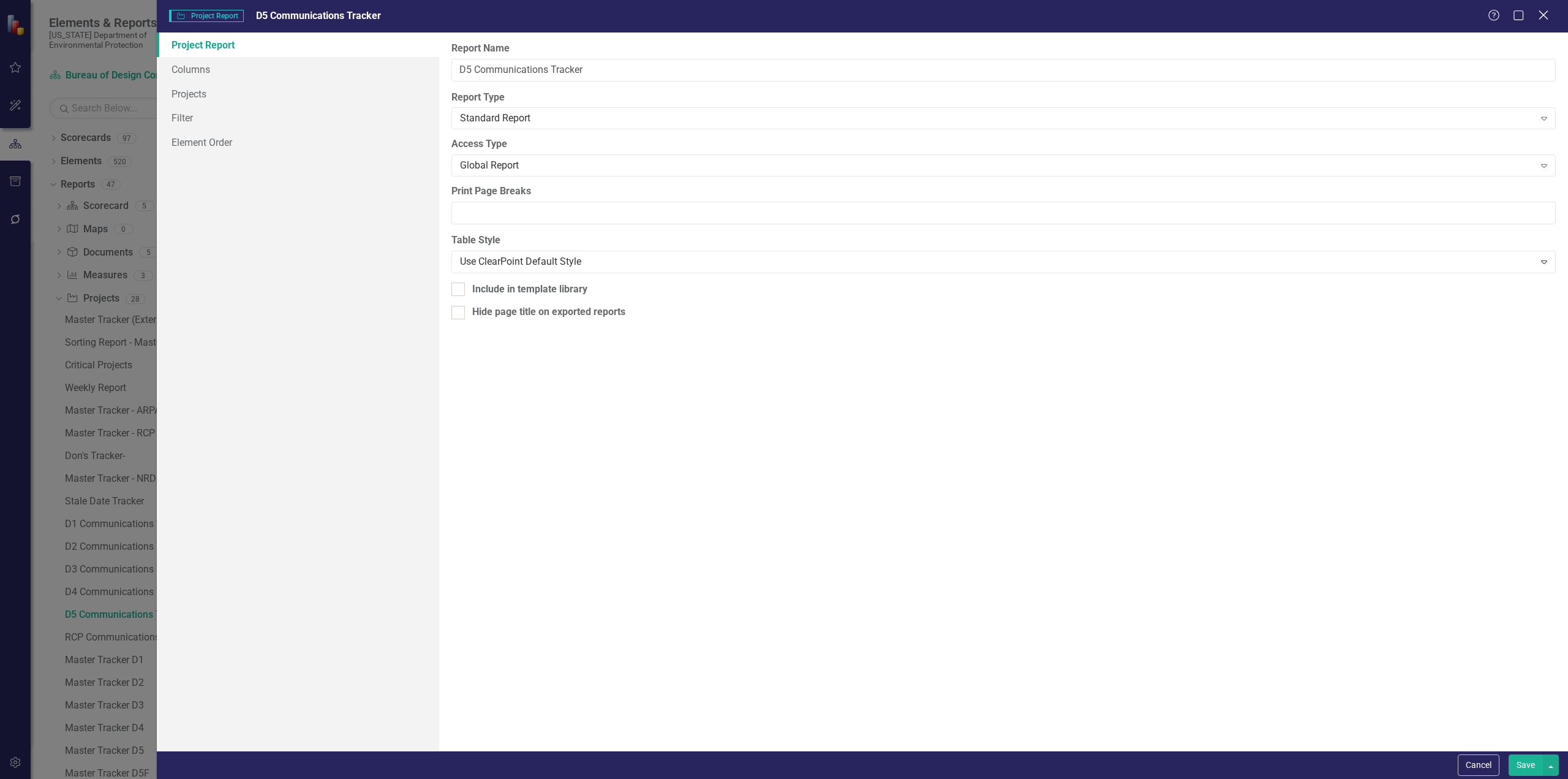
click at [1547, 14] on icon "Close" at bounding box center [1543, 15] width 15 height 11
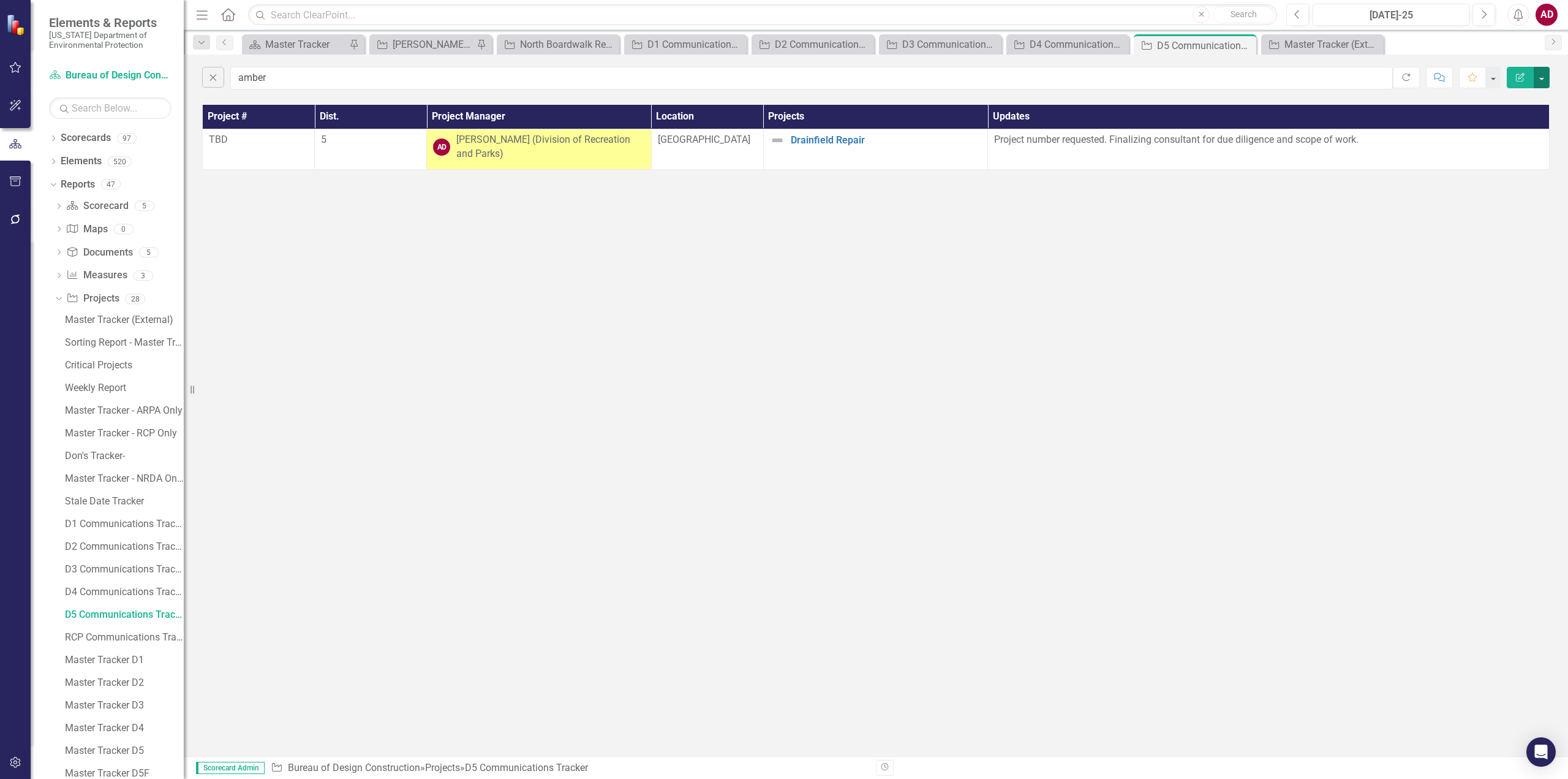
click at [1543, 78] on button "button" at bounding box center [1541, 78] width 16 height 22
click at [1505, 121] on link "PDF Export to PDF" at bounding box center [1501, 125] width 97 height 23
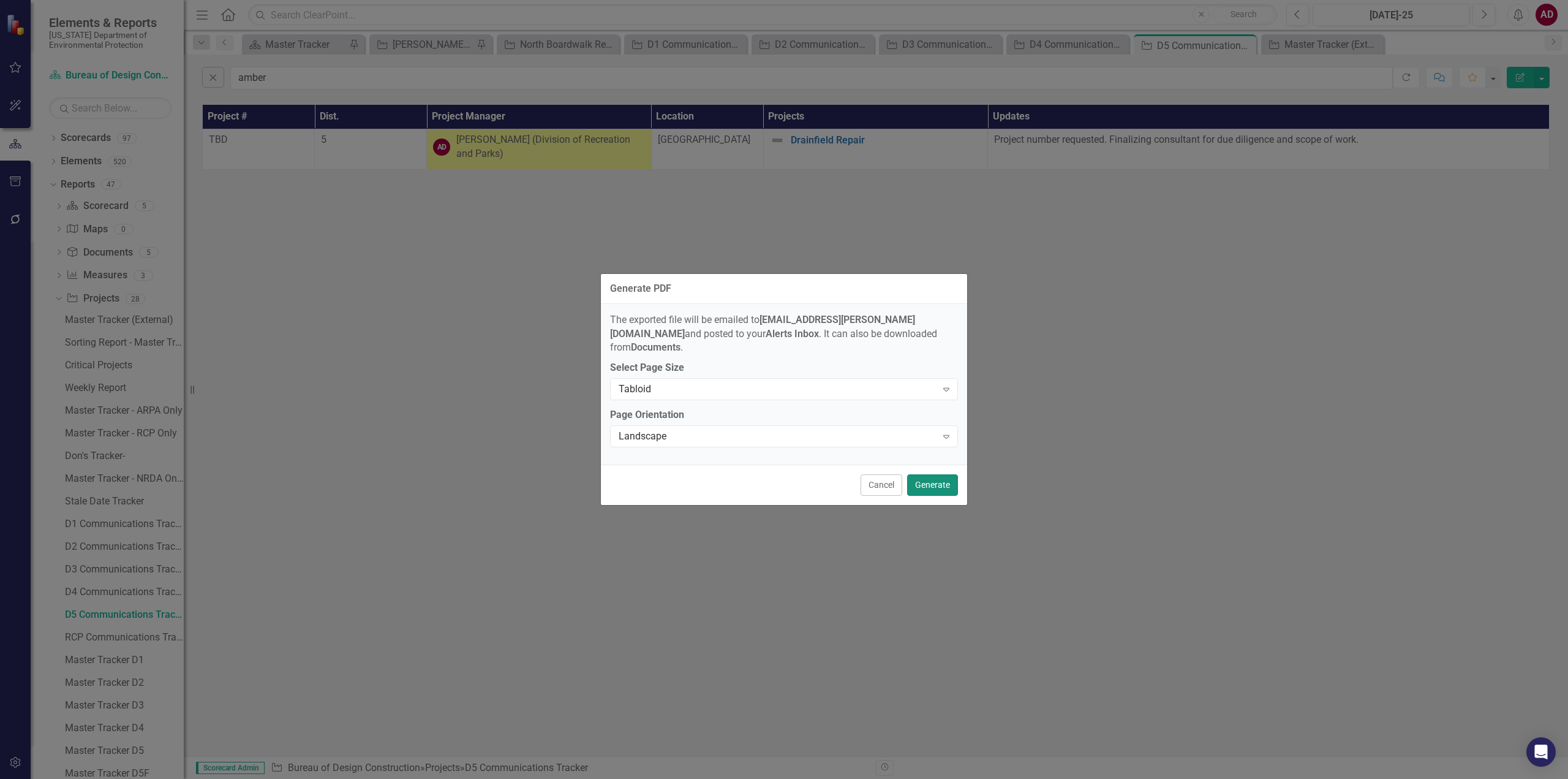
click at [936, 475] on button "Generate" at bounding box center [932, 485] width 51 height 22
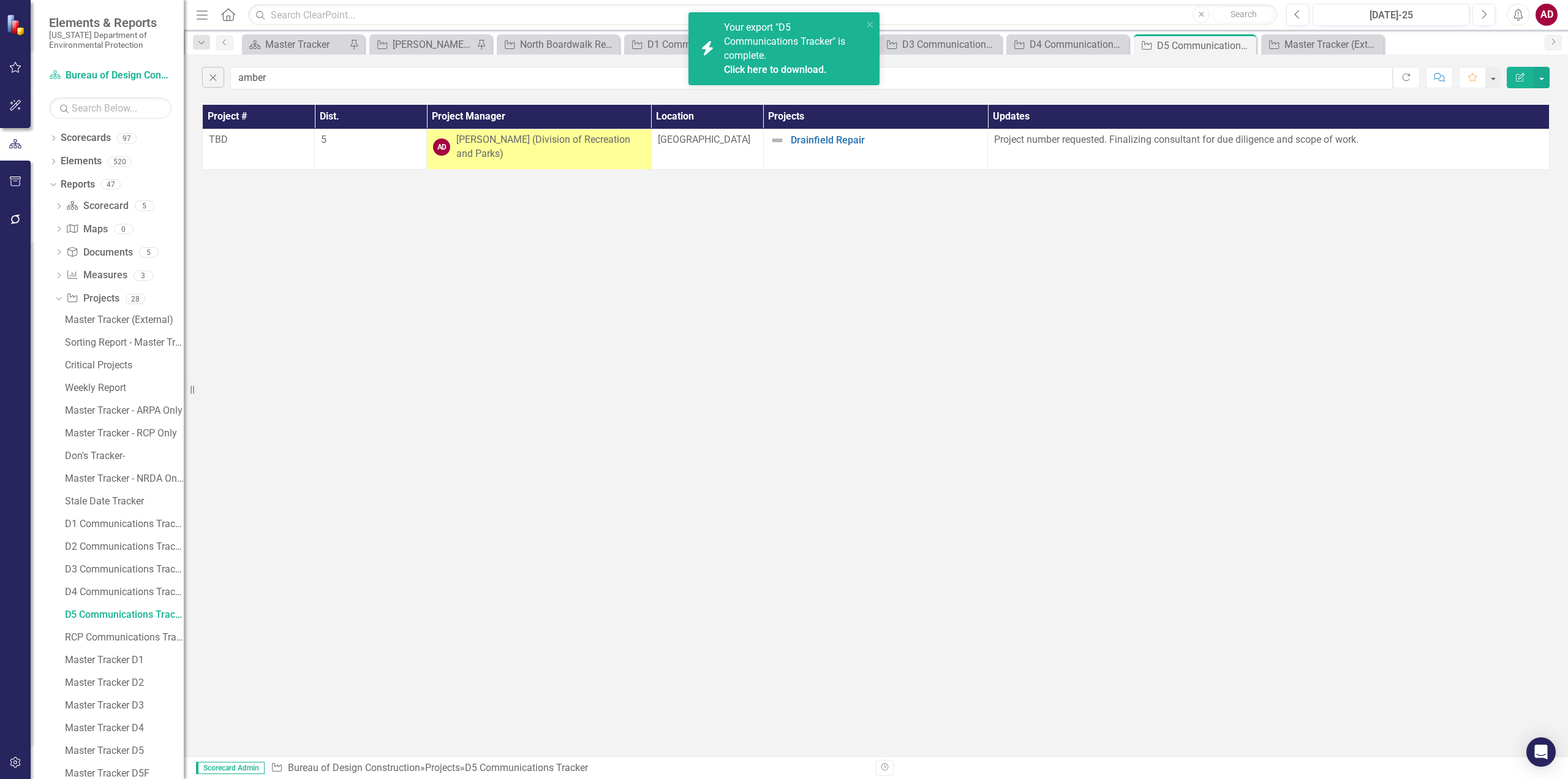
click at [738, 67] on link "Click here to download." at bounding box center [775, 70] width 103 height 11
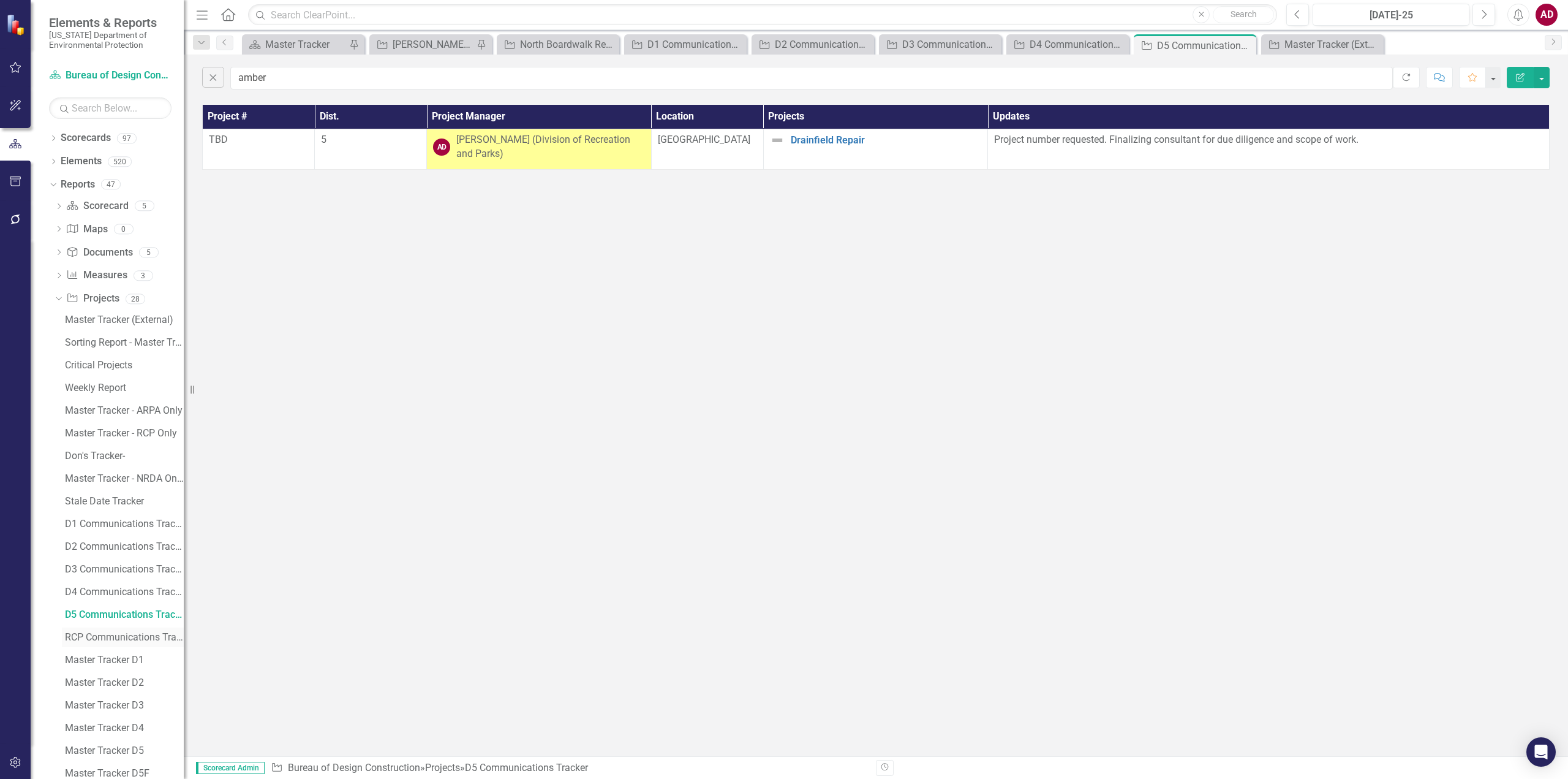
click at [101, 633] on div "RCP Communications Tracker" at bounding box center [124, 637] width 119 height 11
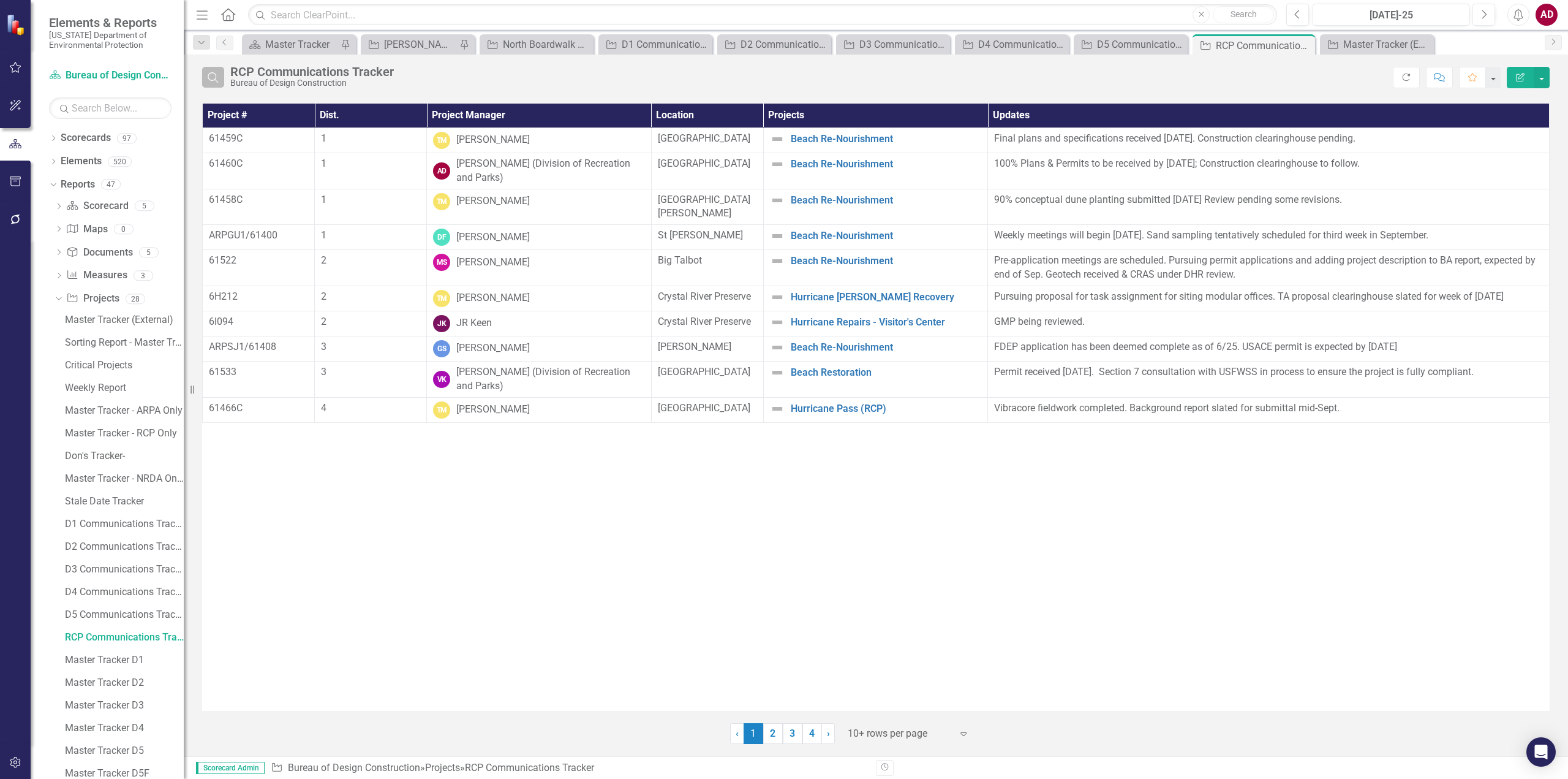
click at [222, 75] on button "Search" at bounding box center [213, 77] width 22 height 21
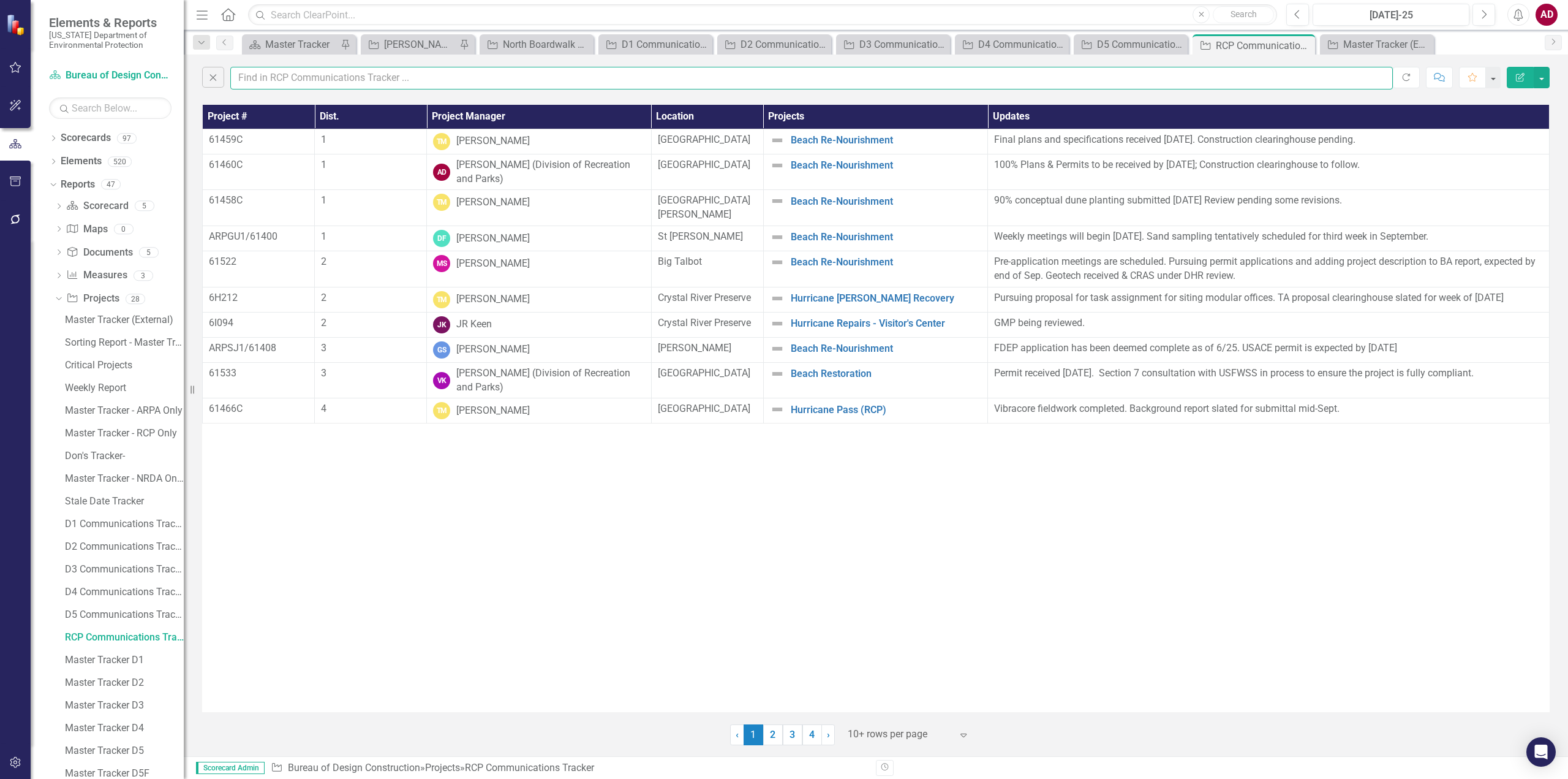
click at [253, 80] on input "text" at bounding box center [812, 78] width 1163 height 23
type input "amber"
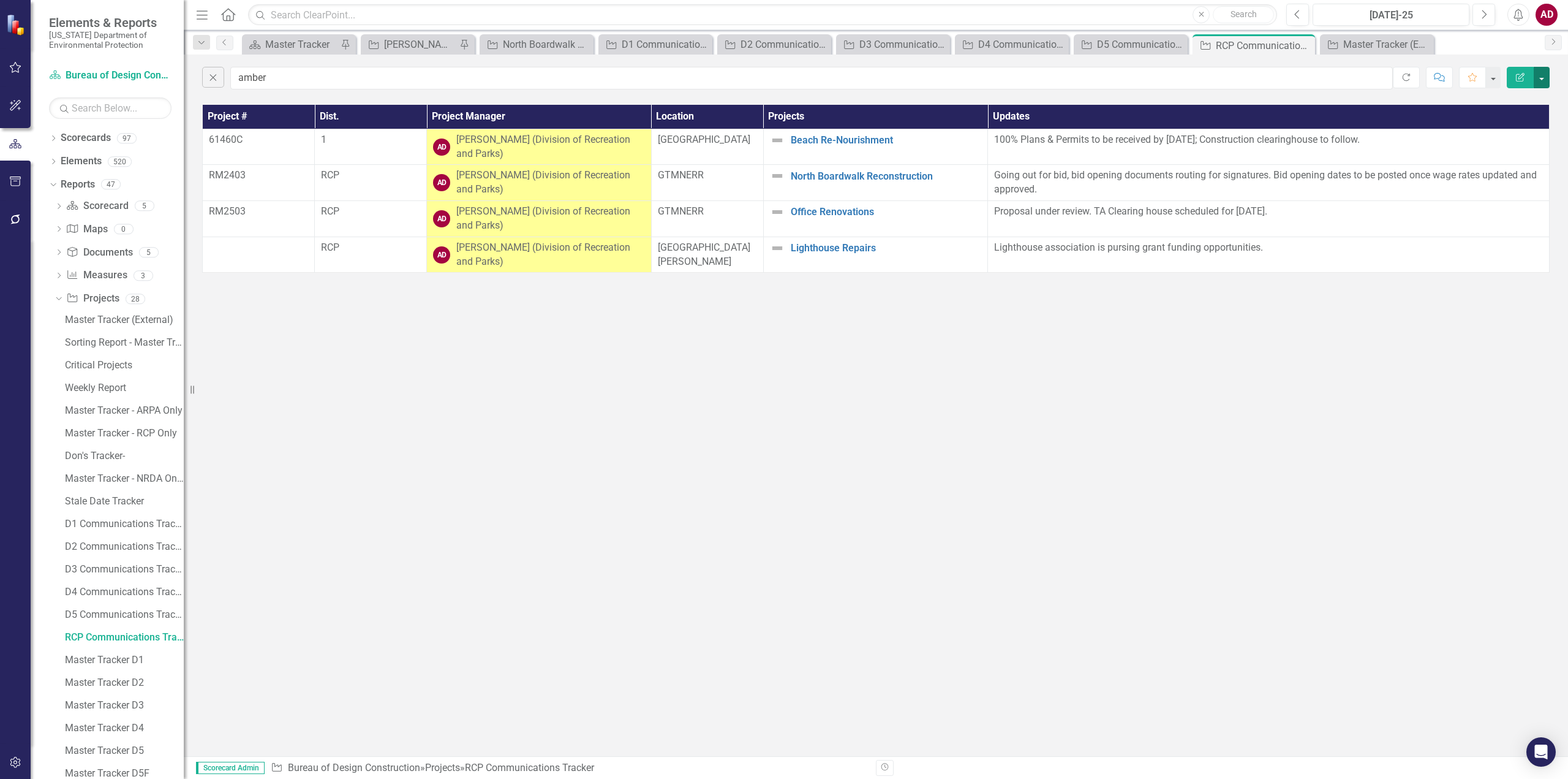
click at [1543, 78] on button "button" at bounding box center [1541, 78] width 16 height 22
click at [1508, 128] on link "PDF Export to PDF" at bounding box center [1501, 125] width 97 height 23
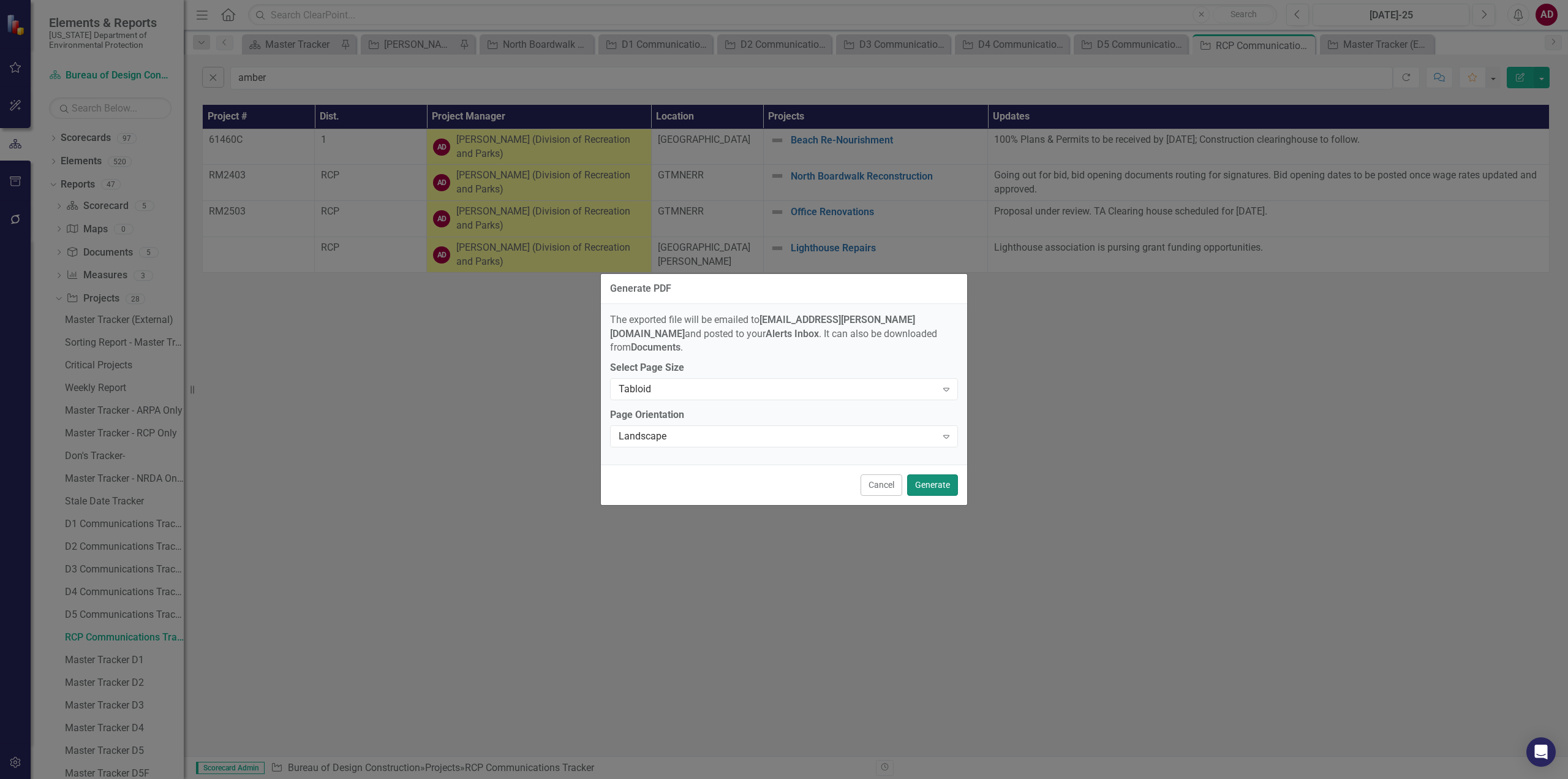
click at [926, 477] on button "Generate" at bounding box center [932, 485] width 51 height 22
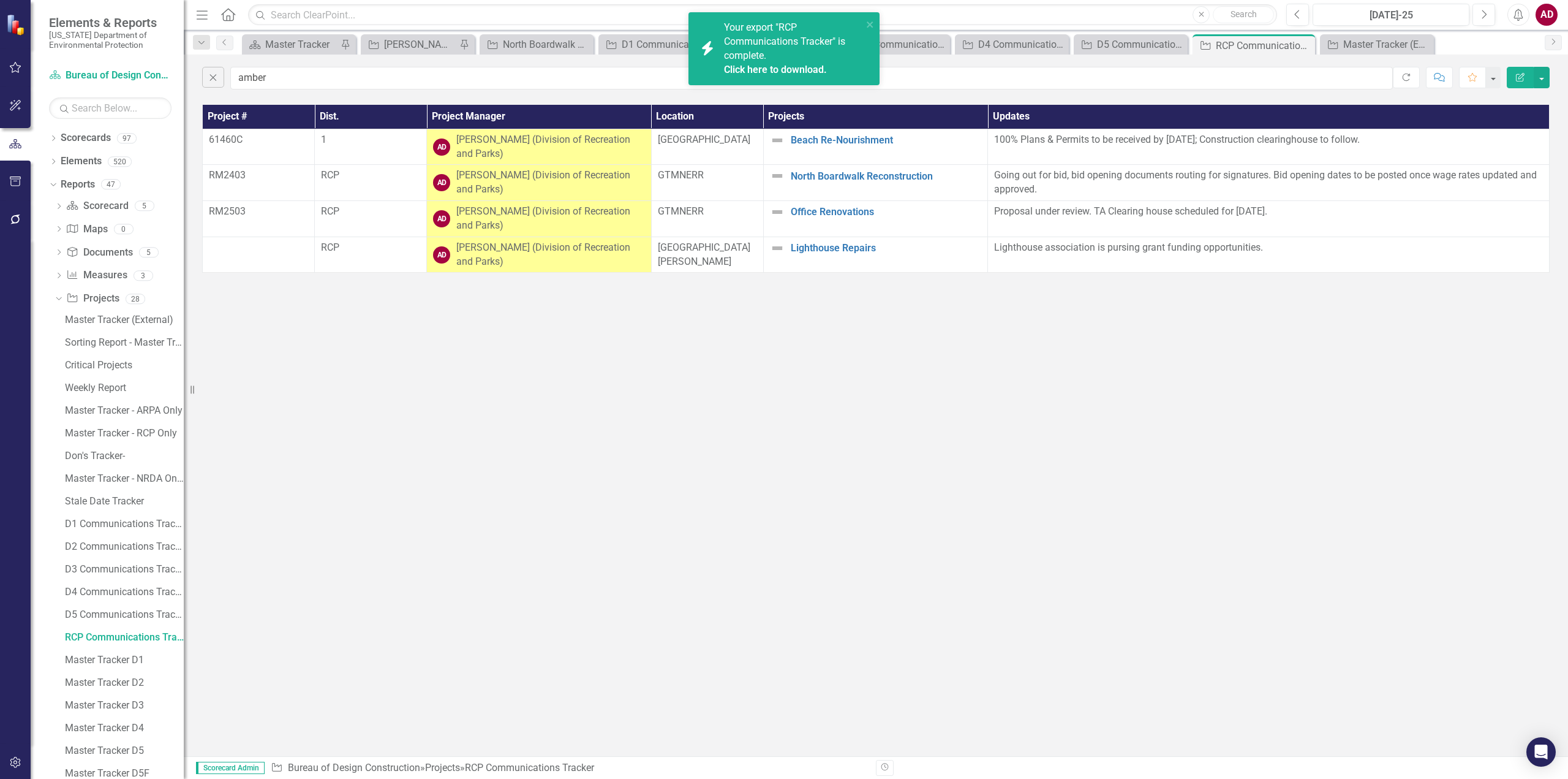
click at [754, 67] on link "Click here to download." at bounding box center [775, 70] width 103 height 11
